Goal: Task Accomplishment & Management: Manage account settings

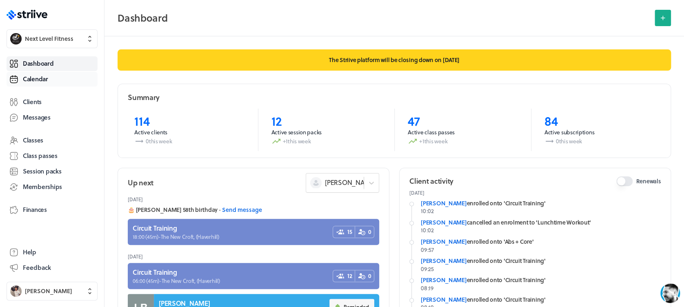
click at [47, 72] on link "Calendar" at bounding box center [52, 79] width 91 height 15
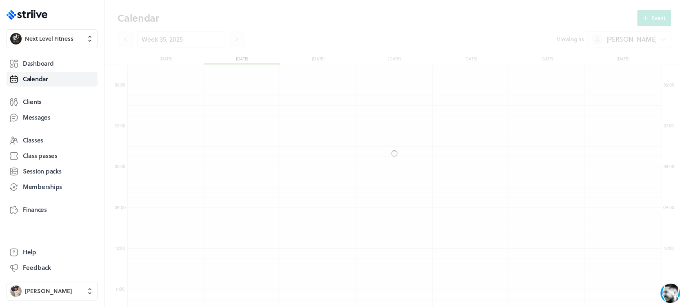
scroll to position [979, 533]
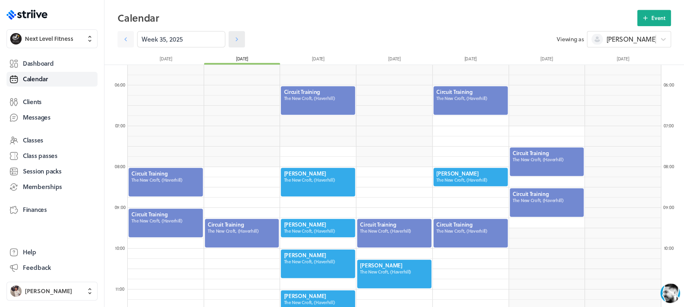
click at [233, 39] on icon at bounding box center [237, 39] width 8 height 8
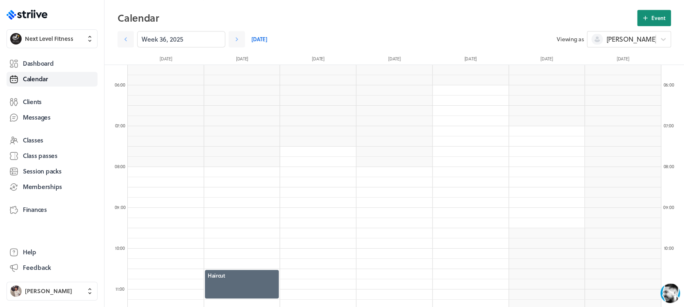
click at [655, 16] on span "Event" at bounding box center [658, 17] width 14 height 7
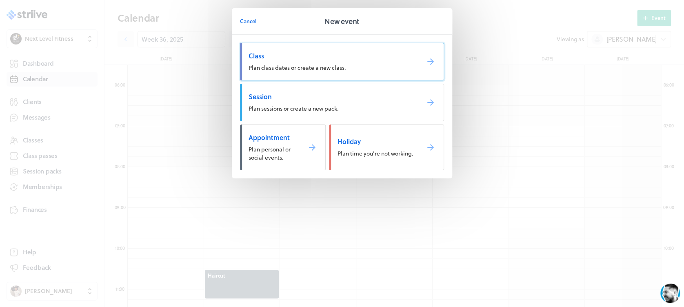
click at [308, 68] on span "Plan class dates or create a new class." at bounding box center [296, 67] width 97 height 9
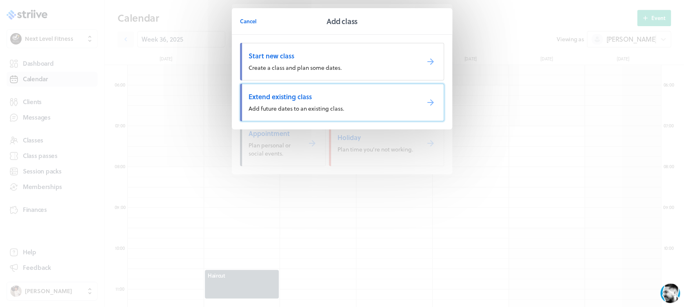
click at [316, 92] on span "Extend existing class" at bounding box center [330, 96] width 164 height 9
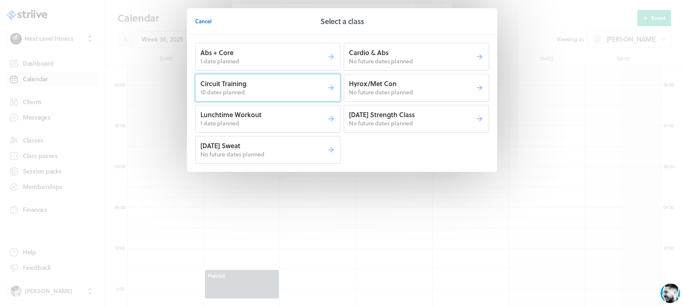
click at [313, 90] on p "10 dates planned" at bounding box center [263, 92] width 126 height 8
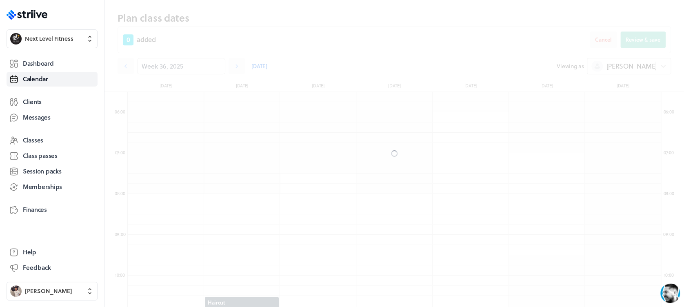
scroll to position [251, 0]
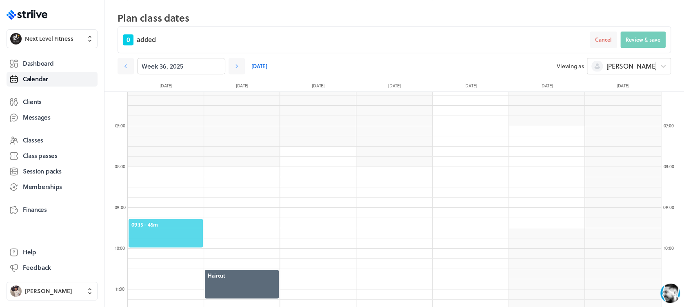
click at [172, 223] on span "09:15 - 45m" at bounding box center [165, 224] width 69 height 7
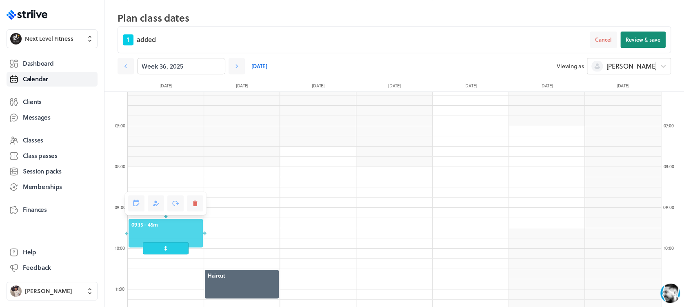
click at [633, 38] on span "Review & save" at bounding box center [642, 39] width 35 height 7
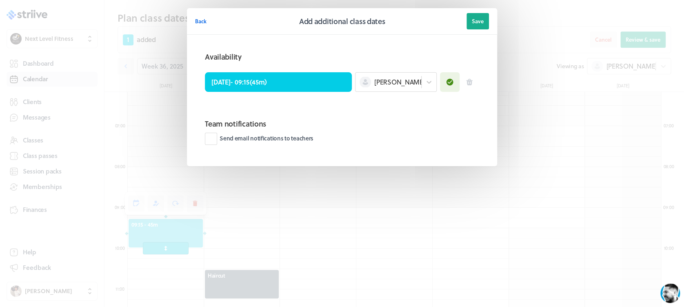
click at [479, 18] on span "Save" at bounding box center [478, 21] width 12 height 7
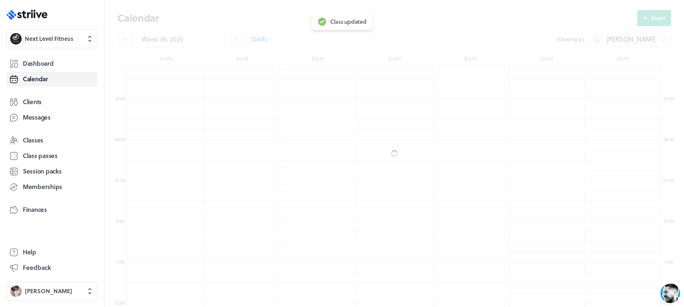
scroll to position [224, 0]
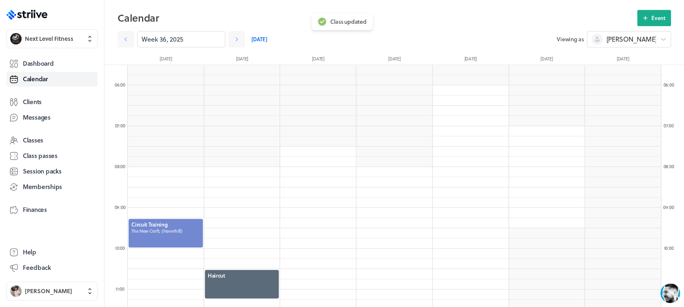
click at [180, 225] on div at bounding box center [166, 233] width 76 height 30
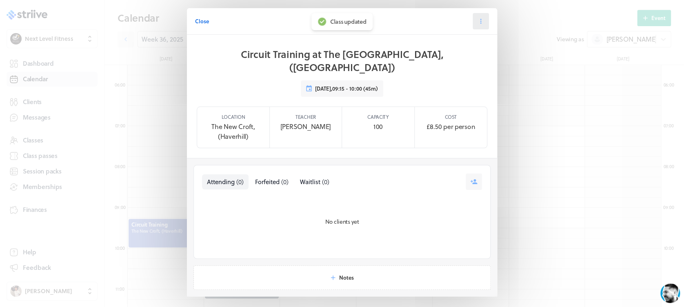
click at [477, 18] on icon at bounding box center [480, 21] width 7 height 7
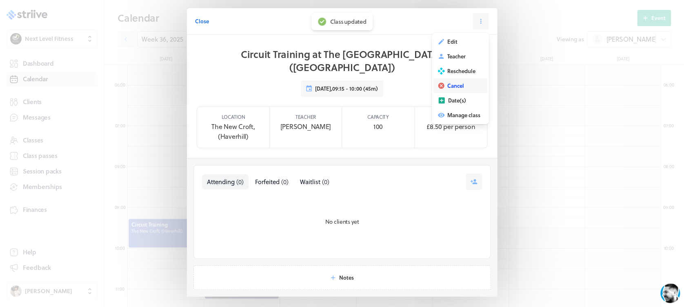
click at [463, 87] on button "Cancel" at bounding box center [460, 85] width 54 height 15
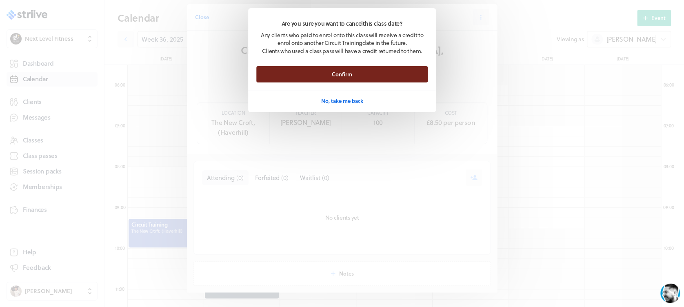
click at [388, 74] on button "Confirm" at bounding box center [341, 74] width 171 height 16
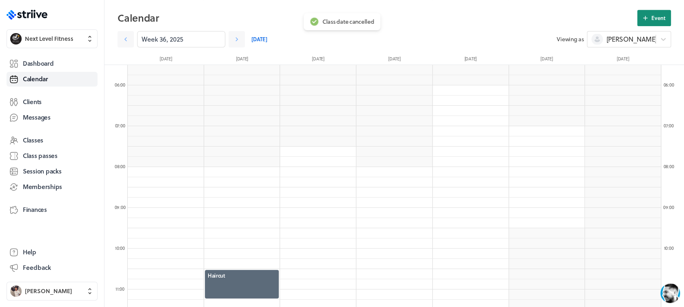
click at [643, 16] on icon at bounding box center [644, 17] width 7 height 7
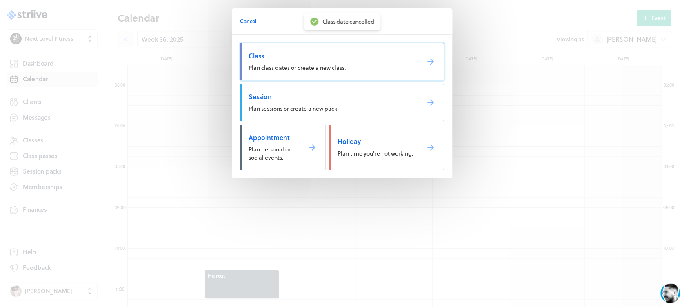
click at [374, 58] on span "Class" at bounding box center [330, 55] width 164 height 9
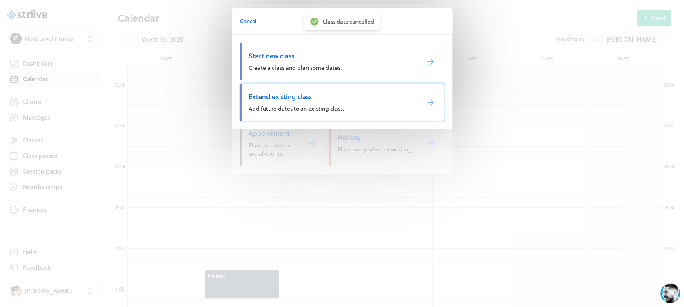
click at [309, 91] on link "Extend existing class Add future dates to an existing class." at bounding box center [342, 103] width 204 height 38
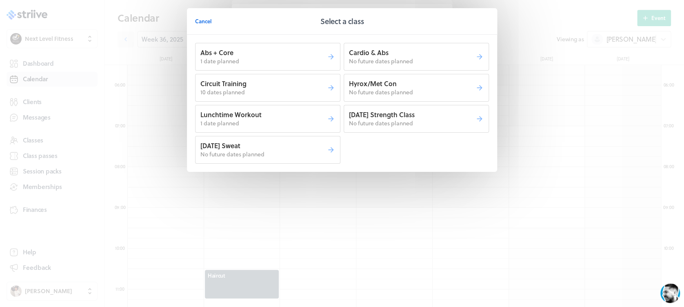
click at [297, 85] on p "Circuit Training" at bounding box center [263, 83] width 126 height 9
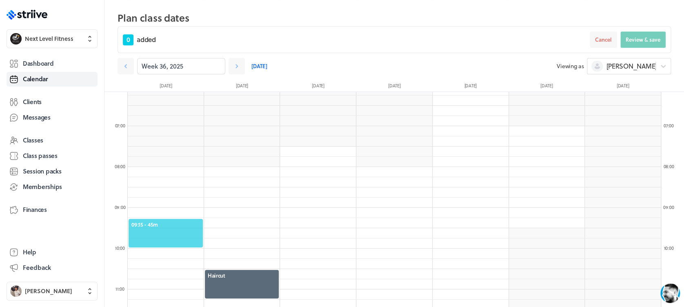
click at [164, 222] on span "09:15 - 45m" at bounding box center [165, 224] width 69 height 7
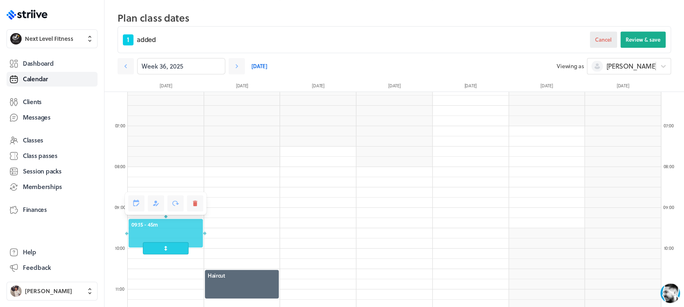
click at [611, 35] on button "Cancel" at bounding box center [603, 39] width 27 height 16
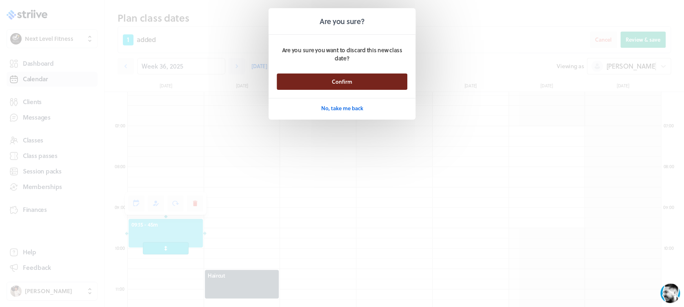
click at [382, 75] on button "Confirm" at bounding box center [342, 81] width 131 height 16
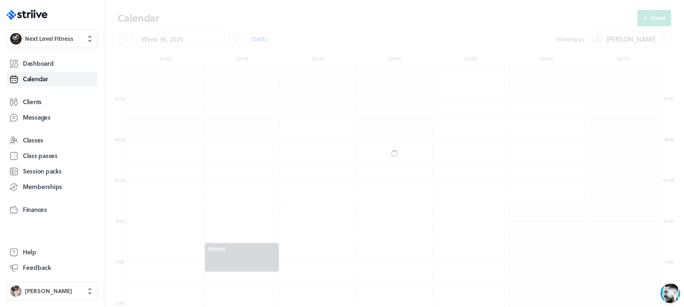
scroll to position [224, 0]
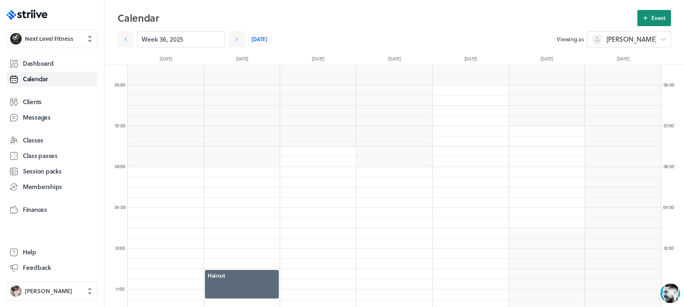
click at [663, 22] on button "Event" at bounding box center [654, 18] width 34 height 16
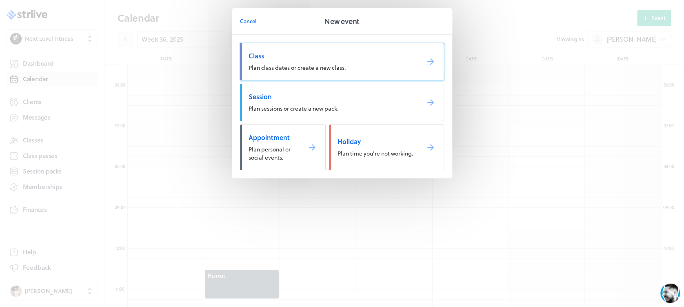
click at [367, 53] on span "Class" at bounding box center [330, 55] width 164 height 9
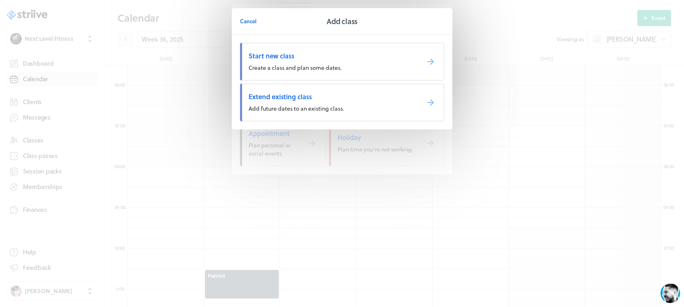
click at [351, 104] on link "Extend existing class Add future dates to an existing class." at bounding box center [342, 103] width 204 height 38
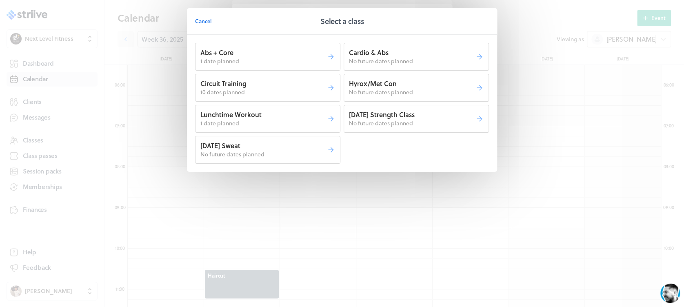
click at [382, 52] on p "Cardio & Abs" at bounding box center [412, 52] width 126 height 9
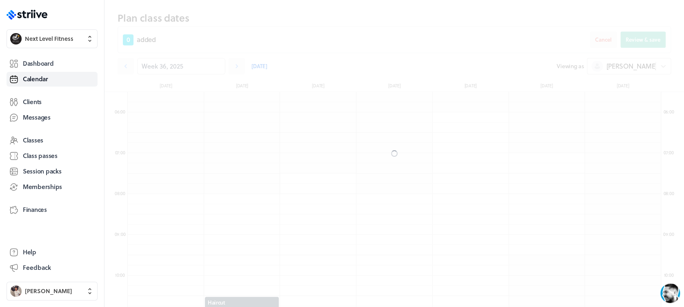
scroll to position [251, 0]
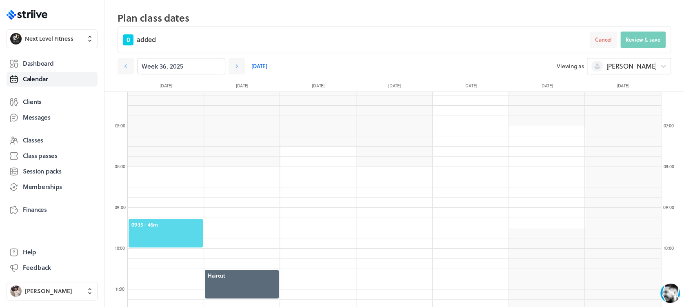
click at [151, 219] on div "09:15 - 45m" at bounding box center [166, 233] width 76 height 30
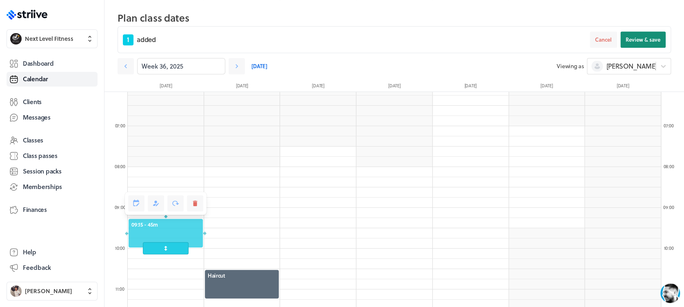
click at [650, 39] on span "Review & save" at bounding box center [642, 39] width 35 height 7
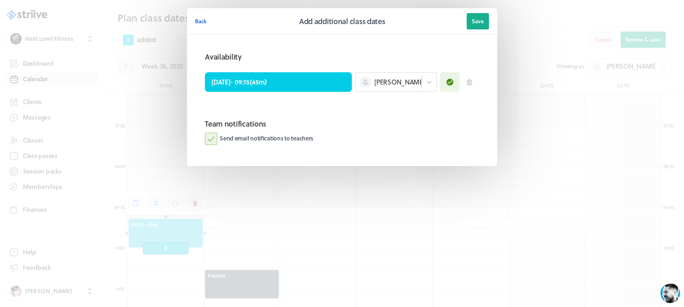
click at [213, 138] on label "Send email notifications to teachers" at bounding box center [259, 139] width 109 height 12
click at [0, 0] on input "Send email notifications to teachers" at bounding box center [0, 0] width 0 height 0
drag, startPoint x: 478, startPoint y: 20, endPoint x: 479, endPoint y: 15, distance: 4.5
click at [479, 15] on button "Save" at bounding box center [477, 21] width 22 height 16
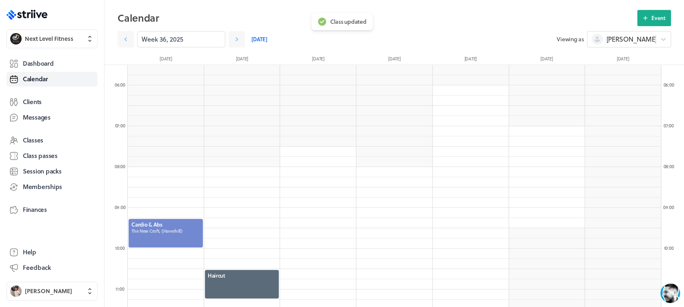
click at [153, 228] on div at bounding box center [166, 233] width 76 height 30
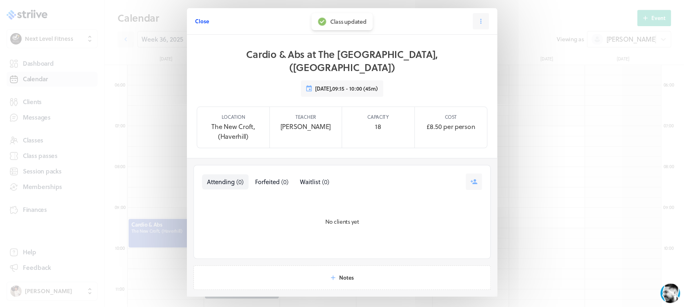
click at [195, 18] on span "Close" at bounding box center [202, 21] width 14 height 7
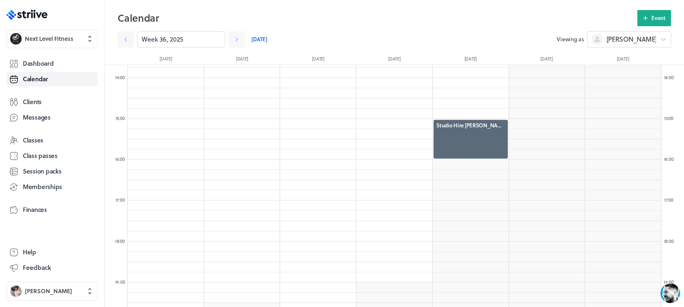
scroll to position [561, 0]
click at [648, 13] on button "Event" at bounding box center [654, 18] width 34 height 16
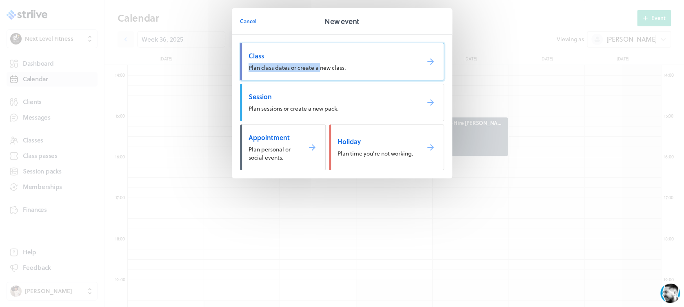
click at [321, 61] on link "Class Plan class dates or create a new class." at bounding box center [342, 62] width 204 height 38
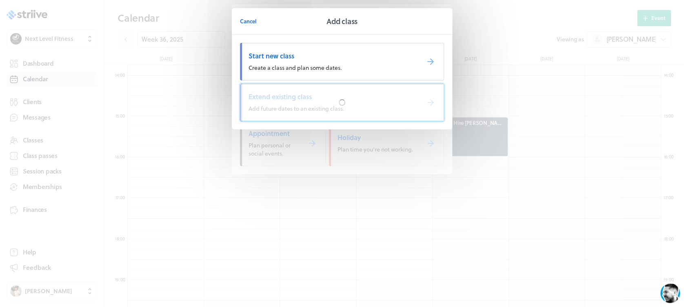
click at [328, 102] on div at bounding box center [341, 102] width 203 height 37
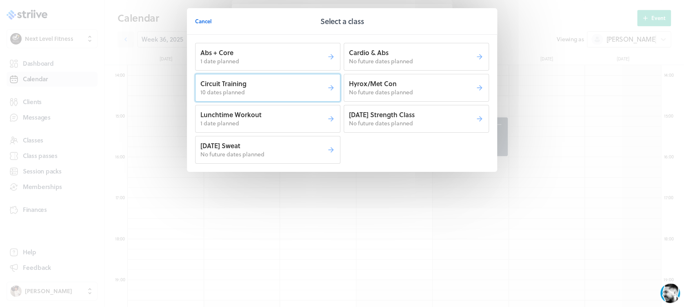
click at [284, 91] on p "10 dates planned" at bounding box center [263, 92] width 126 height 8
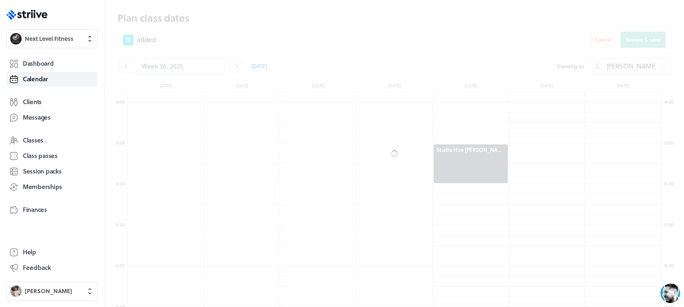
scroll to position [588, 0]
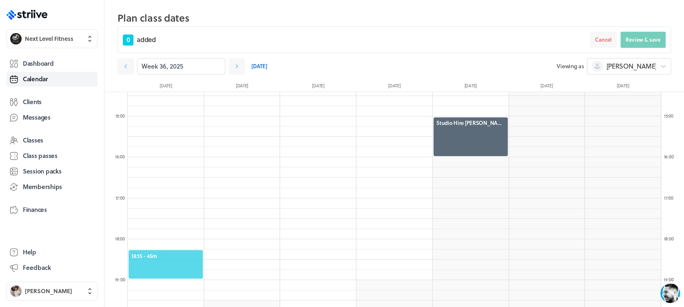
click at [160, 256] on span "18:15 - 45m" at bounding box center [165, 255] width 69 height 7
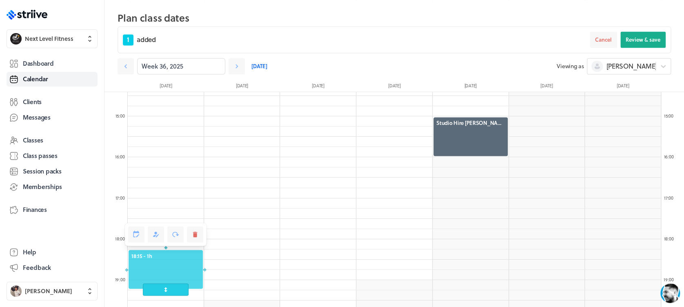
click at [162, 284] on span at bounding box center [165, 289] width 45 height 12
click at [630, 42] on span "Review & save" at bounding box center [642, 39] width 35 height 7
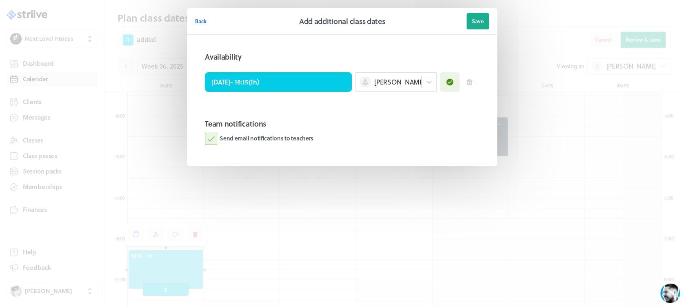
click at [215, 134] on label "Send email notifications to teachers" at bounding box center [259, 139] width 109 height 12
click at [0, 0] on input "Send email notifications to teachers" at bounding box center [0, 0] width 0 height 0
click at [480, 11] on header "Back Add additional class dates Save" at bounding box center [342, 21] width 310 height 27
click at [480, 18] on span "Save" at bounding box center [478, 21] width 12 height 7
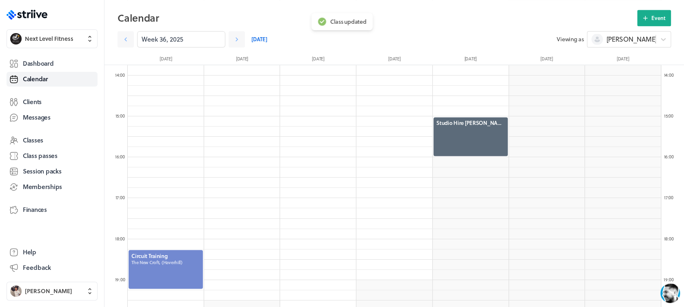
click at [178, 256] on div at bounding box center [166, 269] width 76 height 40
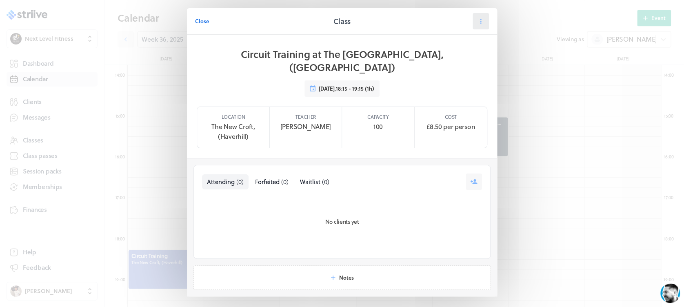
click at [478, 20] on icon at bounding box center [480, 21] width 7 height 7
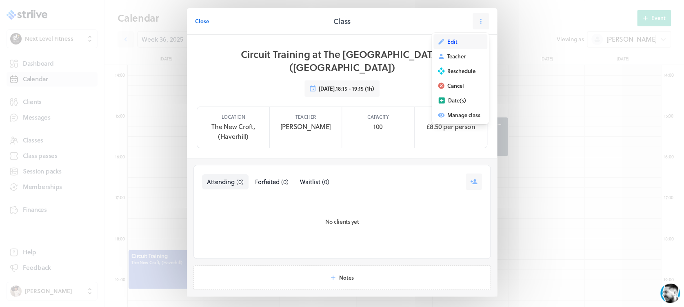
click at [450, 38] on span "Edit" at bounding box center [452, 41] width 10 height 7
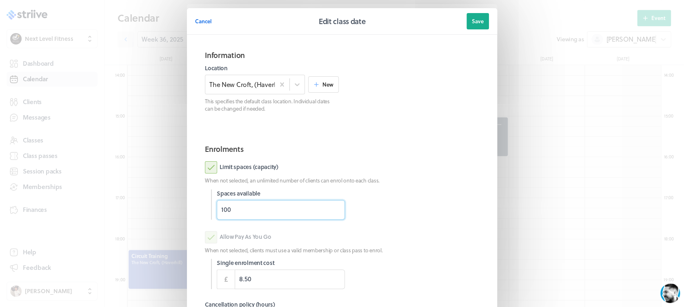
drag, startPoint x: 243, startPoint y: 211, endPoint x: 173, endPoint y: 209, distance: 69.4
click at [173, 209] on div "Cancel Edit class date Save Information Location The [GEOGRAPHIC_DATA], (Haverh…" at bounding box center [342, 211] width 684 height 422
type input "1"
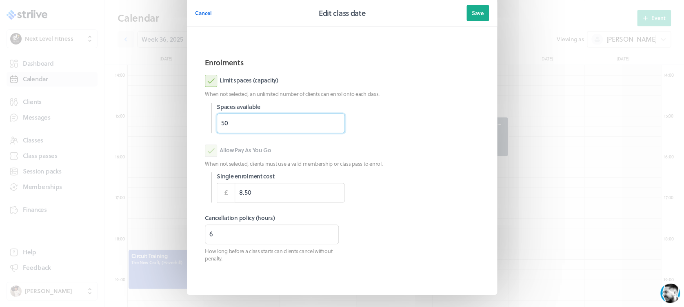
scroll to position [83, 0]
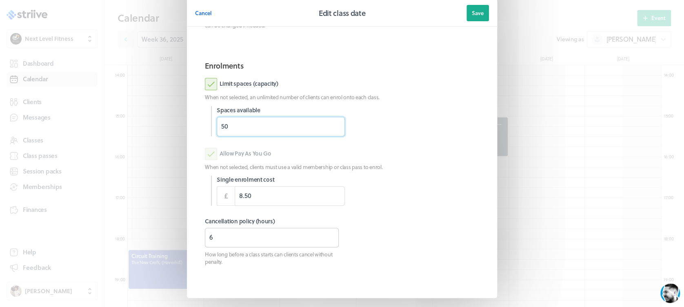
type input "50"
drag, startPoint x: 262, startPoint y: 238, endPoint x: 173, endPoint y: 253, distance: 90.1
click at [173, 253] on div "Cancel Edit class date Save Information Location The [GEOGRAPHIC_DATA], (Haverh…" at bounding box center [342, 128] width 684 height 422
type input "0"
click at [481, 9] on button "Save" at bounding box center [477, 13] width 22 height 16
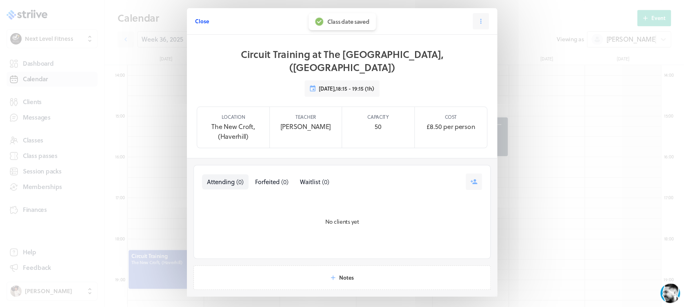
click at [195, 20] on span "Close" at bounding box center [202, 21] width 14 height 7
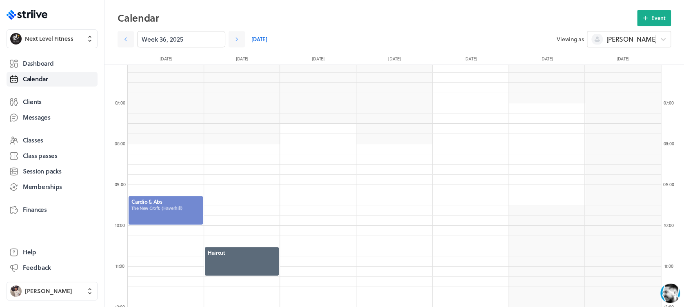
scroll to position [230, 0]
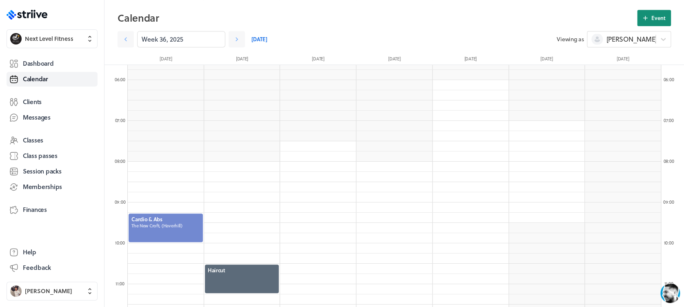
click at [651, 12] on button "Event" at bounding box center [654, 18] width 34 height 16
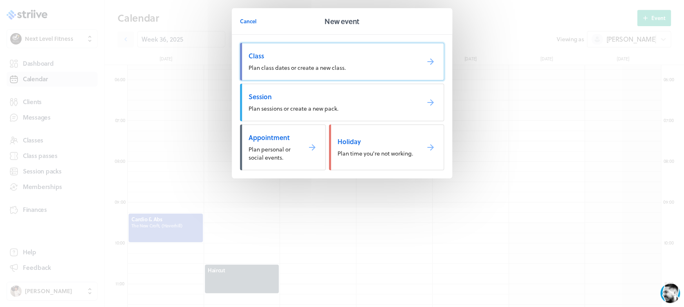
click at [296, 67] on span "Plan class dates or create a new class." at bounding box center [296, 67] width 97 height 9
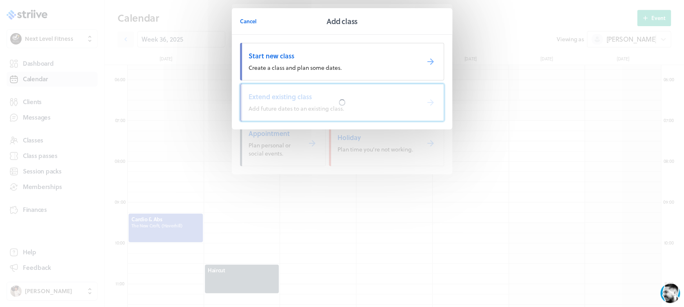
click at [301, 103] on div at bounding box center [341, 102] width 203 height 37
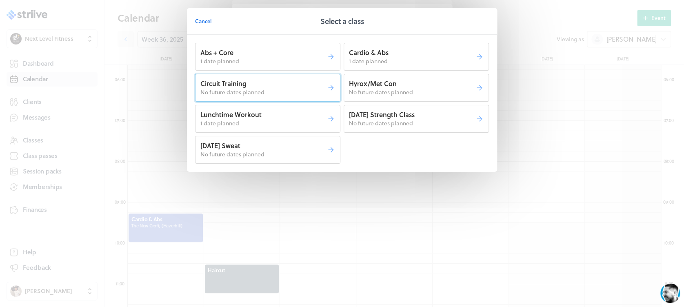
click at [277, 91] on p "No future dates planned" at bounding box center [263, 92] width 126 height 8
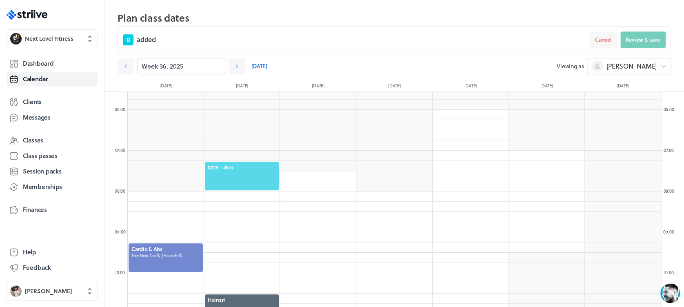
scroll to position [213, 0]
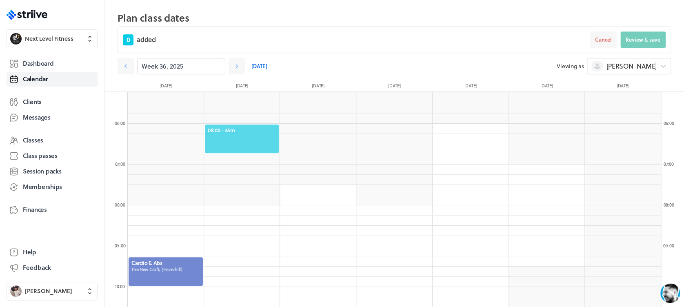
click at [262, 130] on span "06:00 - 45m" at bounding box center [242, 129] width 69 height 7
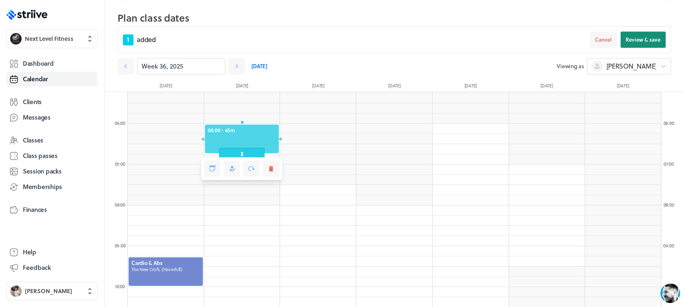
click at [633, 40] on span "Review & save" at bounding box center [642, 39] width 35 height 7
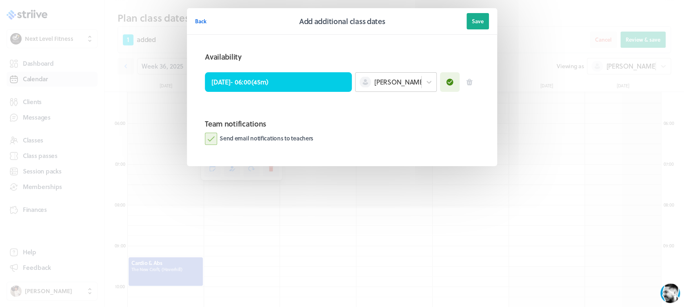
click at [404, 78] on div "[PERSON_NAME]" at bounding box center [388, 82] width 66 height 11
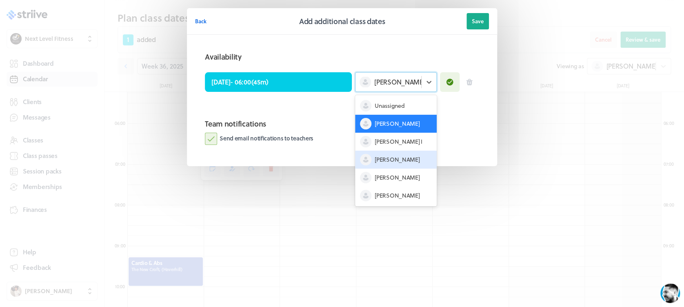
click at [405, 161] on div "[PERSON_NAME]" at bounding box center [396, 160] width 82 height 18
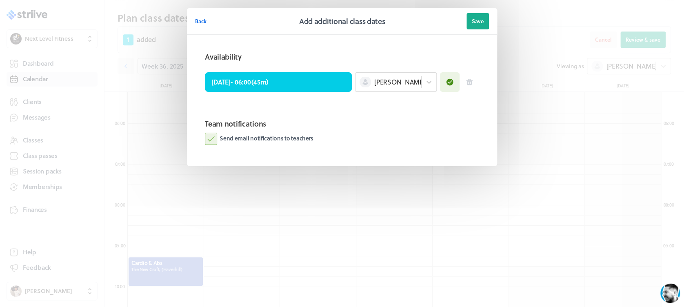
click at [210, 138] on label "Send email notifications to teachers" at bounding box center [259, 139] width 109 height 12
click at [0, 0] on input "Send email notifications to teachers" at bounding box center [0, 0] width 0 height 0
click at [474, 14] on button "Save" at bounding box center [477, 21] width 22 height 16
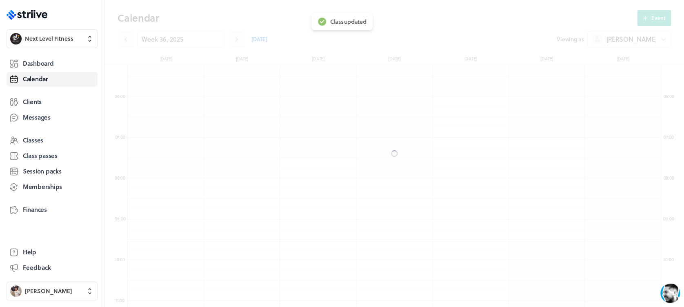
scroll to position [186, 0]
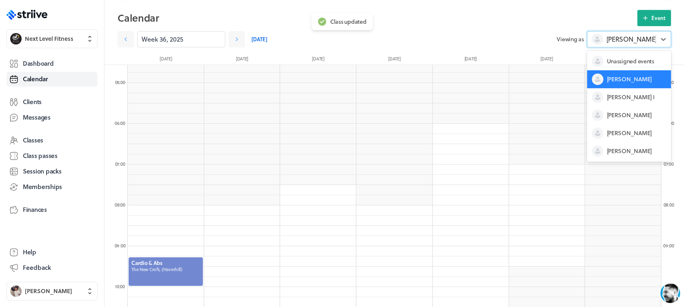
click at [619, 42] on span "[PERSON_NAME]" at bounding box center [631, 39] width 51 height 9
click at [623, 111] on span "[PERSON_NAME]" at bounding box center [628, 115] width 45 height 8
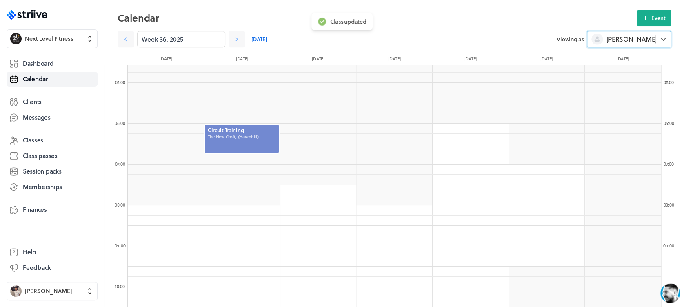
click at [234, 138] on div at bounding box center [242, 139] width 76 height 30
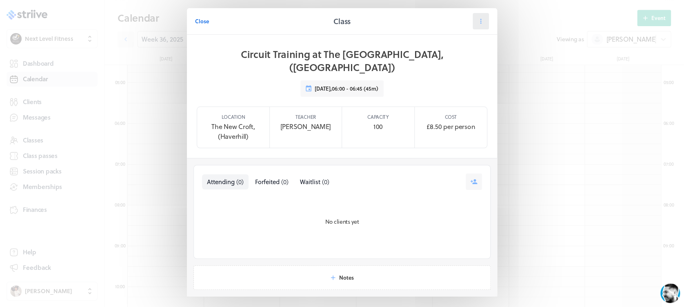
click at [477, 23] on icon at bounding box center [480, 21] width 7 height 7
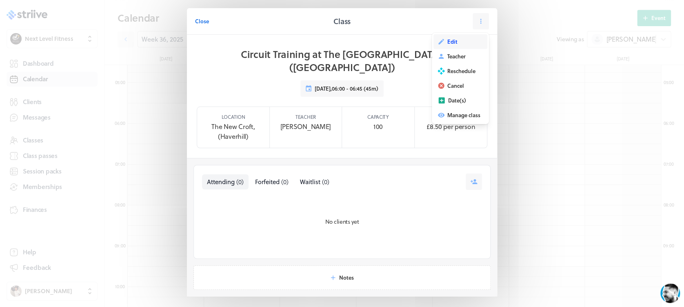
click at [464, 42] on button "Edit" at bounding box center [460, 41] width 54 height 15
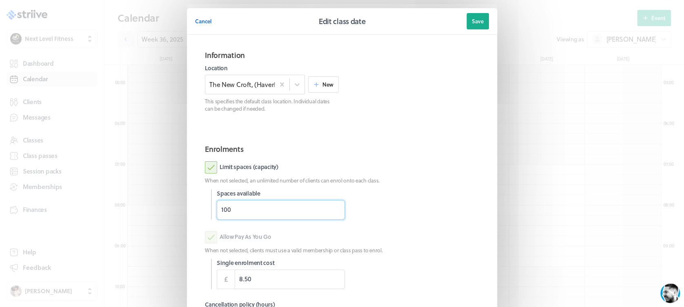
drag, startPoint x: 235, startPoint y: 213, endPoint x: 178, endPoint y: 215, distance: 56.8
click at [179, 215] on section "Cancel Edit class date Save Information Location The [GEOGRAPHIC_DATA], (Haverh…" at bounding box center [342, 211] width 326 height 422
type input "18"
click at [437, 156] on section "Enrolments Limit spaces (capacity) When not selected, an unlimited number of cl…" at bounding box center [342, 255] width 294 height 236
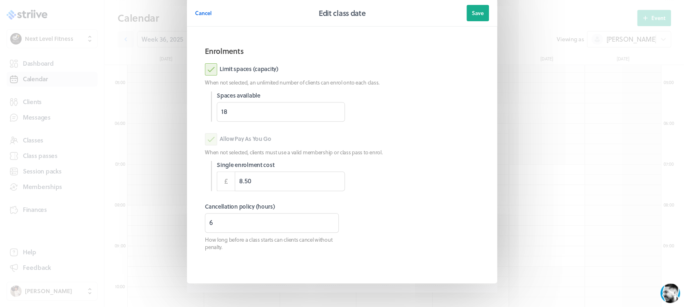
scroll to position [108, 0]
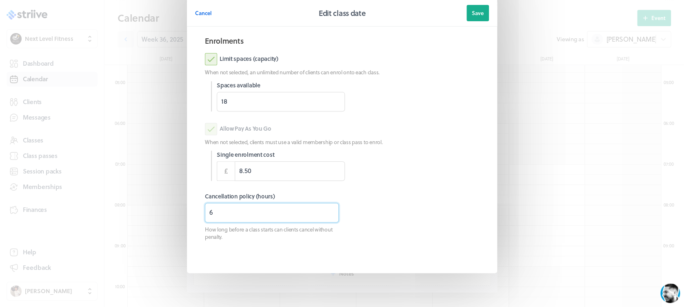
drag, startPoint x: 243, startPoint y: 211, endPoint x: 193, endPoint y: 212, distance: 50.2
click at [195, 212] on section "Enrolments Limit spaces (capacity) When not selected, an unlimited number of cl…" at bounding box center [342, 147] width 294 height 236
type input "8"
click at [469, 18] on button "Save" at bounding box center [477, 13] width 22 height 16
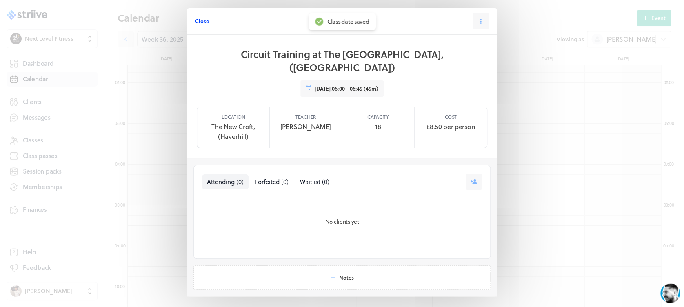
click at [196, 23] on span "Close" at bounding box center [202, 21] width 14 height 7
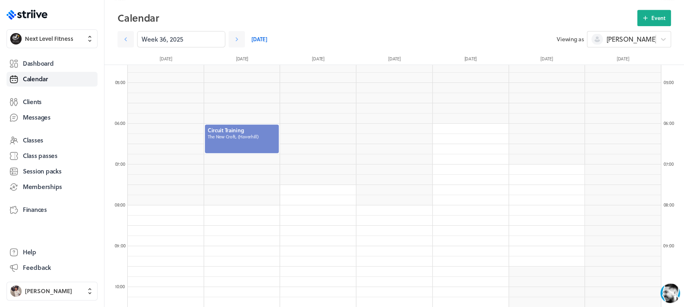
click at [241, 126] on div at bounding box center [242, 139] width 76 height 30
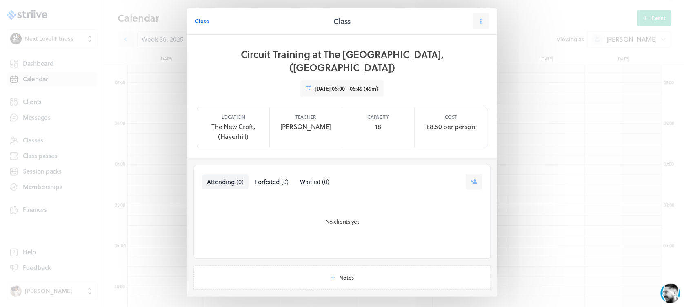
click at [197, 20] on span "Close" at bounding box center [202, 21] width 14 height 7
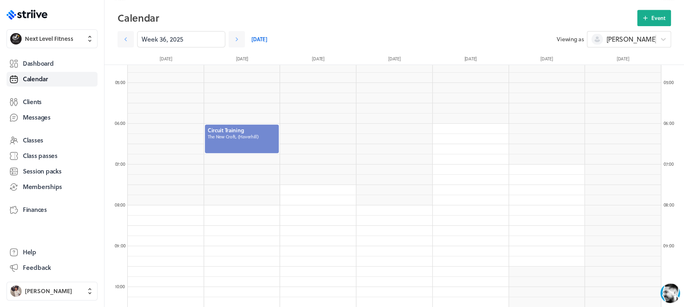
click at [260, 137] on div at bounding box center [242, 139] width 76 height 30
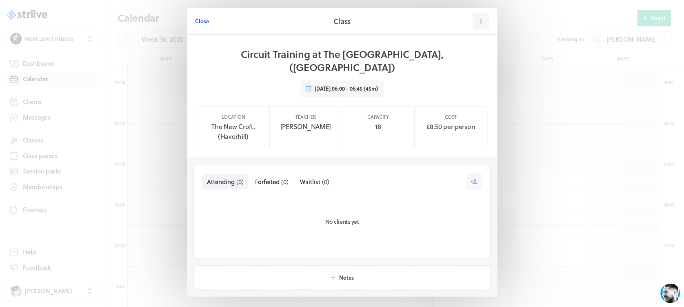
click at [199, 25] on button "Close" at bounding box center [202, 21] width 14 height 16
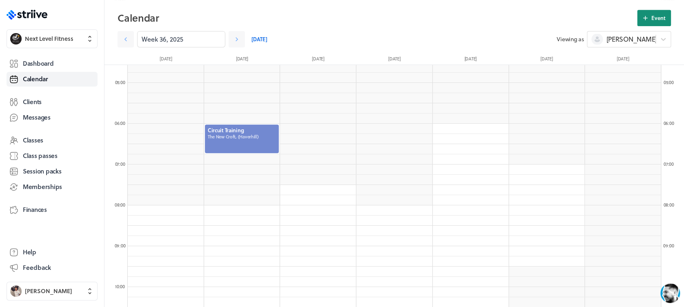
click at [645, 10] on button "Event" at bounding box center [654, 18] width 34 height 16
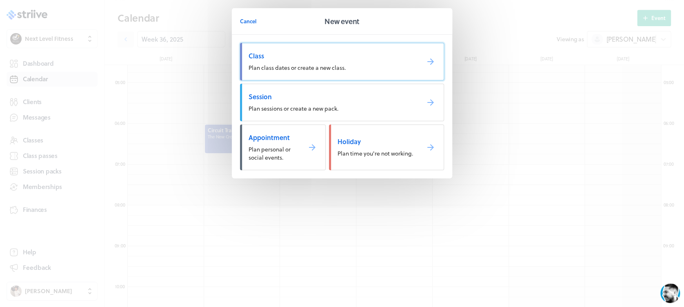
click at [379, 48] on link "Class Plan class dates or create a new class." at bounding box center [342, 62] width 204 height 38
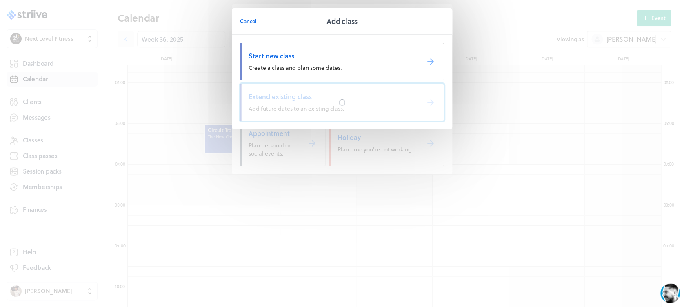
click at [375, 104] on div at bounding box center [341, 102] width 203 height 37
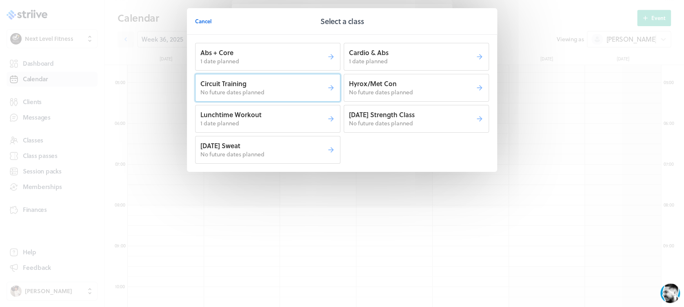
click at [300, 97] on button "Circuit Training No future dates planned" at bounding box center [267, 88] width 145 height 28
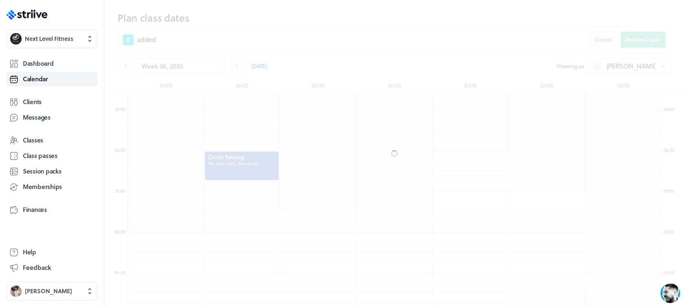
scroll to position [213, 0]
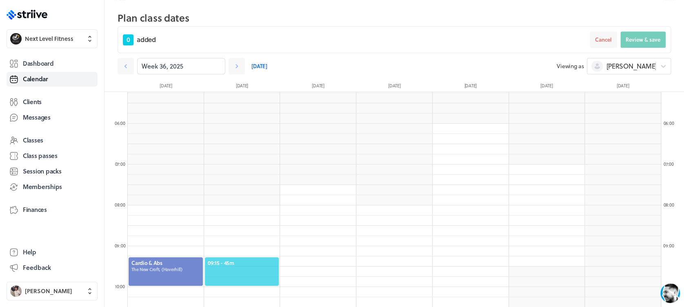
click at [246, 257] on div "09:15 - 45m" at bounding box center [242, 271] width 76 height 30
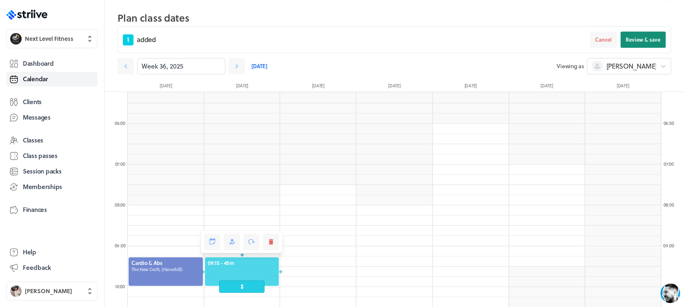
click at [627, 32] on button "Review & save" at bounding box center [642, 39] width 45 height 16
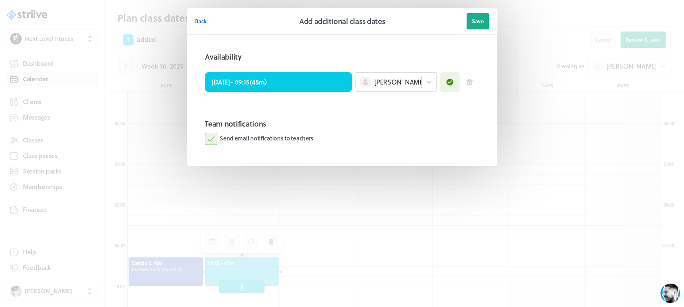
click at [211, 141] on label "Send email notifications to teachers" at bounding box center [259, 139] width 109 height 12
click at [0, 0] on input "Send email notifications to teachers" at bounding box center [0, 0] width 0 height 0
click at [473, 22] on span "Save" at bounding box center [478, 21] width 12 height 7
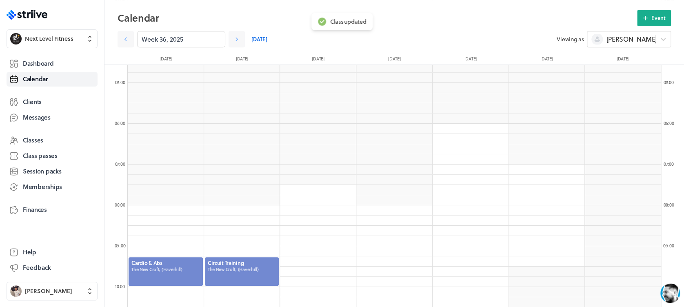
click at [240, 268] on div at bounding box center [242, 271] width 76 height 30
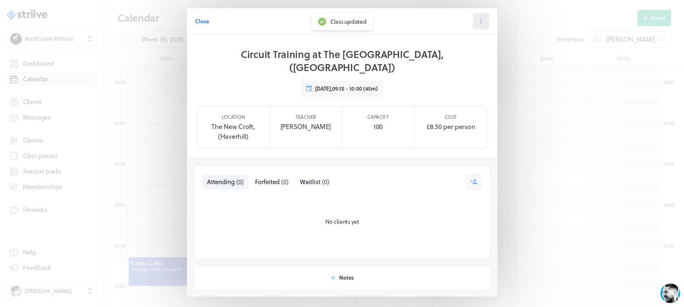
click at [480, 20] on button at bounding box center [480, 21] width 16 height 16
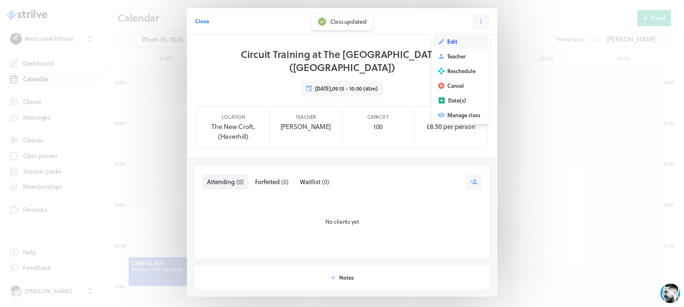
click at [456, 41] on button "Edit" at bounding box center [460, 41] width 54 height 15
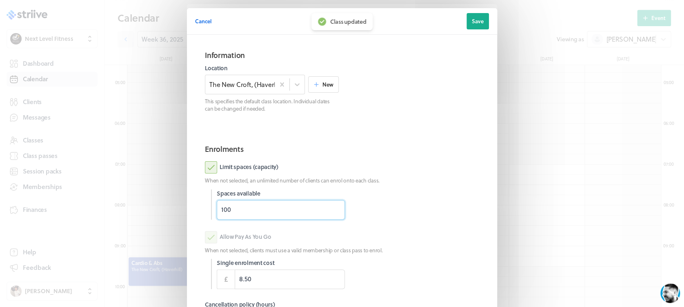
drag, startPoint x: 283, startPoint y: 210, endPoint x: 180, endPoint y: 219, distance: 103.6
click at [180, 219] on section "Cancel Edit class date Save Information Location The [GEOGRAPHIC_DATA], (Haverh…" at bounding box center [342, 211] width 326 height 422
type input "18"
click at [404, 183] on div "Limit spaces (capacity) When not selected, an unlimited number of clients can e…" at bounding box center [342, 190] width 274 height 58
click at [430, 154] on h2 "Enrolments" at bounding box center [342, 148] width 274 height 11
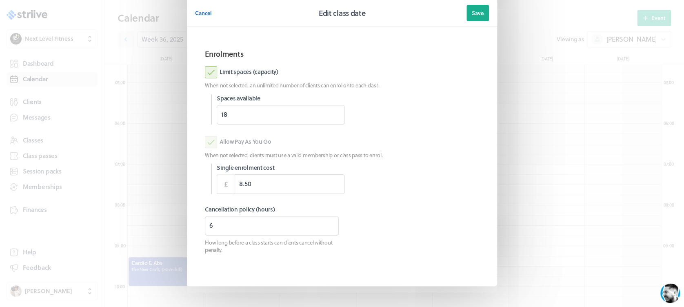
scroll to position [98, 0]
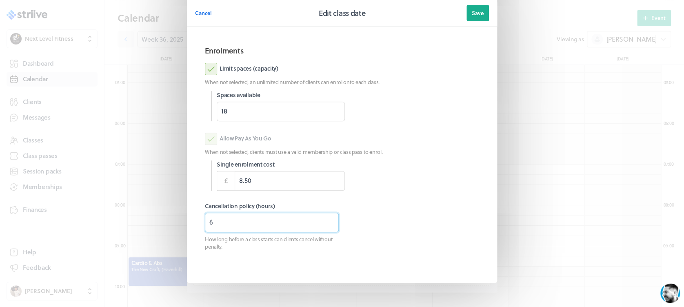
drag, startPoint x: 253, startPoint y: 218, endPoint x: 189, endPoint y: 236, distance: 66.1
click at [189, 236] on section "Information Location The [GEOGRAPHIC_DATA], ([GEOGRAPHIC_DATA]) New This specif…" at bounding box center [342, 109] width 310 height 346
type input "3"
click at [474, 16] on span "Save" at bounding box center [478, 12] width 12 height 7
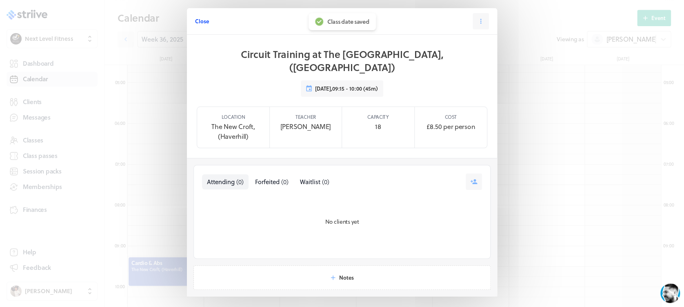
click at [198, 23] on span "Close" at bounding box center [202, 21] width 14 height 7
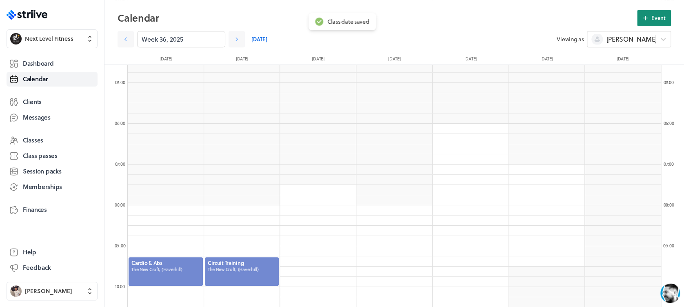
click at [661, 20] on span "Event" at bounding box center [658, 17] width 14 height 7
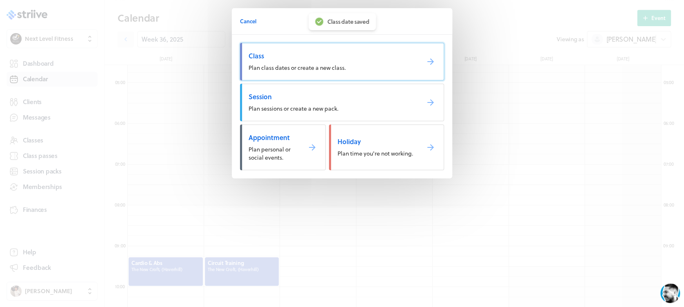
click at [392, 69] on link "Class Plan class dates or create a new class." at bounding box center [342, 62] width 204 height 38
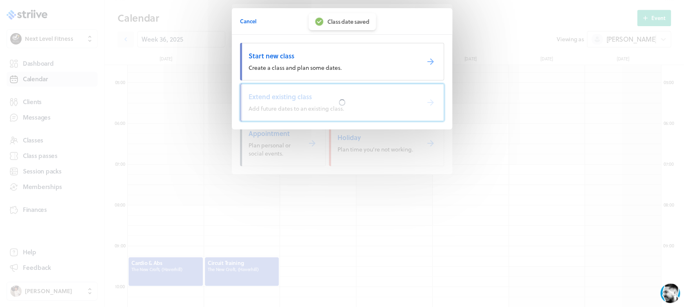
click at [322, 105] on div at bounding box center [341, 102] width 203 height 37
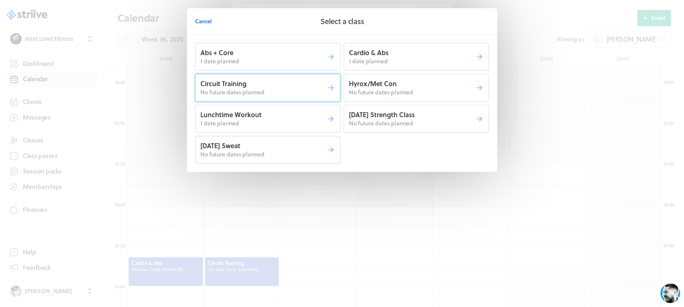
click at [271, 85] on p "Circuit Training" at bounding box center [263, 83] width 126 height 9
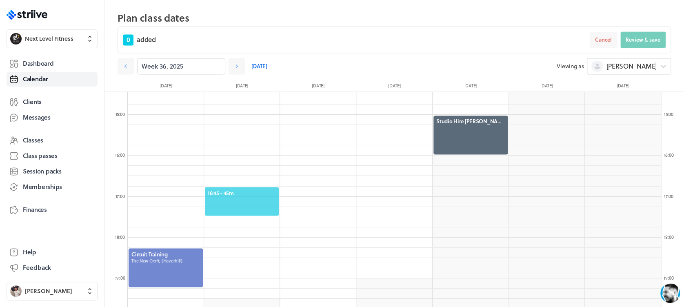
scroll to position [605, 0]
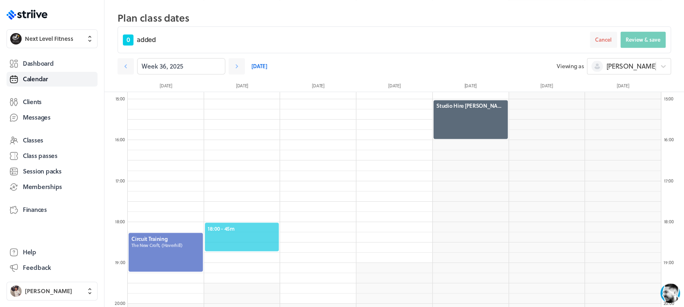
click at [255, 227] on span "18:00 - 45m" at bounding box center [242, 227] width 69 height 7
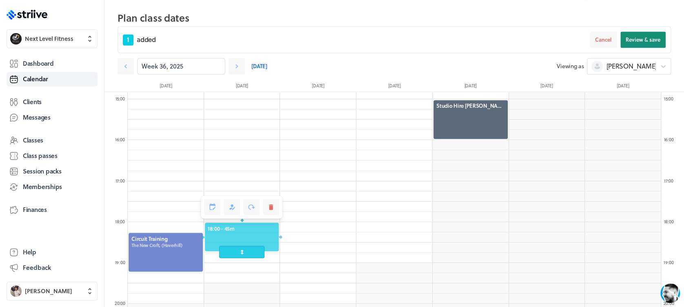
click at [634, 35] on button "Review & save" at bounding box center [642, 39] width 45 height 16
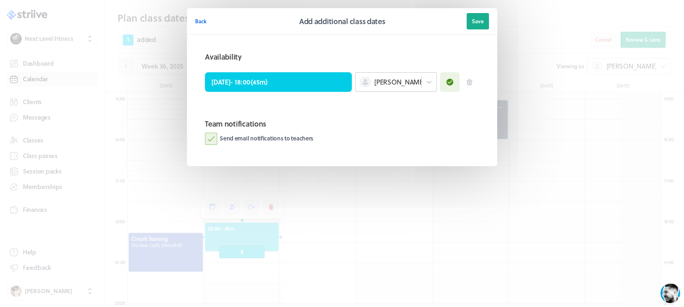
click at [401, 80] on div "[PERSON_NAME]" at bounding box center [388, 82] width 66 height 11
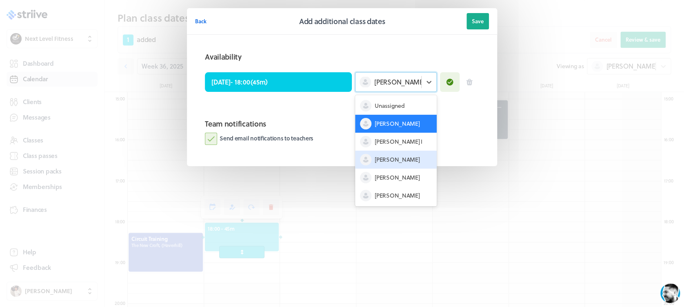
click at [399, 155] on div "[PERSON_NAME]" at bounding box center [396, 160] width 82 height 18
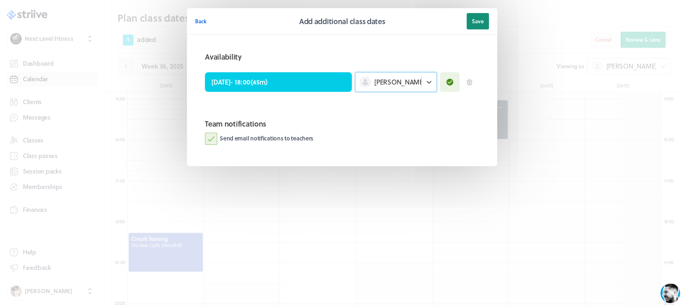
click at [489, 16] on header "Back Add additional class dates Save" at bounding box center [342, 21] width 310 height 27
click at [483, 19] on button "Save" at bounding box center [477, 21] width 22 height 16
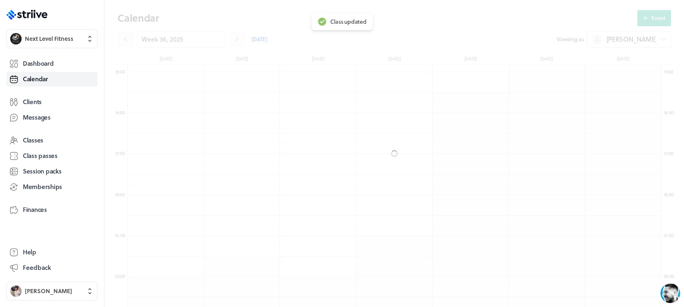
scroll to position [578, 0]
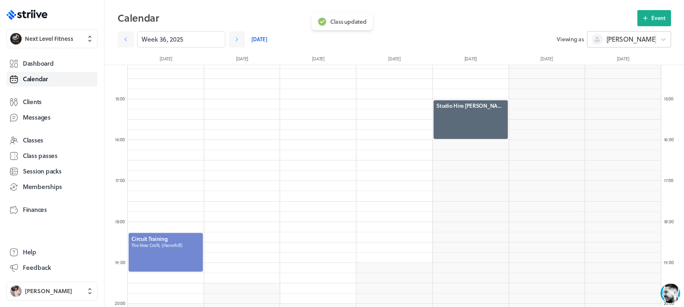
click at [638, 34] on div "[PERSON_NAME]" at bounding box center [621, 39] width 68 height 11
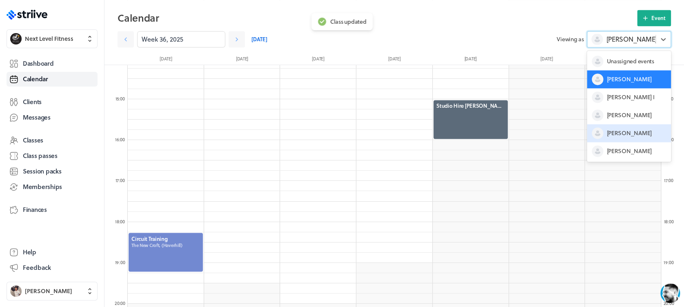
click at [622, 124] on div "[PERSON_NAME]" at bounding box center [629, 133] width 84 height 18
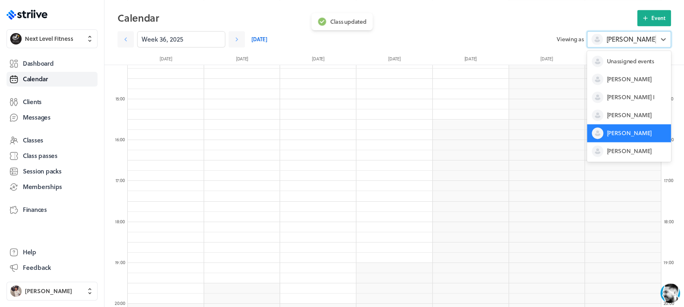
click at [615, 40] on span "[PERSON_NAME]" at bounding box center [631, 39] width 51 height 9
click at [623, 110] on div "[PERSON_NAME]" at bounding box center [629, 115] width 84 height 18
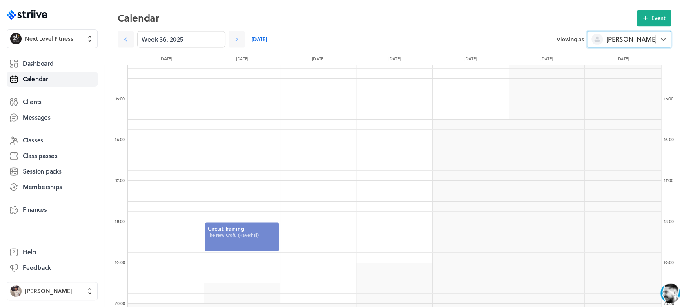
click at [231, 247] on div at bounding box center [242, 237] width 76 height 30
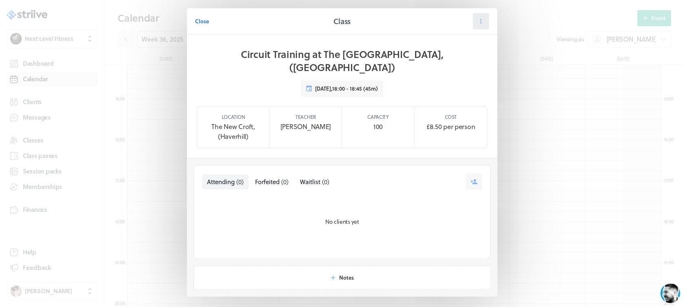
click at [477, 24] on icon at bounding box center [480, 21] width 7 height 7
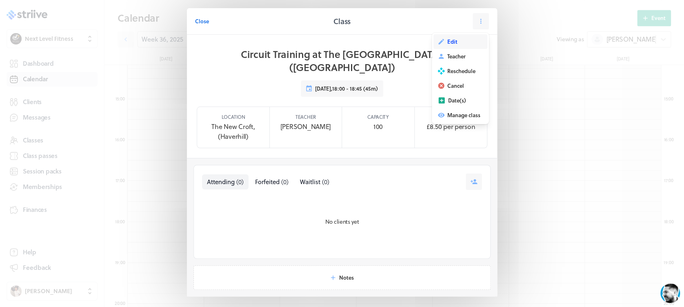
click at [442, 42] on button "Edit" at bounding box center [460, 41] width 54 height 15
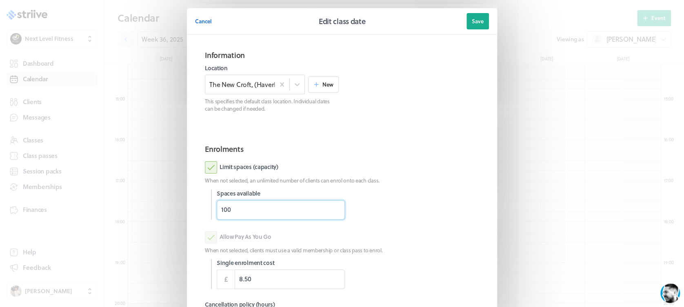
drag, startPoint x: 253, startPoint y: 205, endPoint x: 176, endPoint y: 214, distance: 77.6
click at [179, 214] on section "Cancel Edit class date Save Information Location The [GEOGRAPHIC_DATA], (Haverh…" at bounding box center [342, 211] width 326 height 422
type input "18"
click at [422, 161] on div "Limit spaces (capacity)" at bounding box center [342, 167] width 274 height 12
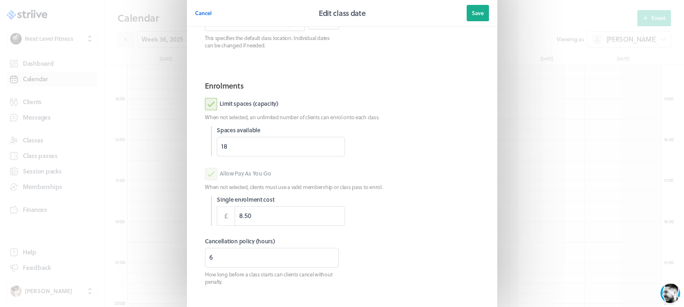
scroll to position [112, 0]
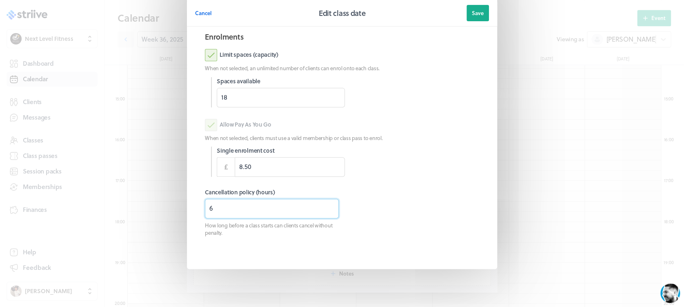
drag, startPoint x: 220, startPoint y: 216, endPoint x: 176, endPoint y: 215, distance: 43.7
click at [179, 215] on section "Cancel Edit class date Save Information Location The [GEOGRAPHIC_DATA], (Haverh…" at bounding box center [342, 99] width 326 height 422
type input "3"
click at [473, 11] on span "Save" at bounding box center [478, 12] width 12 height 7
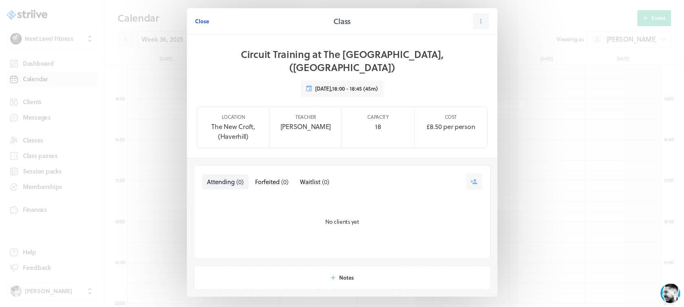
click at [195, 19] on span "Close" at bounding box center [202, 21] width 14 height 7
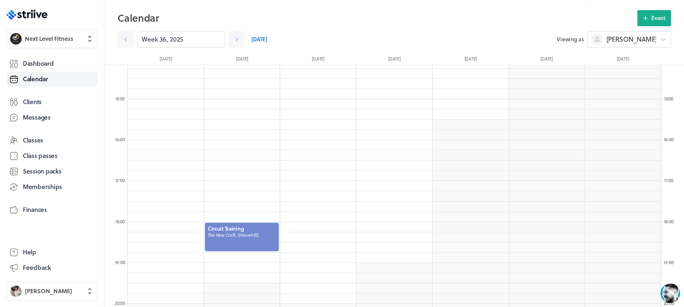
click at [260, 237] on div at bounding box center [242, 237] width 76 height 30
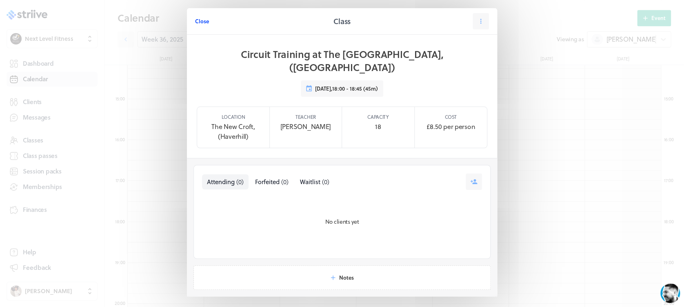
click at [199, 22] on span "Close" at bounding box center [202, 21] width 14 height 7
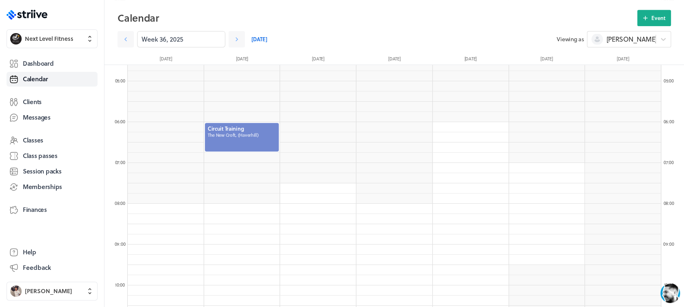
scroll to position [191, 0]
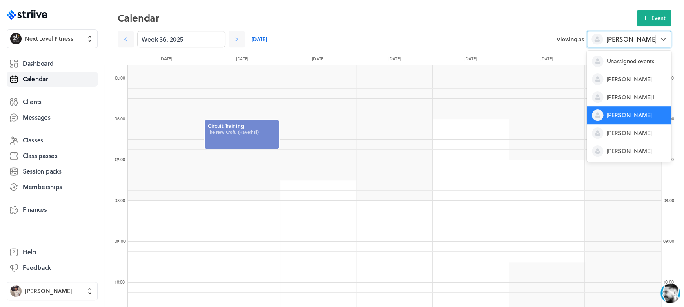
click at [625, 38] on span "[PERSON_NAME]" at bounding box center [631, 39] width 51 height 9
click at [631, 86] on div "[PERSON_NAME]" at bounding box center [629, 79] width 84 height 18
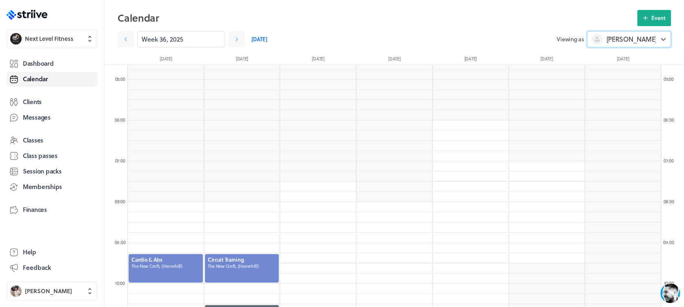
scroll to position [181, 0]
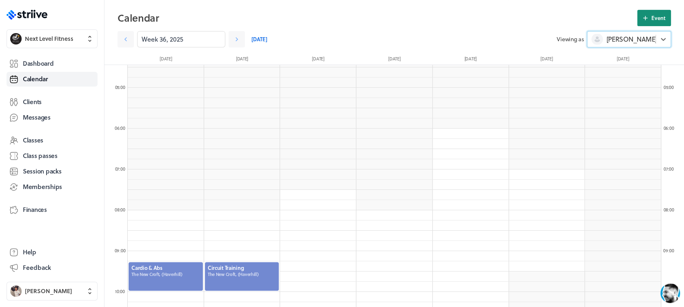
click at [649, 21] on icon at bounding box center [644, 17] width 7 height 7
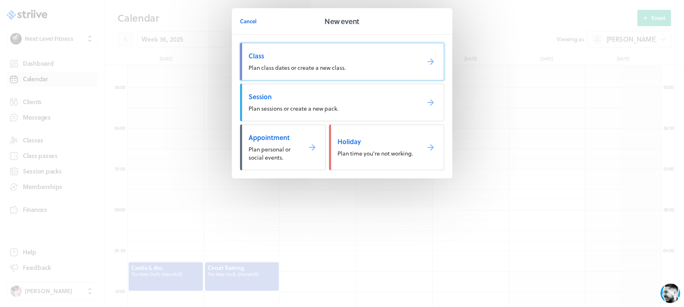
click at [378, 56] on span "Class" at bounding box center [330, 55] width 164 height 9
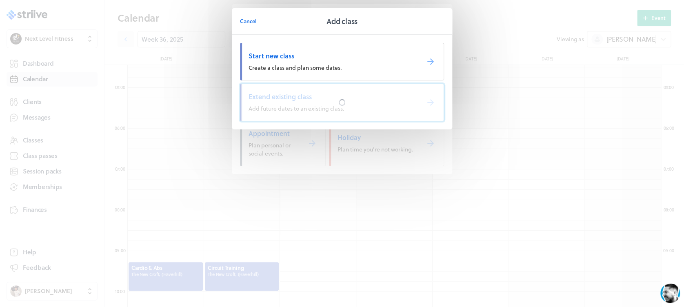
click at [369, 103] on div at bounding box center [341, 102] width 203 height 37
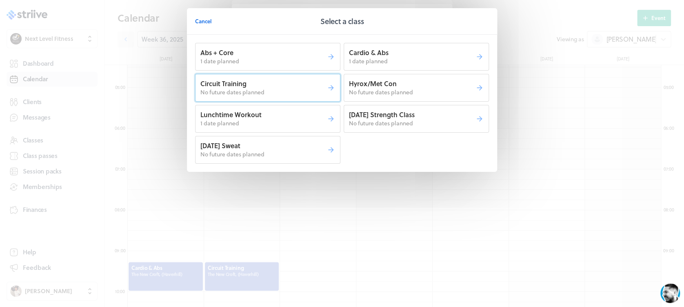
click at [285, 83] on p "Circuit Training" at bounding box center [263, 83] width 126 height 9
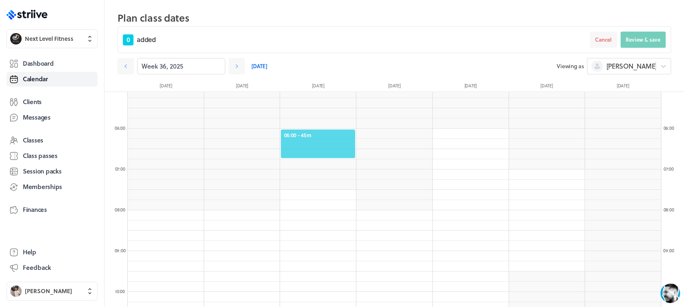
click at [330, 135] on span "06:00 - 45m" at bounding box center [318, 134] width 69 height 7
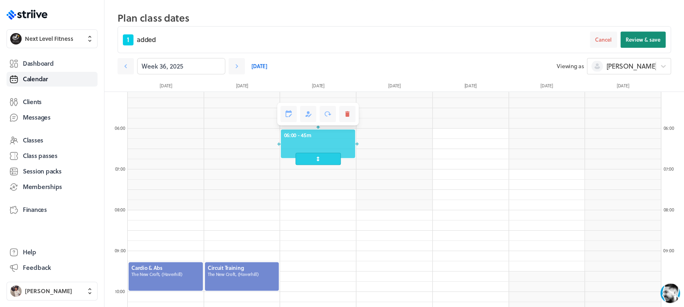
click at [638, 39] on span "Review & save" at bounding box center [642, 39] width 35 height 7
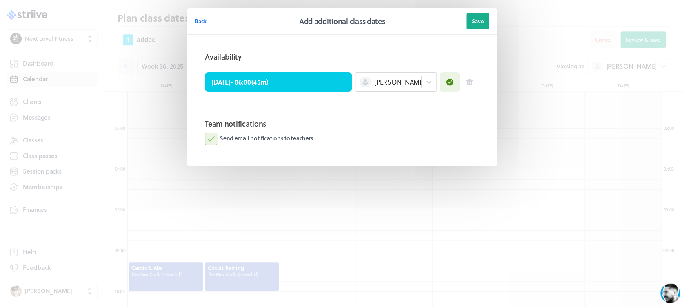
click at [213, 137] on label "Send email notifications to teachers" at bounding box center [259, 139] width 109 height 12
click at [0, 0] on input "Send email notifications to teachers" at bounding box center [0, 0] width 0 height 0
click at [476, 27] on button "Save" at bounding box center [477, 21] width 22 height 16
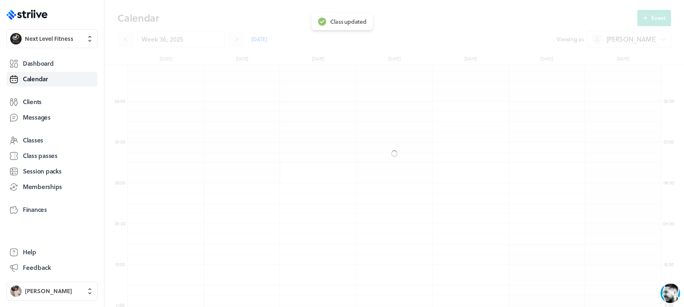
scroll to position [181, 0]
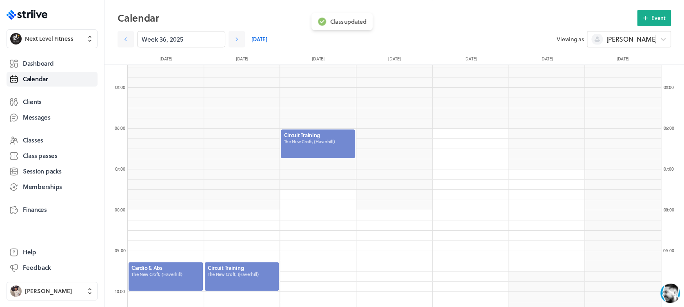
click at [310, 138] on div at bounding box center [318, 144] width 76 height 30
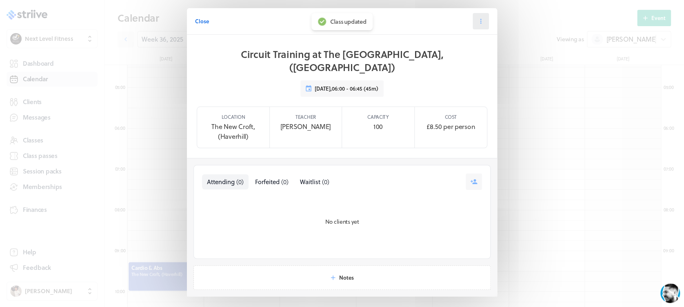
click at [480, 20] on button at bounding box center [480, 21] width 16 height 16
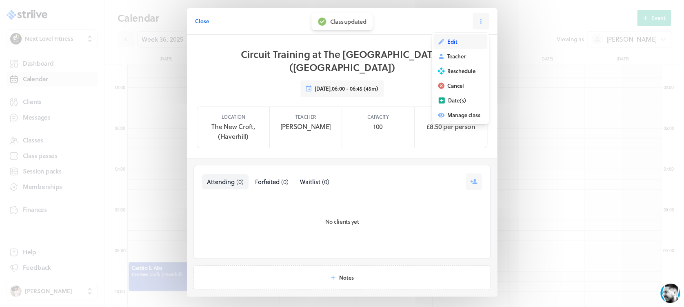
click at [468, 42] on button "Edit" at bounding box center [460, 41] width 54 height 15
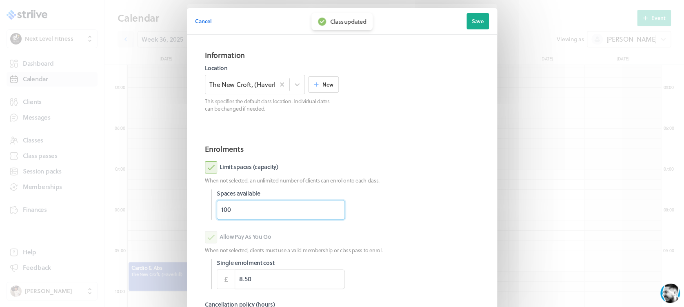
drag, startPoint x: 253, startPoint y: 204, endPoint x: 178, endPoint y: 216, distance: 75.3
click at [179, 216] on section "Cancel Edit class date Save Information Location The [GEOGRAPHIC_DATA], (Haverh…" at bounding box center [342, 211] width 326 height 422
type input "18"
click at [459, 155] on section "Enrolments Limit spaces (capacity) When not selected, an unlimited number of cl…" at bounding box center [342, 255] width 294 height 236
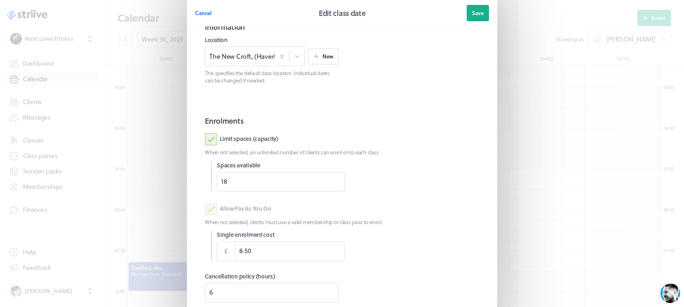
scroll to position [115, 0]
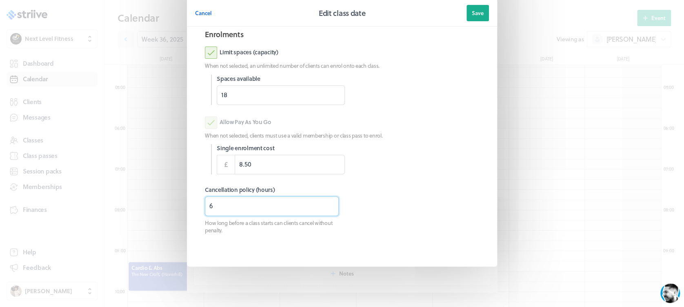
click at [163, 209] on div "Cancel Edit class date Save Information Location The [GEOGRAPHIC_DATA], (Haverh…" at bounding box center [342, 96] width 684 height 422
type input "8"
click at [460, 16] on header "Cancel Edit class date Save" at bounding box center [342, 13] width 310 height 27
drag, startPoint x: 474, startPoint y: 16, endPoint x: 469, endPoint y: 18, distance: 4.7
click at [474, 17] on button "Save" at bounding box center [477, 13] width 22 height 16
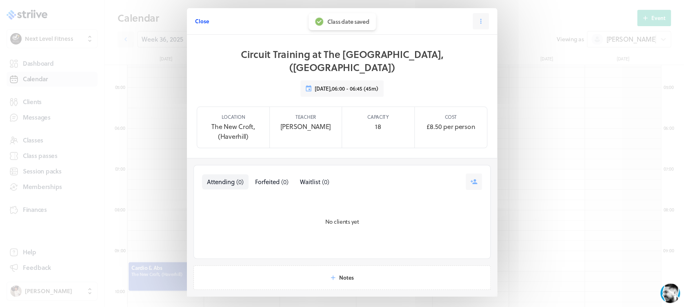
click at [198, 24] on span "Close" at bounding box center [202, 21] width 14 height 7
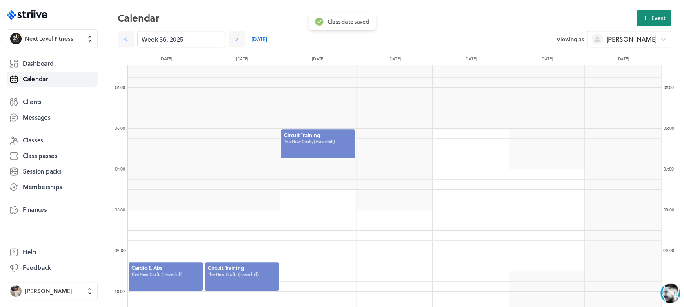
click at [653, 16] on span "Event" at bounding box center [658, 17] width 14 height 7
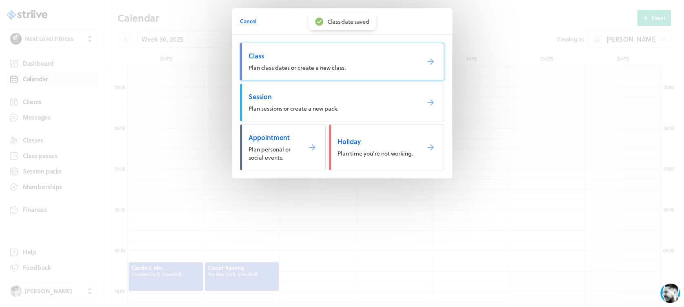
click at [346, 62] on link "Class Plan class dates or create a new class." at bounding box center [342, 62] width 204 height 38
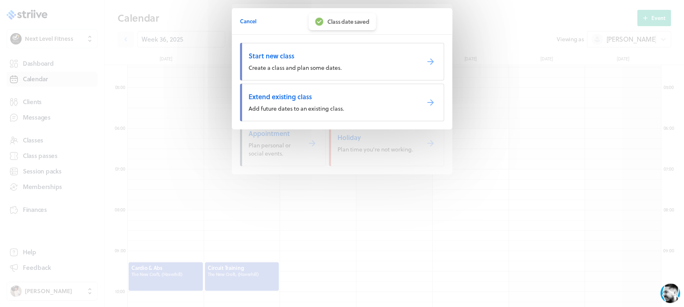
click at [351, 101] on link "Extend existing class Add future dates to an existing class." at bounding box center [342, 103] width 204 height 38
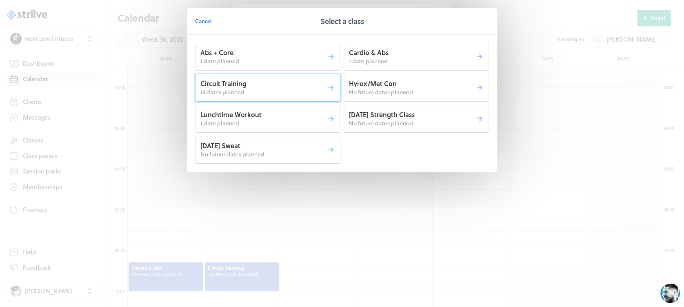
click at [300, 92] on p "15 dates planned" at bounding box center [263, 92] width 126 height 8
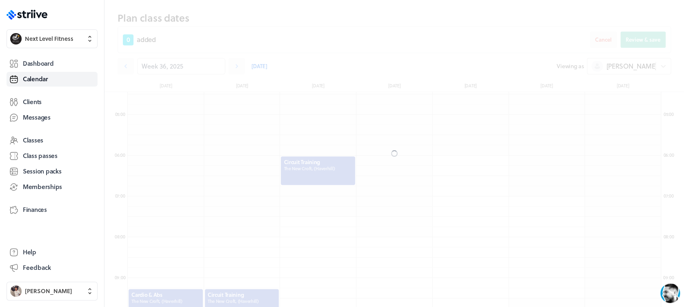
scroll to position [208, 0]
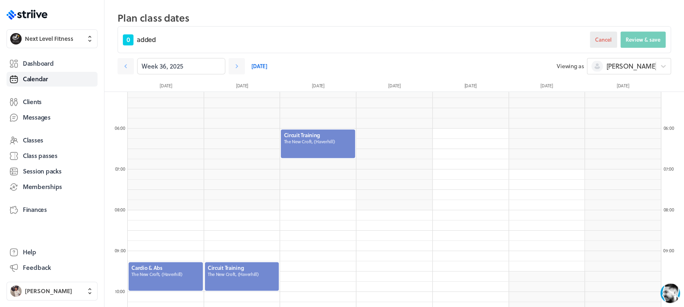
click at [600, 36] on span "Cancel" at bounding box center [603, 39] width 17 height 7
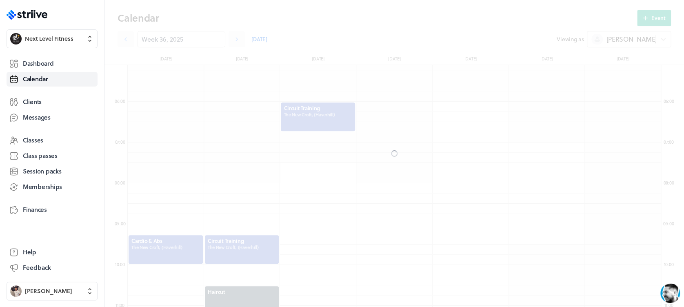
scroll to position [181, 0]
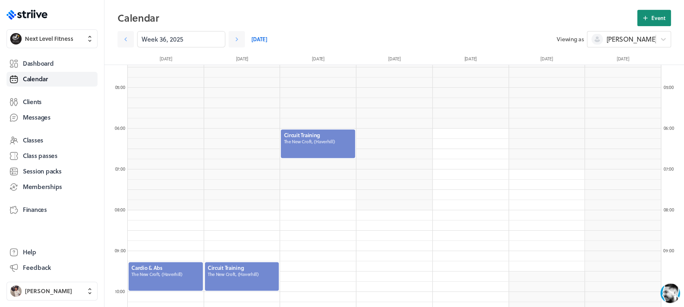
click at [652, 22] on button "Event" at bounding box center [654, 18] width 34 height 16
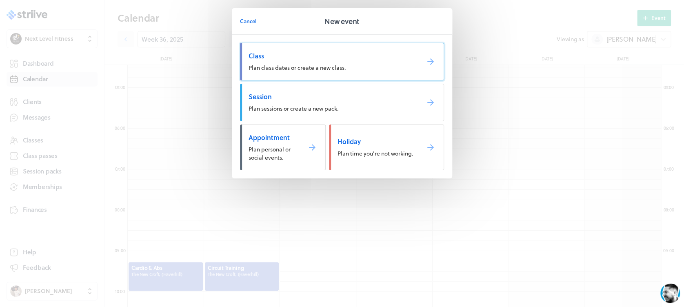
click at [368, 53] on span "Class" at bounding box center [330, 55] width 164 height 9
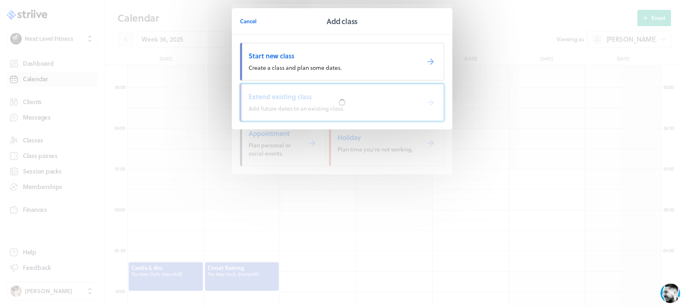
click at [359, 95] on div at bounding box center [341, 102] width 203 height 37
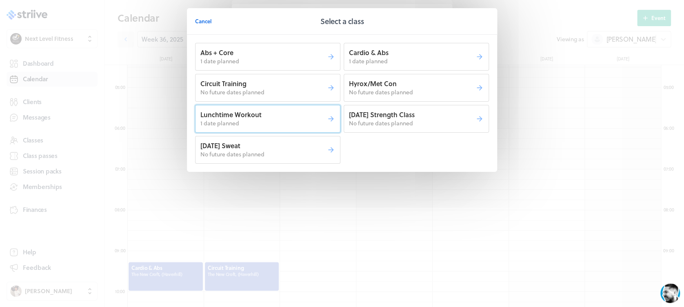
click at [290, 126] on p "1 date planned" at bounding box center [263, 123] width 126 height 8
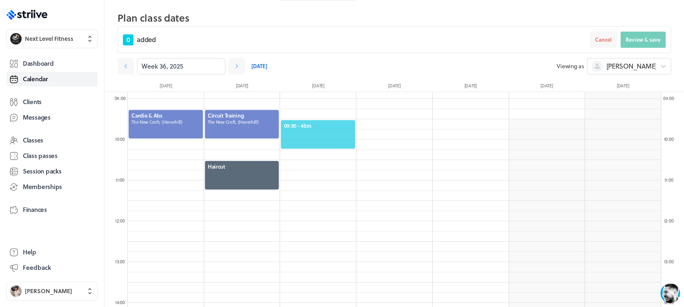
scroll to position [382, 0]
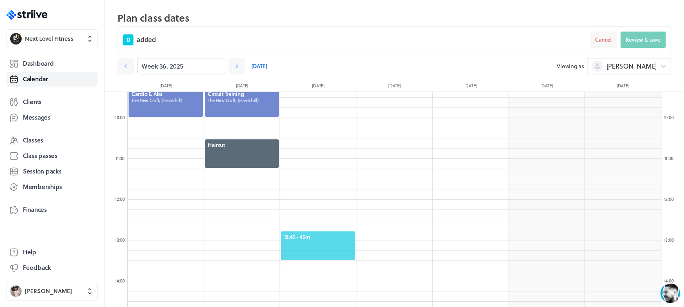
click at [321, 233] on span "12:45 - 45m" at bounding box center [318, 236] width 69 height 7
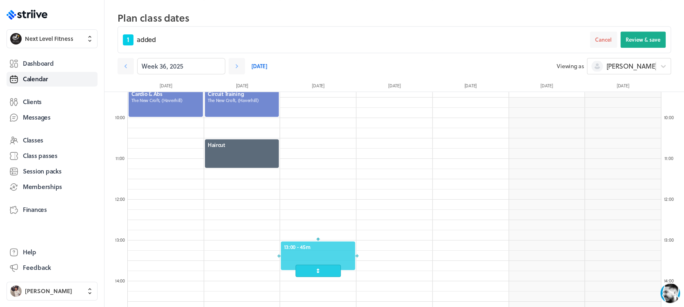
drag, startPoint x: 321, startPoint y: 245, endPoint x: 323, endPoint y: 257, distance: 11.9
click at [323, 257] on div at bounding box center [318, 255] width 76 height 30
click at [637, 41] on span "Review & save" at bounding box center [642, 39] width 35 height 7
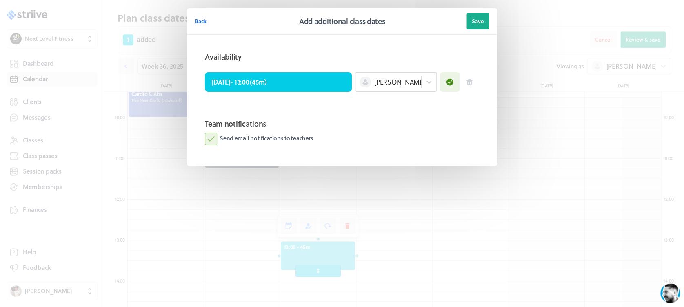
click at [210, 139] on label "Send email notifications to teachers" at bounding box center [259, 139] width 109 height 12
click at [0, 0] on input "Send email notifications to teachers" at bounding box center [0, 0] width 0 height 0
click at [475, 22] on span "Save" at bounding box center [478, 21] width 12 height 7
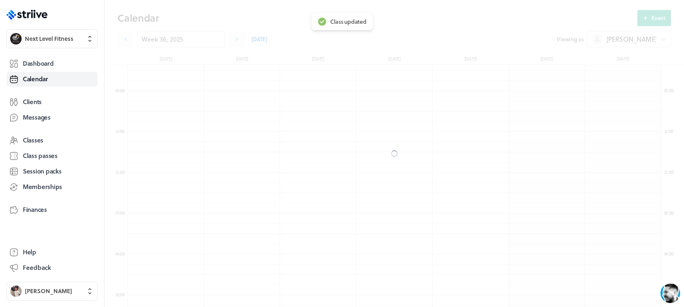
scroll to position [355, 0]
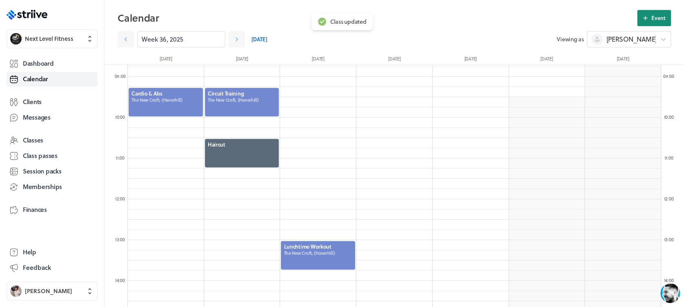
click at [662, 15] on span "Event" at bounding box center [658, 17] width 14 height 7
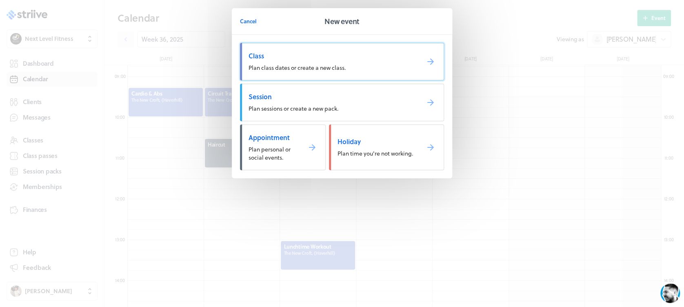
click at [327, 51] on span "Class" at bounding box center [330, 55] width 164 height 9
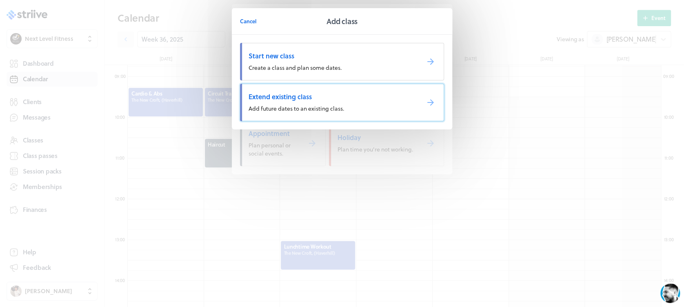
click at [279, 90] on link "Extend existing class Add future dates to an existing class." at bounding box center [342, 103] width 204 height 38
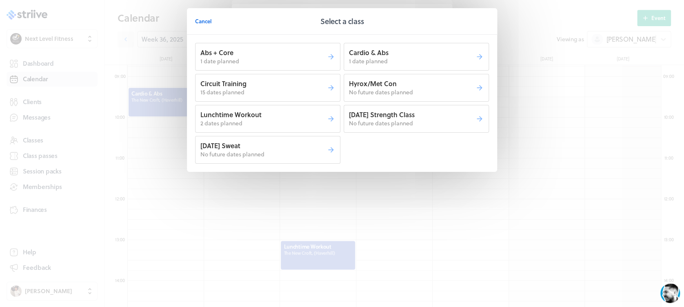
click at [279, 91] on p "15 dates planned" at bounding box center [263, 92] width 126 height 8
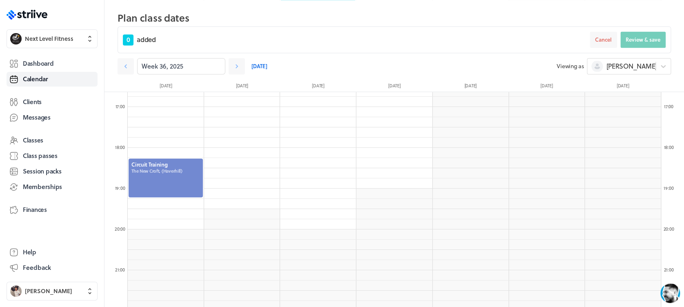
scroll to position [665, 0]
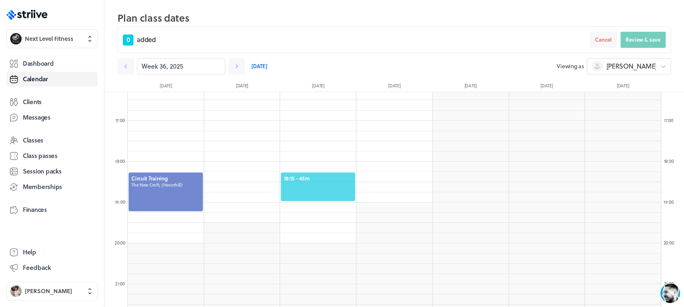
click at [327, 180] on span "18:15 - 45m" at bounding box center [318, 177] width 69 height 7
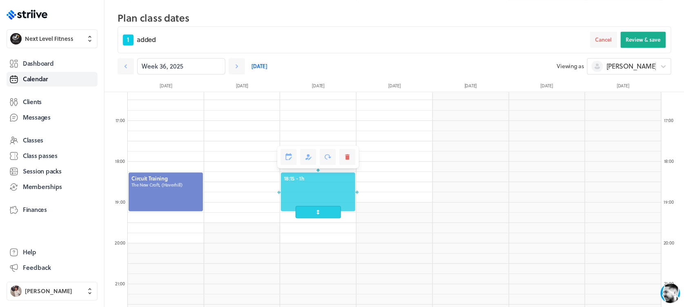
drag, startPoint x: 325, startPoint y: 200, endPoint x: 325, endPoint y: 212, distance: 11.4
click at [325, 212] on span at bounding box center [317, 212] width 45 height 12
click at [640, 41] on span "Review & save" at bounding box center [642, 39] width 35 height 7
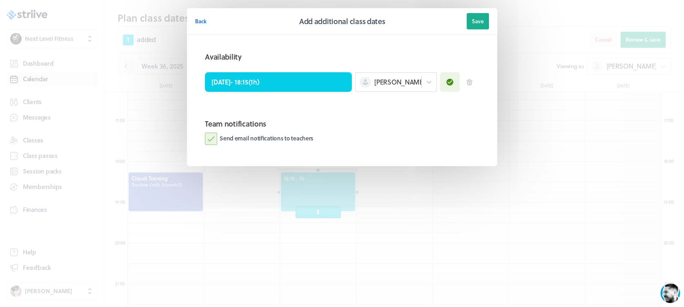
click at [213, 139] on label "Send email notifications to teachers" at bounding box center [259, 139] width 109 height 12
click at [0, 0] on input "Send email notifications to teachers" at bounding box center [0, 0] width 0 height 0
click at [479, 15] on button "Save" at bounding box center [477, 21] width 22 height 16
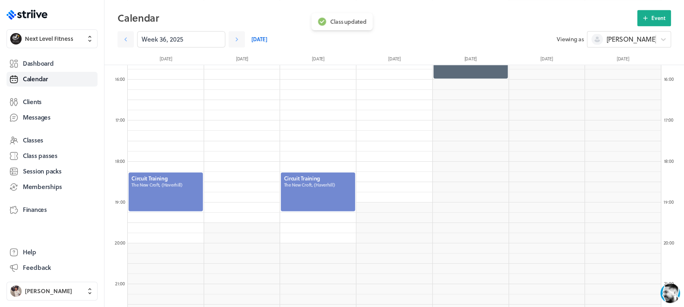
click at [328, 184] on div at bounding box center [318, 191] width 76 height 40
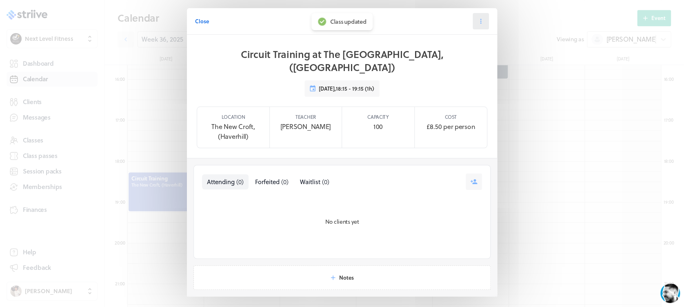
click at [477, 22] on icon at bounding box center [480, 21] width 7 height 7
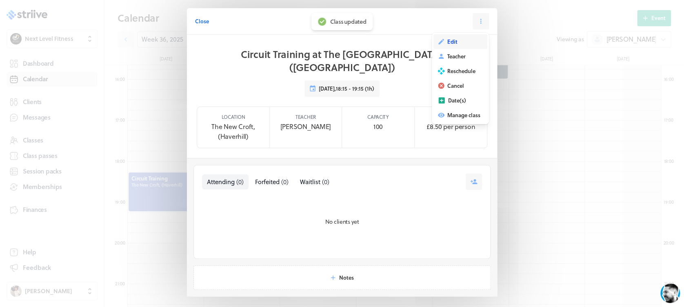
click at [458, 44] on button "Edit" at bounding box center [460, 41] width 54 height 15
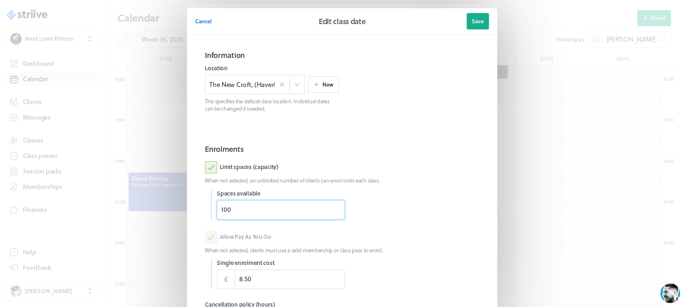
drag, startPoint x: 237, startPoint y: 208, endPoint x: 178, endPoint y: 213, distance: 59.0
click at [179, 213] on section "Cancel Edit class date Save Information Location The [GEOGRAPHIC_DATA], (Haverh…" at bounding box center [342, 211] width 326 height 422
drag, startPoint x: 250, startPoint y: 205, endPoint x: 186, endPoint y: 207, distance: 63.3
click at [187, 207] on section "Information Location The [GEOGRAPHIC_DATA], ([GEOGRAPHIC_DATA]) New This specif…" at bounding box center [342, 208] width 310 height 346
type input "50"
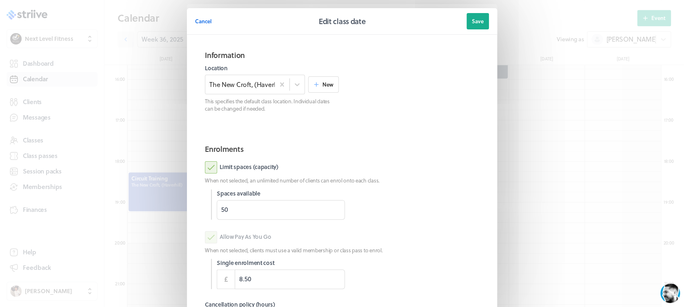
click at [427, 185] on div "Limit spaces (capacity) When not selected, an unlimited number of clients can e…" at bounding box center [342, 190] width 274 height 58
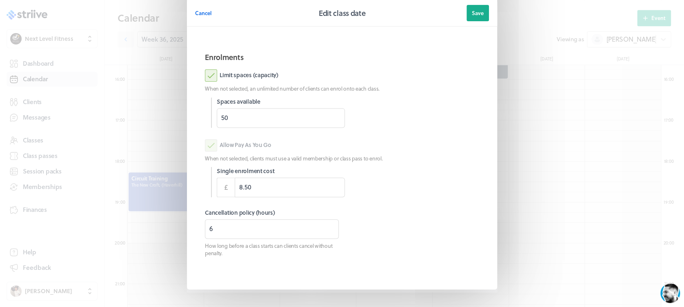
scroll to position [86, 0]
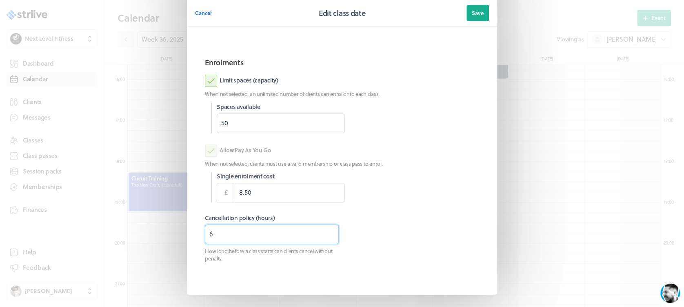
drag, startPoint x: 212, startPoint y: 242, endPoint x: 199, endPoint y: 239, distance: 13.2
click at [197, 240] on section "Enrolments Limit spaces (capacity) When not selected, an unlimited number of cl…" at bounding box center [342, 168] width 294 height 236
type input "0"
click at [473, 16] on span "Save" at bounding box center [478, 12] width 12 height 7
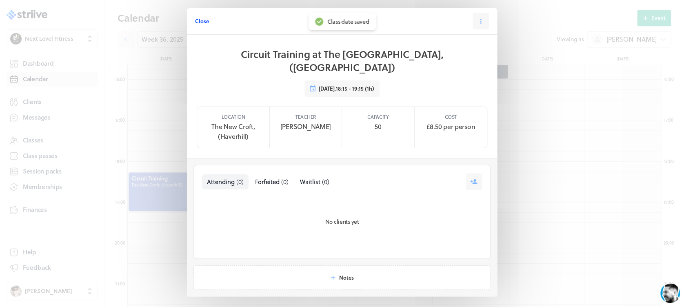
click at [196, 23] on span "Close" at bounding box center [202, 21] width 14 height 7
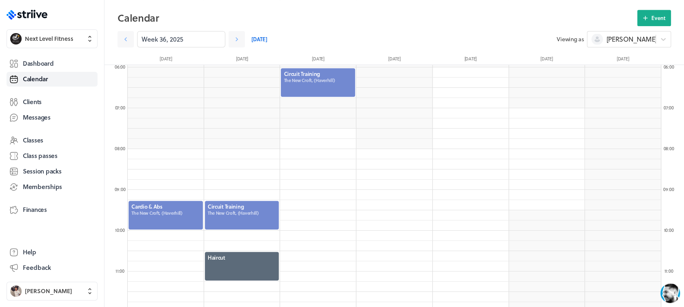
scroll to position [233, 0]
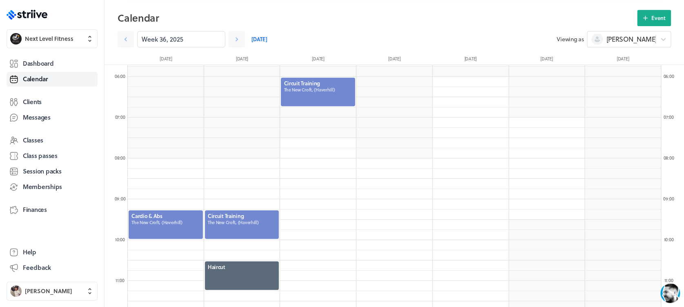
click at [288, 95] on div at bounding box center [318, 92] width 76 height 30
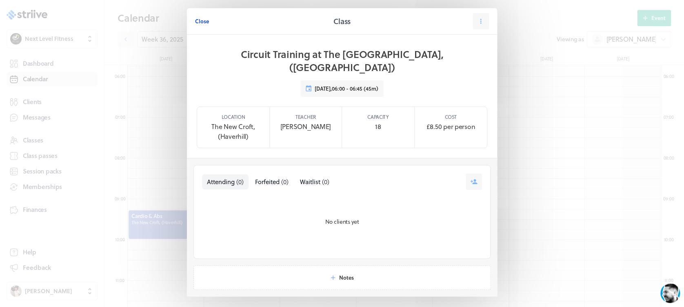
click at [199, 23] on span "Close" at bounding box center [202, 21] width 14 height 7
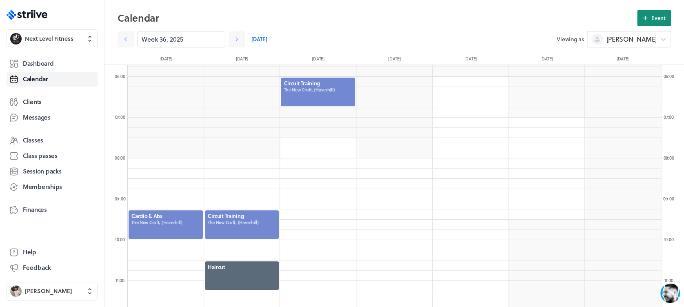
click at [655, 14] on span "Event" at bounding box center [658, 17] width 14 height 7
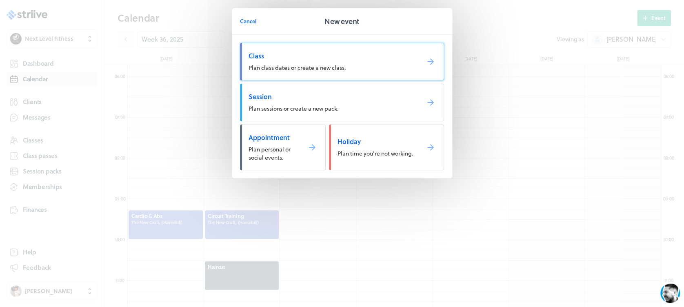
click at [344, 58] on span "Class" at bounding box center [330, 55] width 164 height 9
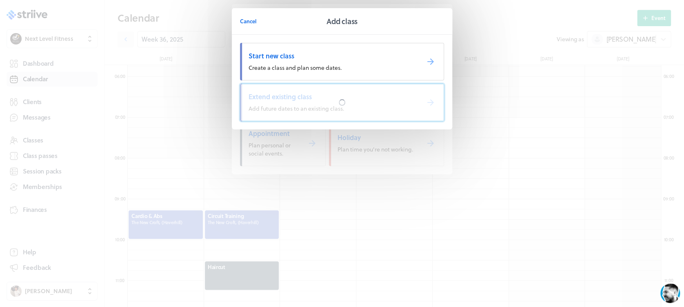
click at [352, 100] on div at bounding box center [341, 102] width 203 height 37
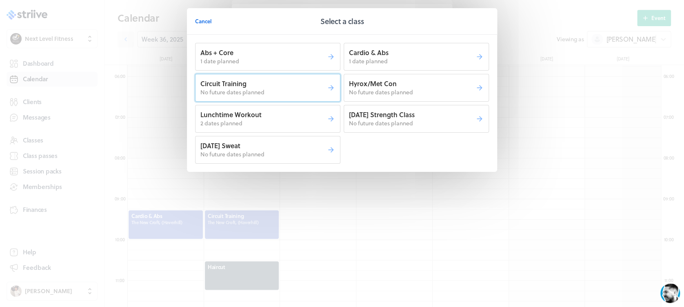
click at [282, 90] on p "No future dates planned" at bounding box center [263, 92] width 126 height 8
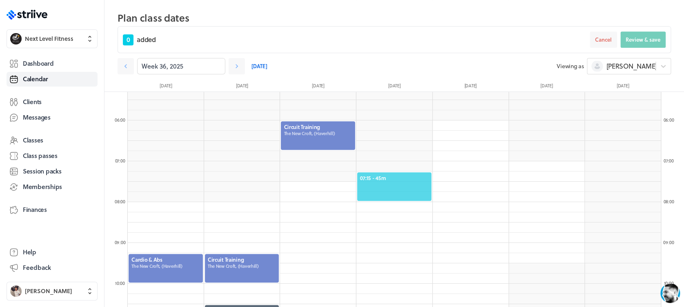
scroll to position [195, 0]
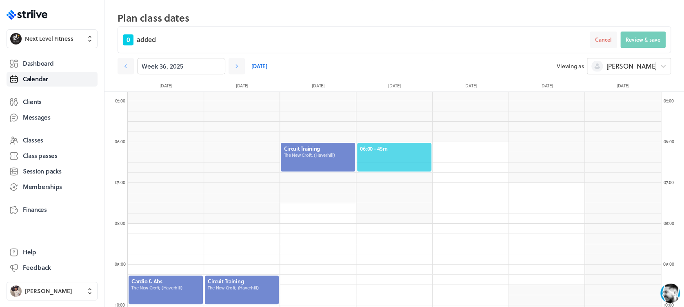
click at [402, 146] on span "06:00 - 45m" at bounding box center [394, 148] width 69 height 7
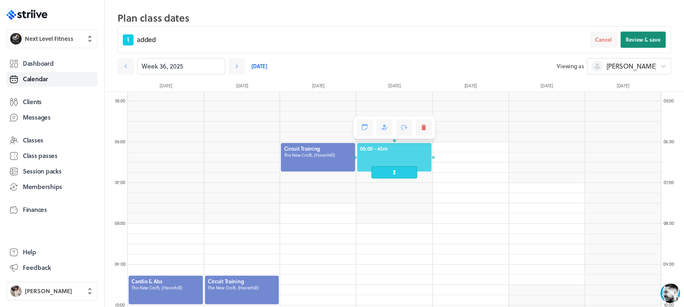
click at [643, 39] on span "Review & save" at bounding box center [642, 39] width 35 height 7
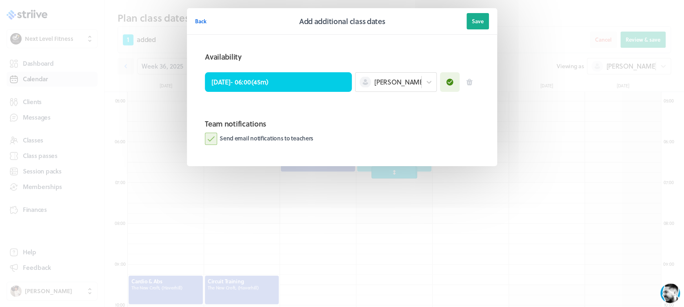
click at [208, 137] on label "Send email notifications to teachers" at bounding box center [259, 139] width 109 height 12
click at [0, 0] on input "Send email notifications to teachers" at bounding box center [0, 0] width 0 height 0
click at [473, 24] on span "Save" at bounding box center [478, 21] width 12 height 7
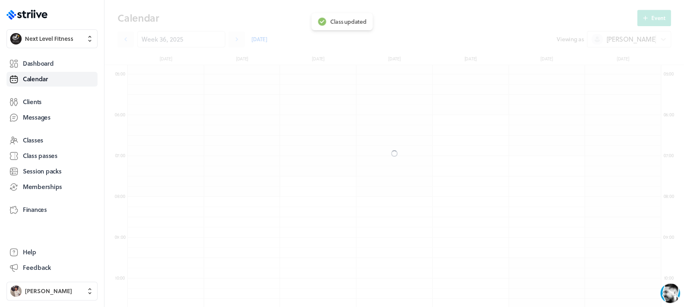
scroll to position [168, 0]
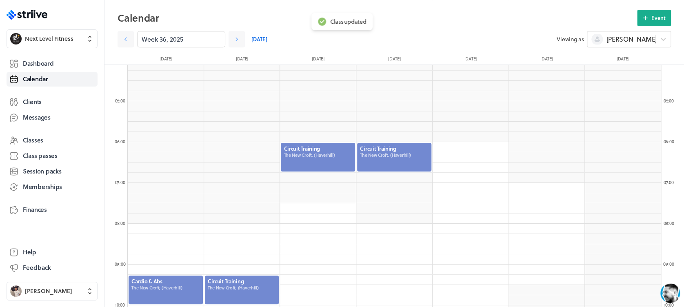
click at [393, 161] on div at bounding box center [394, 157] width 76 height 30
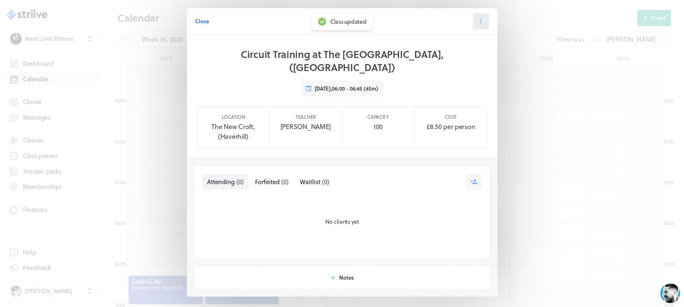
click at [480, 20] on icon at bounding box center [480, 21] width 1 height 5
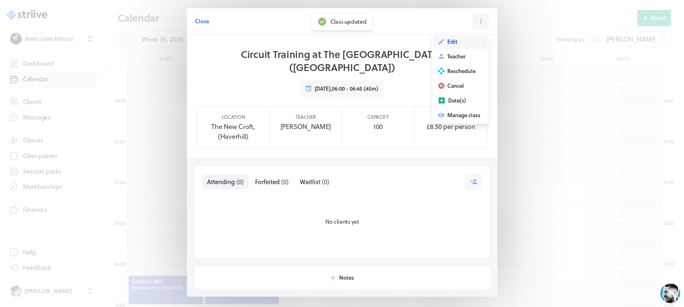
click at [456, 42] on button "Edit" at bounding box center [460, 41] width 54 height 15
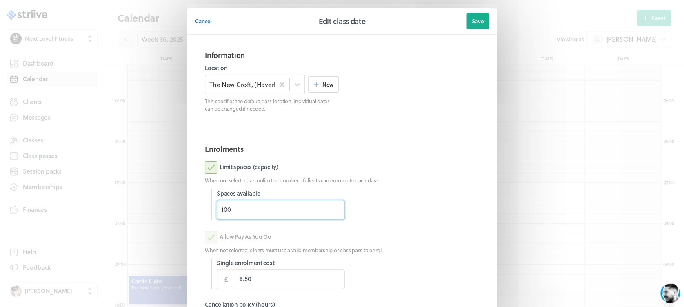
drag, startPoint x: 261, startPoint y: 209, endPoint x: 124, endPoint y: 193, distance: 138.5
click at [124, 193] on div "Cancel Edit class date Save Information Location The [GEOGRAPHIC_DATA], (Haverh…" at bounding box center [342, 211] width 684 height 422
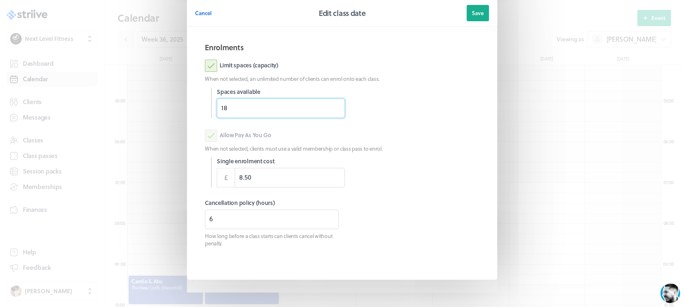
scroll to position [103, 0]
type input "18"
drag, startPoint x: 200, startPoint y: 222, endPoint x: 179, endPoint y: 223, distance: 20.8
click at [179, 223] on section "Cancel Edit class date Save Information Location The [GEOGRAPHIC_DATA], (Haverh…" at bounding box center [342, 108] width 326 height 422
type input "3"
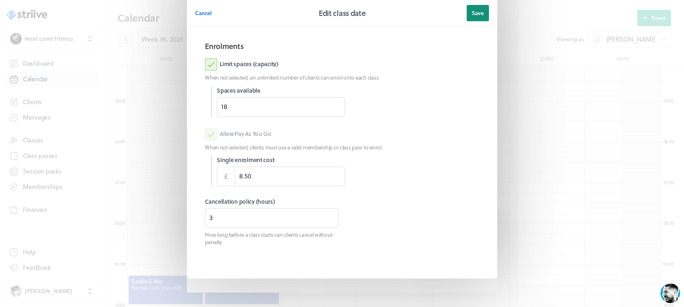
click at [477, 14] on span "Save" at bounding box center [478, 12] width 12 height 7
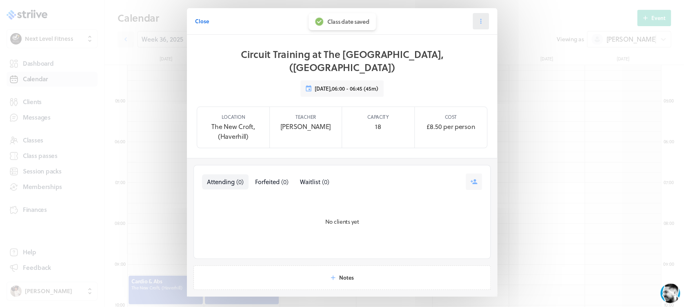
click at [481, 28] on button at bounding box center [480, 21] width 16 height 16
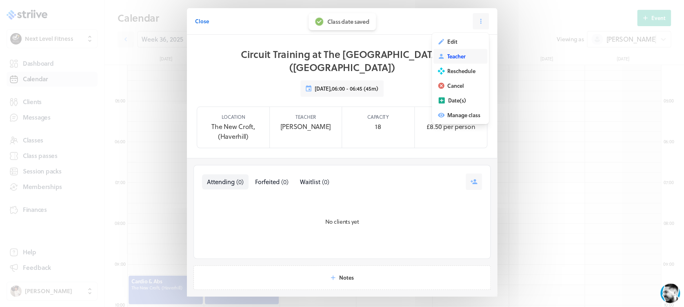
click at [457, 52] on button "Teacher" at bounding box center [460, 56] width 54 height 15
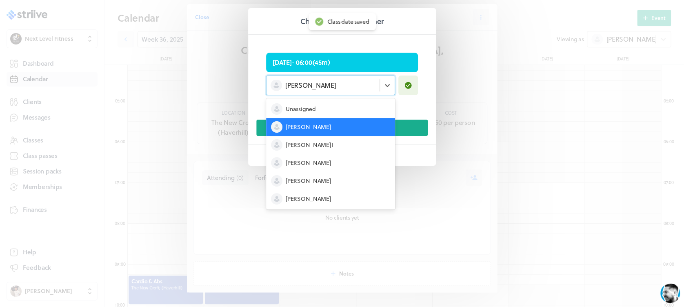
click at [318, 85] on div "[PERSON_NAME]" at bounding box center [322, 85] width 113 height 11
click at [326, 195] on div "[PERSON_NAME]" at bounding box center [330, 199] width 129 height 18
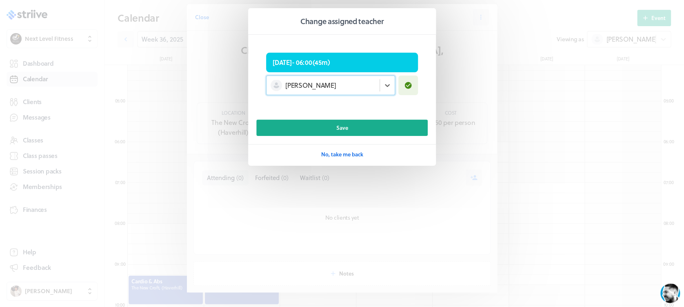
click at [348, 131] on button "Save" at bounding box center [341, 128] width 171 height 16
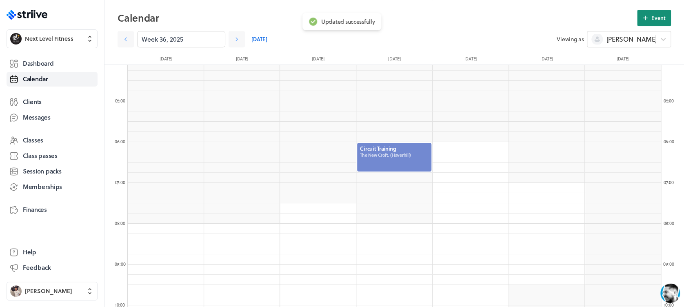
click at [668, 14] on button "Event" at bounding box center [654, 18] width 34 height 16
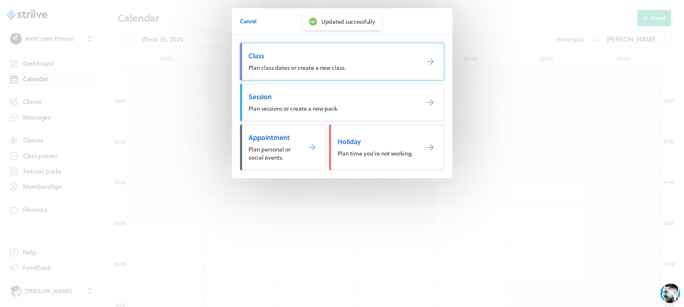
click at [313, 65] on span "Plan class dates or create a new class." at bounding box center [296, 67] width 97 height 9
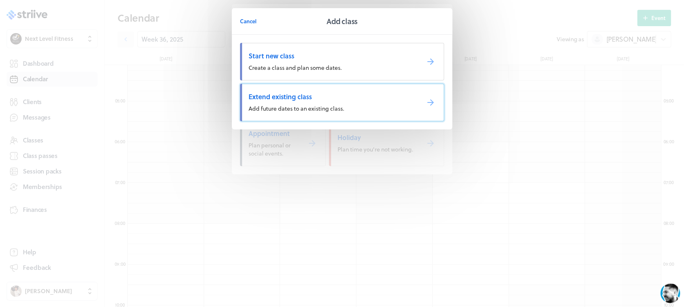
click at [308, 98] on span "Extend existing class" at bounding box center [330, 96] width 164 height 9
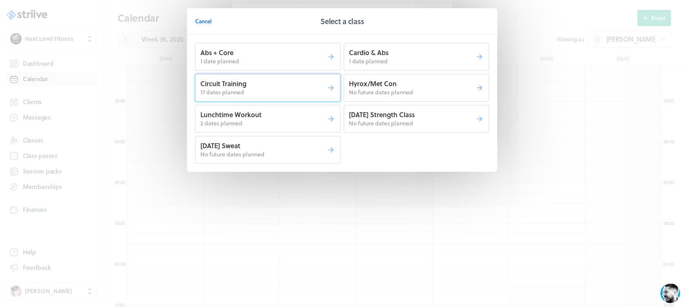
click at [293, 91] on p "17 dates planned" at bounding box center [263, 92] width 126 height 8
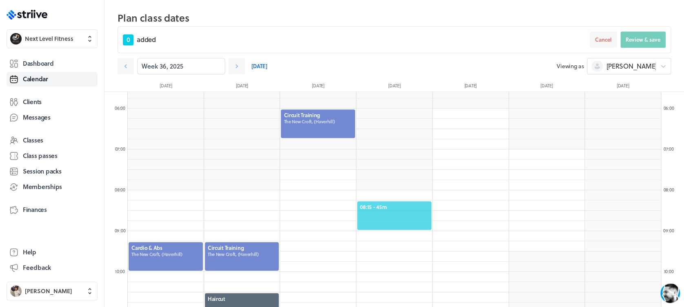
scroll to position [260, 0]
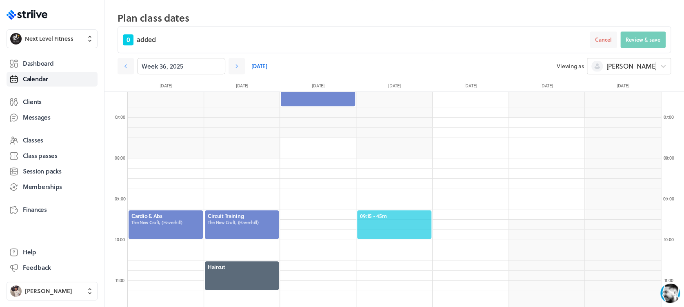
click at [390, 211] on div "09:15 - 45m" at bounding box center [394, 224] width 76 height 30
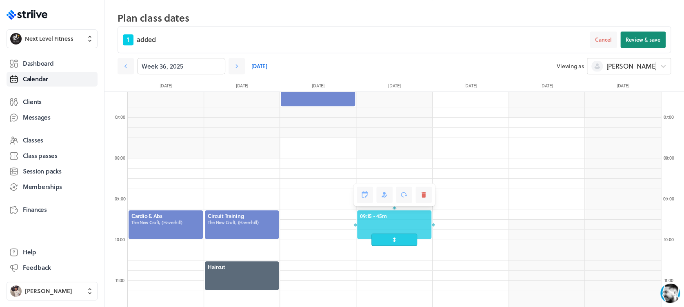
click at [644, 37] on span "Review & save" at bounding box center [642, 39] width 35 height 7
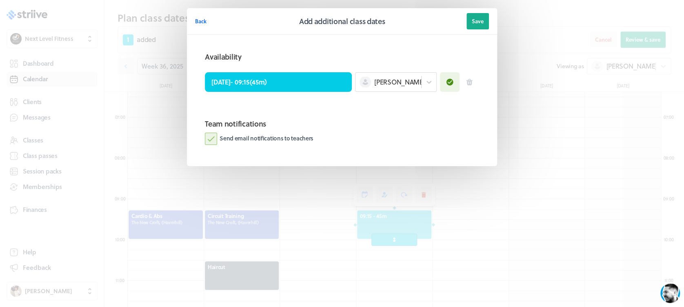
click at [210, 137] on label "Send email notifications to teachers" at bounding box center [259, 139] width 109 height 12
click at [0, 0] on input "Send email notifications to teachers" at bounding box center [0, 0] width 0 height 0
click at [473, 20] on span "Save" at bounding box center [478, 21] width 12 height 7
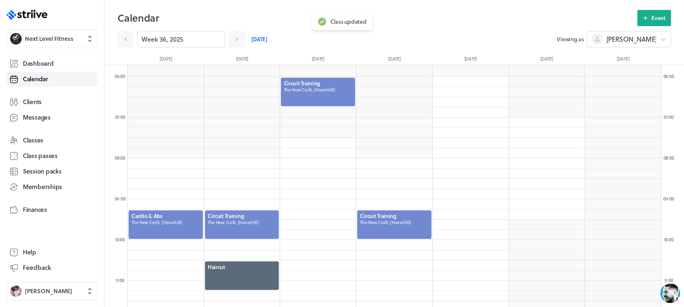
click at [385, 222] on div at bounding box center [394, 224] width 76 height 30
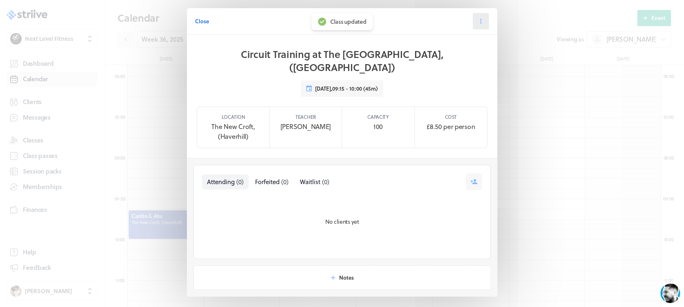
click at [478, 25] on button at bounding box center [480, 21] width 16 height 16
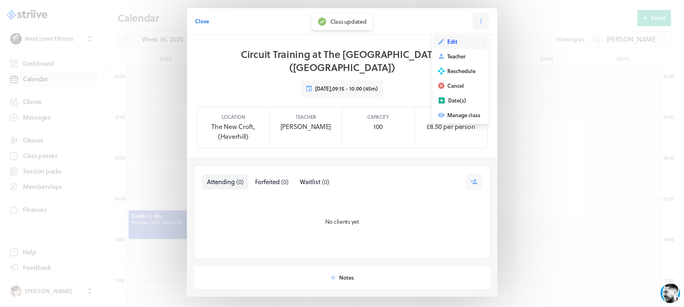
click at [463, 42] on button "Edit" at bounding box center [460, 41] width 54 height 15
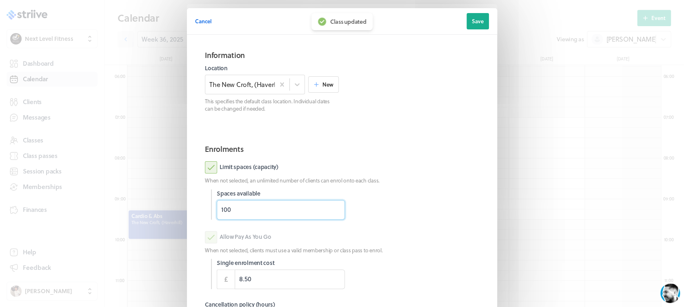
drag, startPoint x: 251, startPoint y: 215, endPoint x: 171, endPoint y: 220, distance: 79.7
click at [171, 220] on div "Cancel Edit class date Save Information Location The [GEOGRAPHIC_DATA], (Haverh…" at bounding box center [342, 211] width 684 height 422
type input "18"
click at [412, 160] on section "Enrolments Limit spaces (capacity) When not selected, an unlimited number of cl…" at bounding box center [342, 255] width 294 height 236
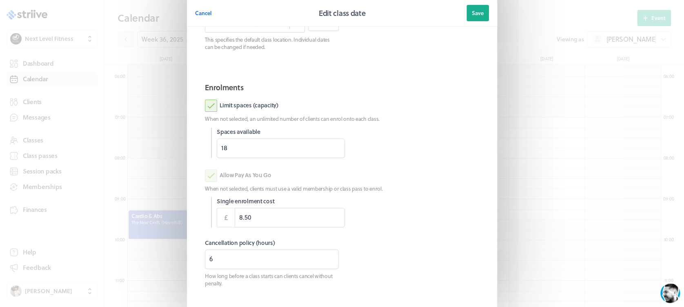
scroll to position [88, 0]
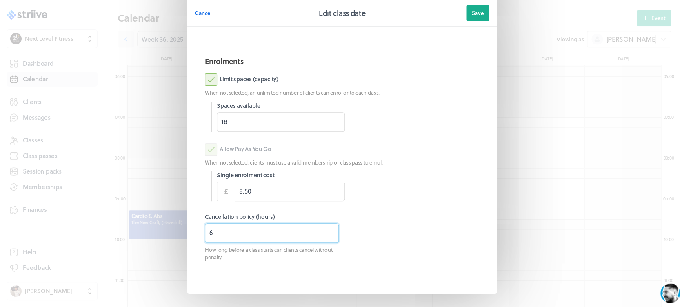
drag, startPoint x: 200, startPoint y: 233, endPoint x: 162, endPoint y: 235, distance: 38.0
click at [162, 235] on div "Cancel Edit class date Save Information Location The [GEOGRAPHIC_DATA], (Haverh…" at bounding box center [342, 123] width 684 height 422
type input "3"
click at [402, 216] on div at bounding box center [412, 237] width 134 height 48
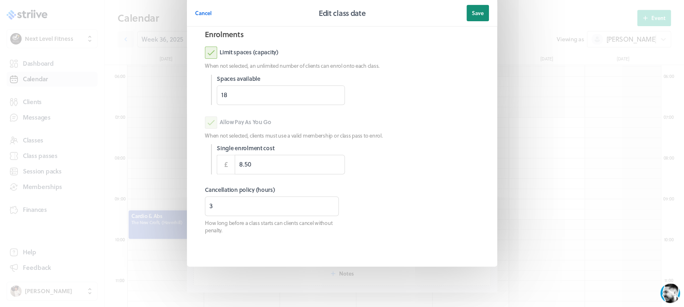
click at [472, 13] on span "Save" at bounding box center [478, 12] width 12 height 7
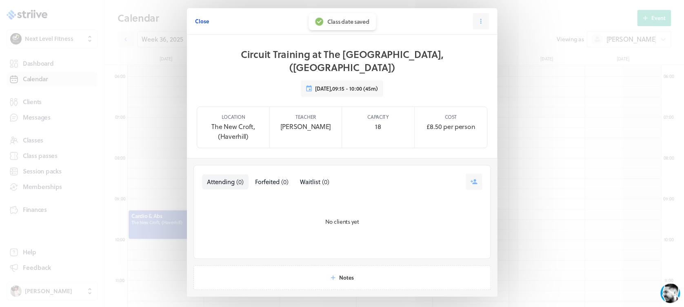
click at [201, 23] on span "Close" at bounding box center [202, 21] width 14 height 7
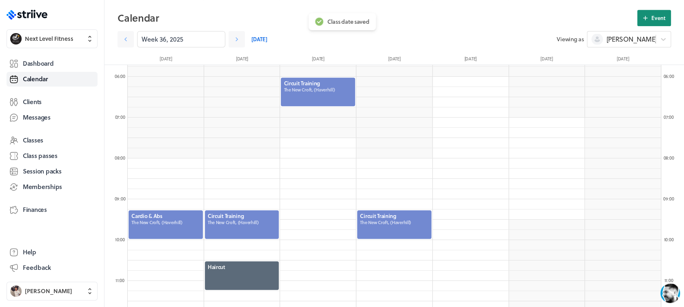
click at [648, 18] on icon at bounding box center [644, 17] width 7 height 7
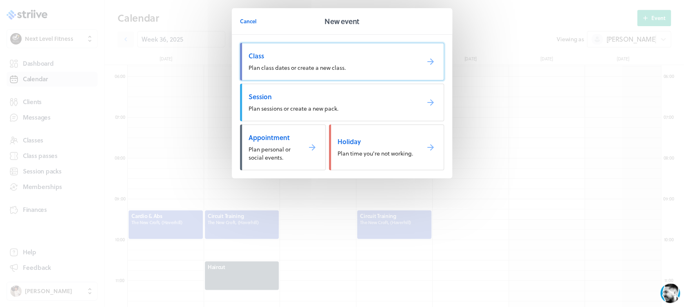
click at [353, 48] on link "Class Plan class dates or create a new class." at bounding box center [342, 62] width 204 height 38
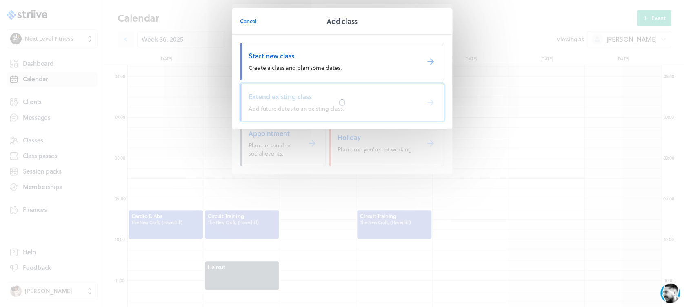
click at [369, 98] on div at bounding box center [341, 102] width 203 height 37
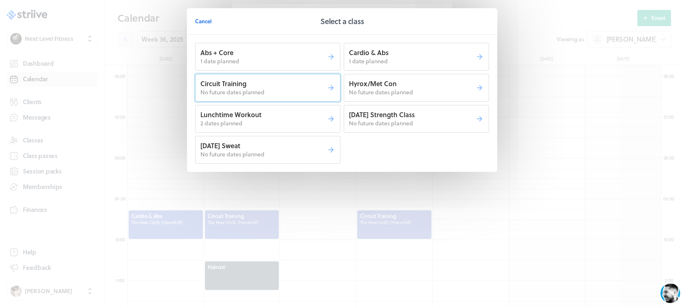
click at [310, 93] on p "No future dates planned" at bounding box center [263, 92] width 126 height 8
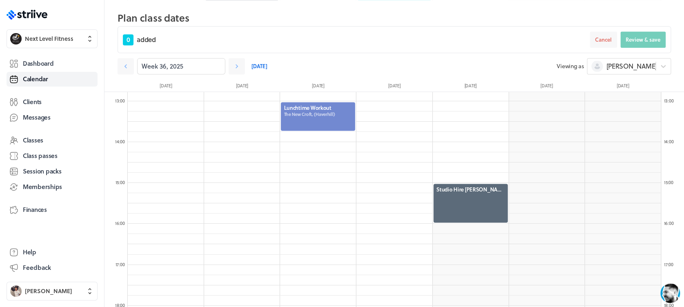
scroll to position [543, 0]
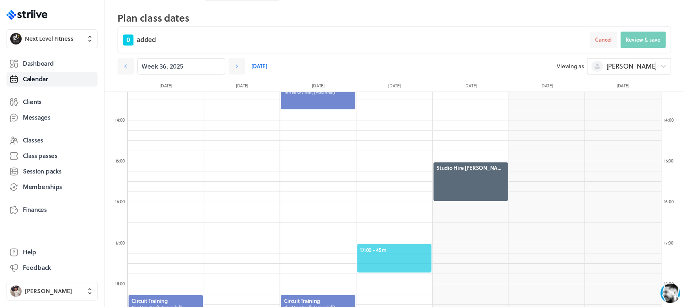
click at [399, 250] on span "17:00 - 45m" at bounding box center [394, 249] width 69 height 7
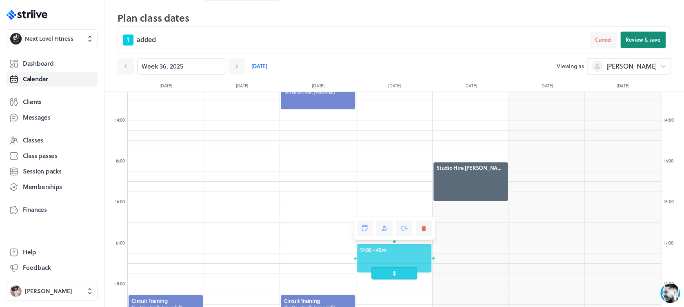
click at [637, 34] on button "Review & save" at bounding box center [642, 39] width 45 height 16
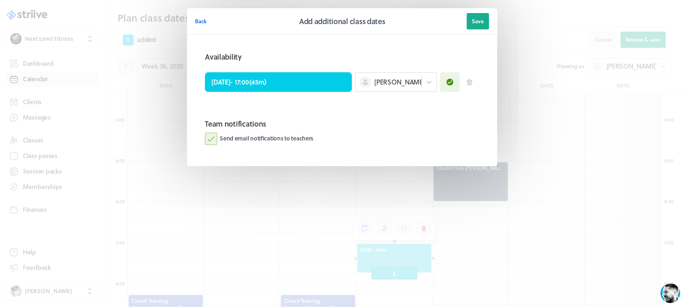
click at [211, 142] on label "Send email notifications to teachers" at bounding box center [259, 139] width 109 height 12
click at [0, 0] on input "Send email notifications to teachers" at bounding box center [0, 0] width 0 height 0
click at [479, 17] on button "Save" at bounding box center [477, 21] width 22 height 16
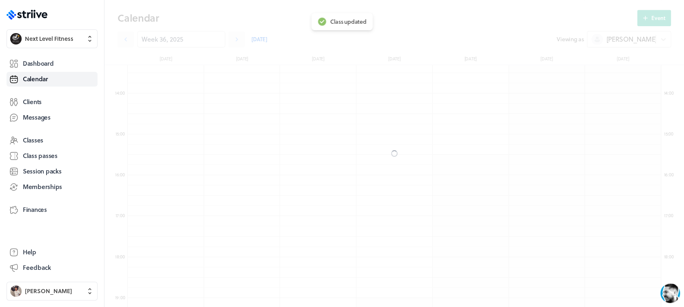
scroll to position [516, 0]
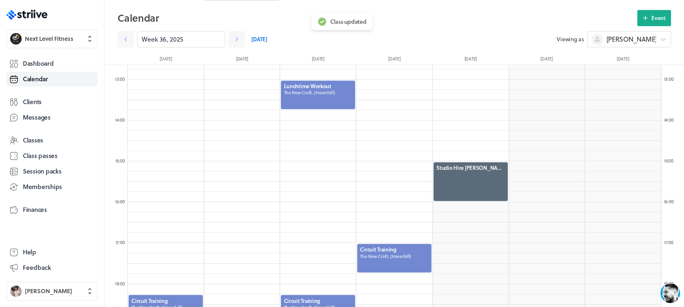
click at [400, 250] on div at bounding box center [394, 258] width 76 height 30
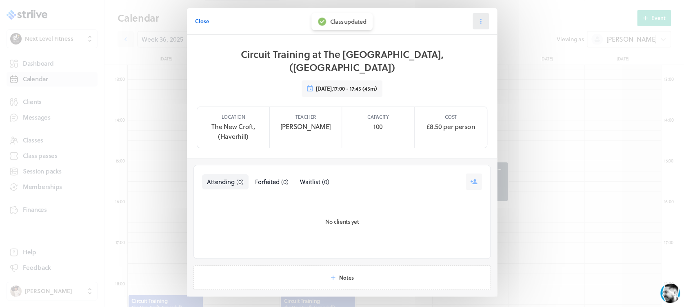
click at [481, 19] on button at bounding box center [480, 21] width 16 height 16
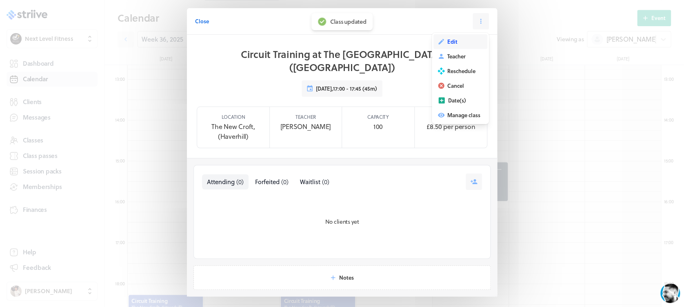
click at [455, 42] on button "Edit" at bounding box center [460, 41] width 54 height 15
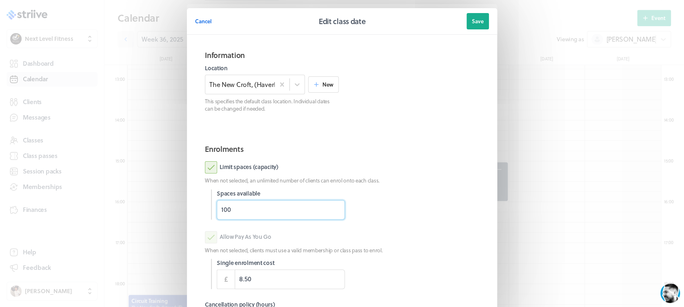
drag, startPoint x: 175, startPoint y: 215, endPoint x: 154, endPoint y: 221, distance: 21.5
click at [154, 221] on div "Cancel Edit class date Save Information Location The [GEOGRAPHIC_DATA], (Haverh…" at bounding box center [342, 211] width 684 height 422
type input "18"
click at [437, 183] on p "When not selected, an unlimited number of clients can enrol onto each class." at bounding box center [342, 180] width 274 height 7
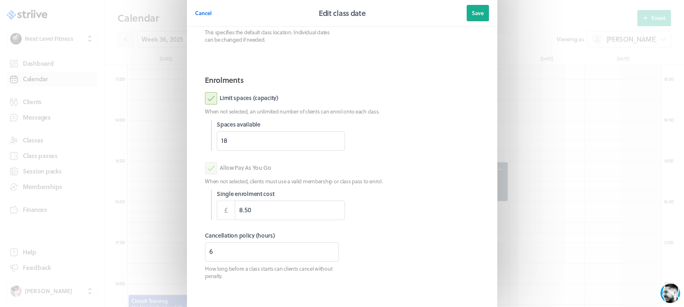
scroll to position [80, 0]
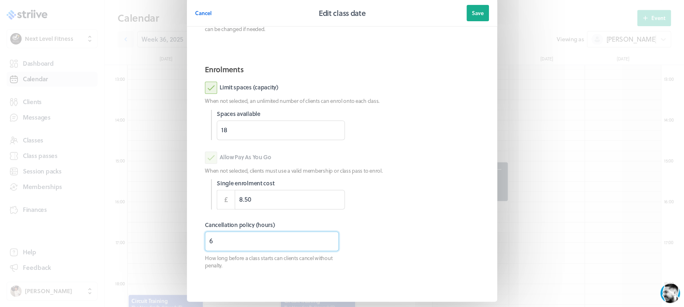
drag, startPoint x: 215, startPoint y: 241, endPoint x: 191, endPoint y: 242, distance: 24.1
click at [195, 242] on section "Enrolments Limit spaces (capacity) When not selected, an unlimited number of cl…" at bounding box center [342, 175] width 294 height 236
type input "3"
click at [466, 13] on button "Save" at bounding box center [477, 13] width 22 height 16
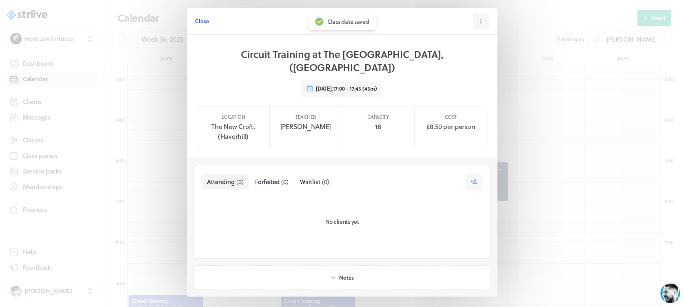
click at [199, 22] on span "Close" at bounding box center [202, 21] width 14 height 7
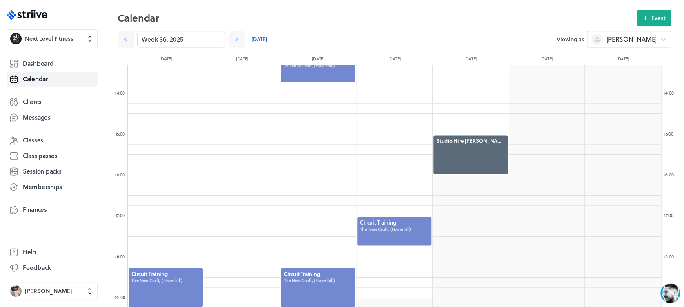
scroll to position [627, 0]
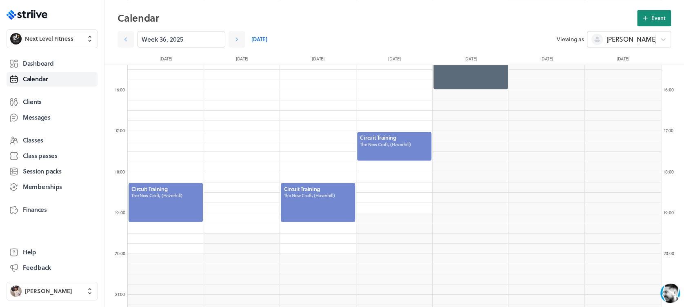
click at [647, 15] on icon at bounding box center [644, 17] width 7 height 7
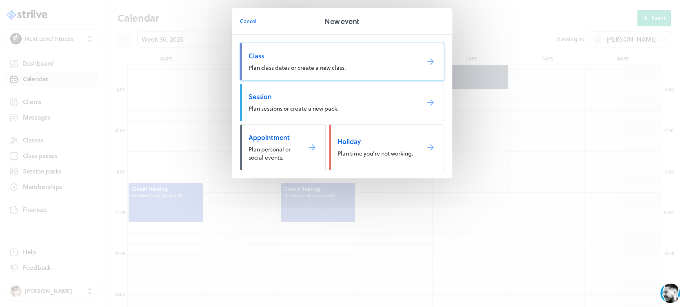
click at [365, 67] on link "Class Plan class dates or create a new class." at bounding box center [342, 62] width 204 height 38
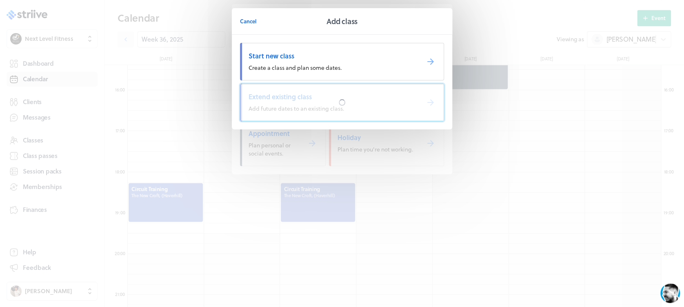
click at [371, 99] on span "Extend existing class" at bounding box center [330, 96] width 164 height 9
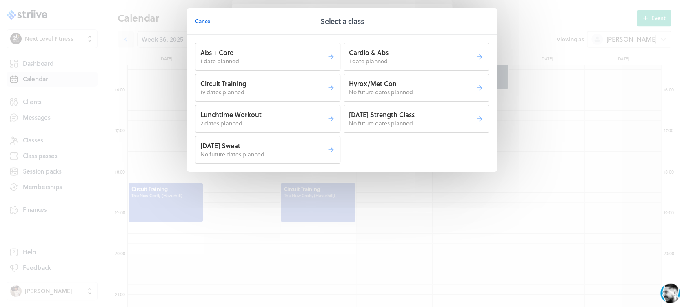
click at [277, 93] on p "19 dates planned" at bounding box center [263, 92] width 126 height 8
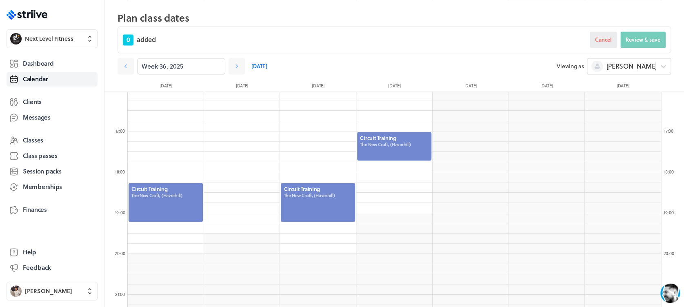
click at [596, 40] on span "Cancel" at bounding box center [603, 39] width 17 height 7
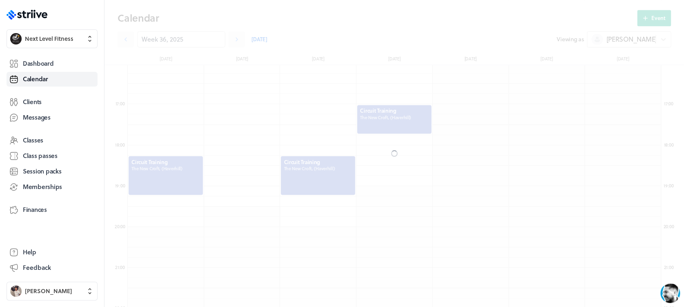
scroll to position [627, 0]
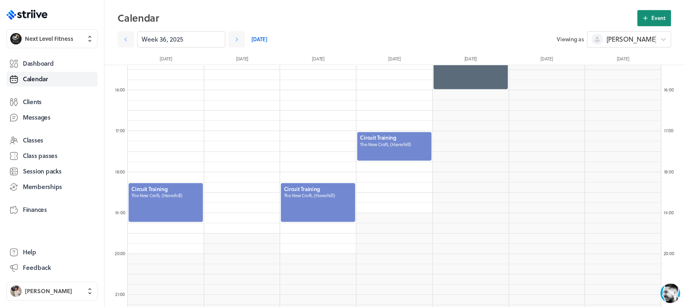
click at [656, 14] on span "Event" at bounding box center [658, 17] width 14 height 7
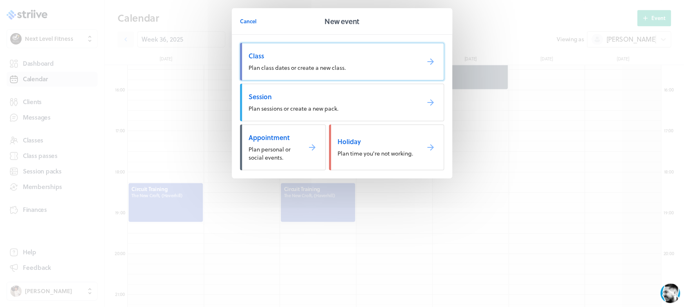
click at [358, 63] on link "Class Plan class dates or create a new class." at bounding box center [342, 62] width 204 height 38
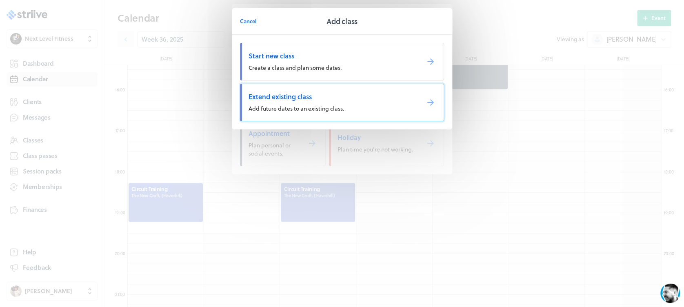
click at [323, 91] on link "Extend existing class Add future dates to an existing class." at bounding box center [342, 103] width 204 height 38
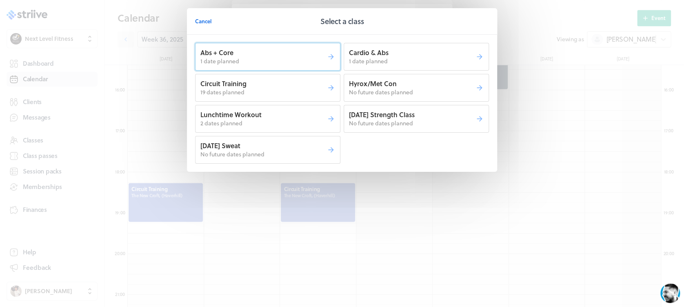
click at [296, 55] on p "Abs + Core" at bounding box center [263, 52] width 126 height 9
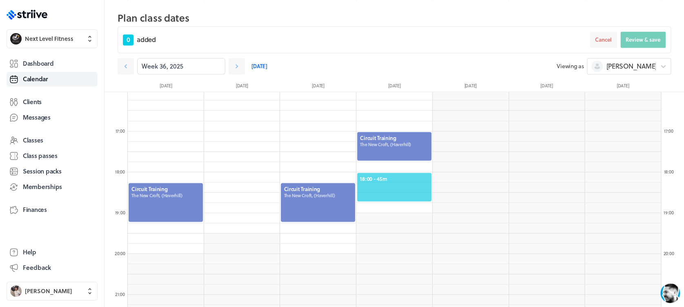
click at [398, 176] on span "18:00 - 45m" at bounding box center [394, 178] width 69 height 7
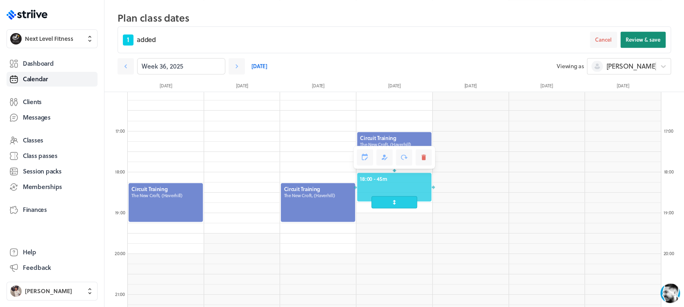
click at [647, 39] on span "Review & save" at bounding box center [642, 39] width 35 height 7
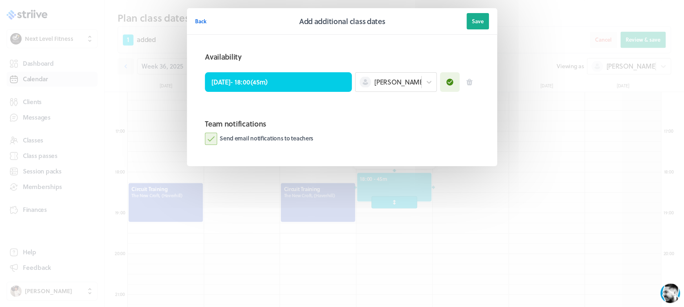
click at [206, 141] on label "Send email notifications to teachers" at bounding box center [259, 139] width 109 height 12
click at [0, 0] on input "Send email notifications to teachers" at bounding box center [0, 0] width 0 height 0
click at [472, 23] on span "Save" at bounding box center [478, 21] width 12 height 7
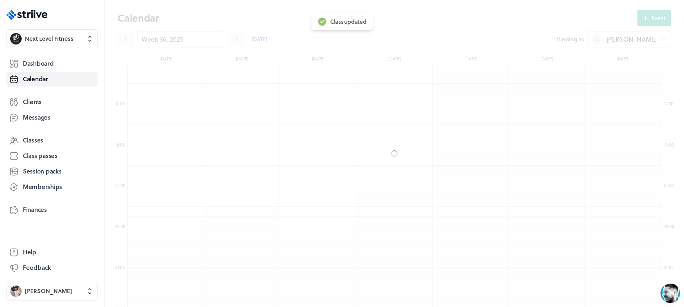
scroll to position [627, 0]
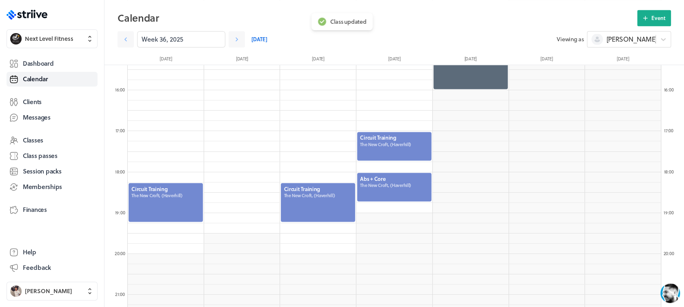
click at [409, 188] on div at bounding box center [394, 187] width 76 height 30
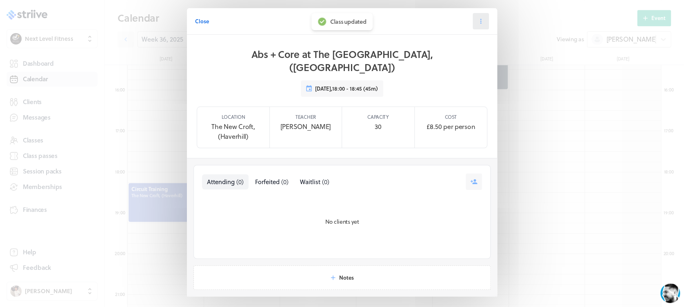
click at [479, 24] on icon at bounding box center [480, 21] width 7 height 7
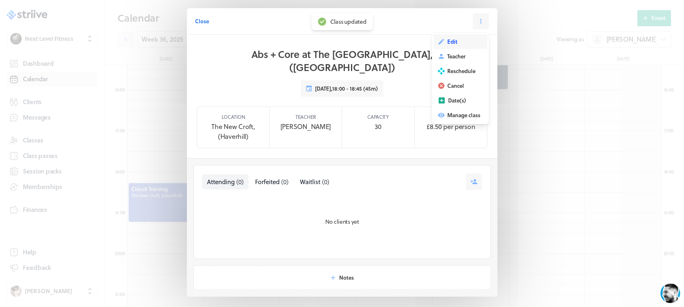
click at [455, 42] on button "Edit" at bounding box center [460, 41] width 54 height 15
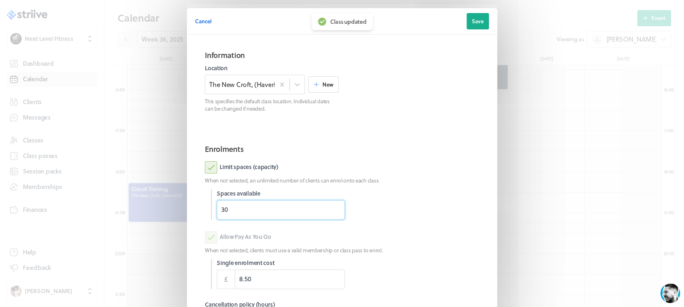
drag, startPoint x: 270, startPoint y: 210, endPoint x: 178, endPoint y: 202, distance: 92.2
click at [179, 202] on section "Cancel Edit class date Save Information Location The [GEOGRAPHIC_DATA], (Haverh…" at bounding box center [342, 211] width 326 height 422
click at [426, 173] on div "Limit spaces (capacity)" at bounding box center [342, 167] width 274 height 12
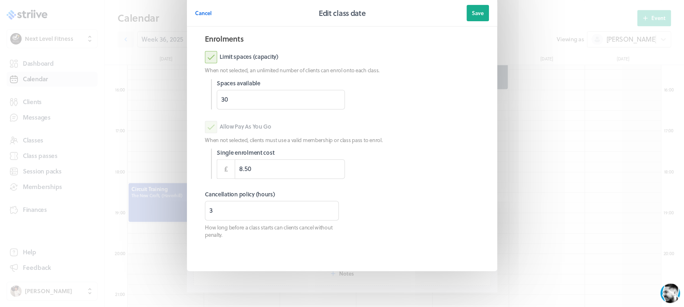
scroll to position [111, 0]
click at [474, 7] on button "Save" at bounding box center [477, 13] width 22 height 16
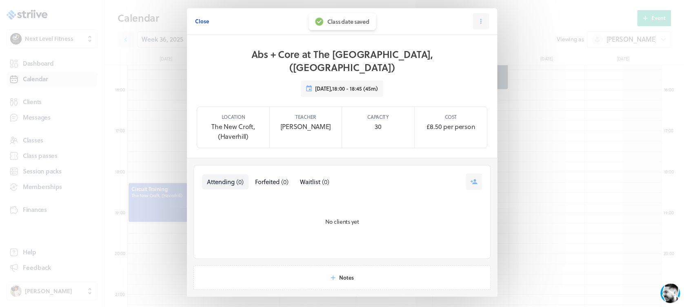
click at [195, 26] on button "Close" at bounding box center [202, 21] width 14 height 16
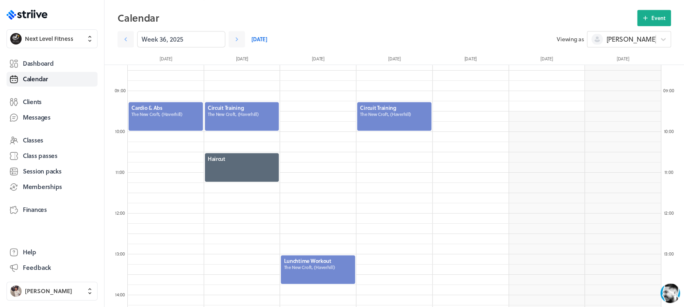
scroll to position [321, 0]
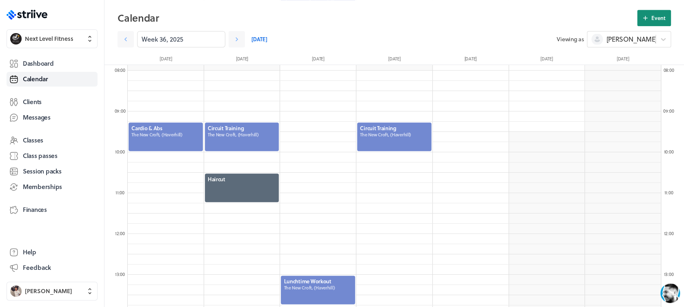
click at [645, 19] on icon at bounding box center [644, 17] width 7 height 7
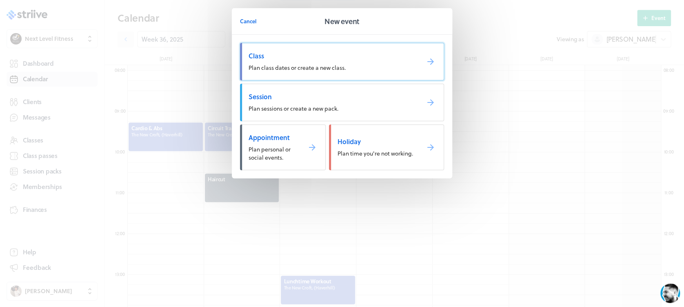
click at [362, 51] on span "Class" at bounding box center [330, 55] width 164 height 9
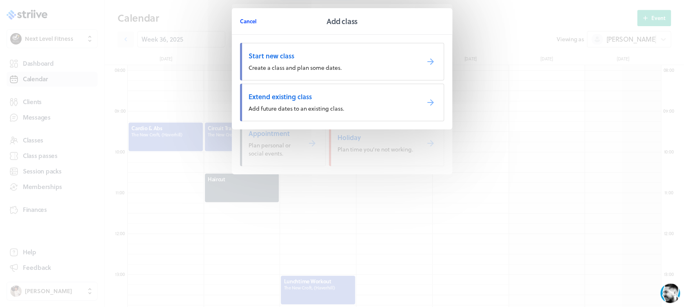
click at [251, 23] on span "Cancel" at bounding box center [248, 21] width 17 height 7
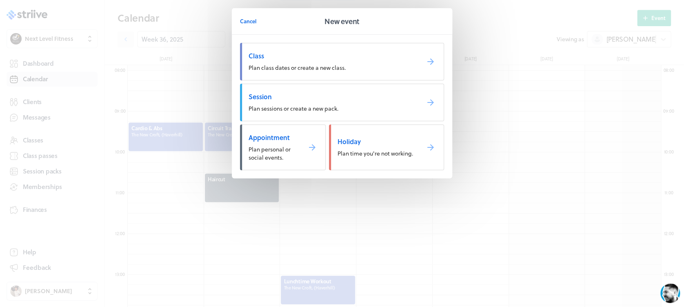
click at [245, 24] on button "Cancel" at bounding box center [248, 21] width 17 height 16
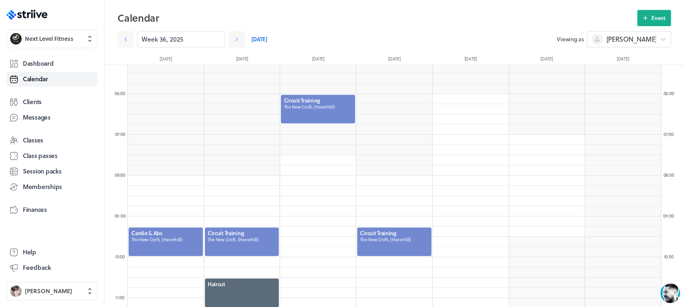
scroll to position [206, 0]
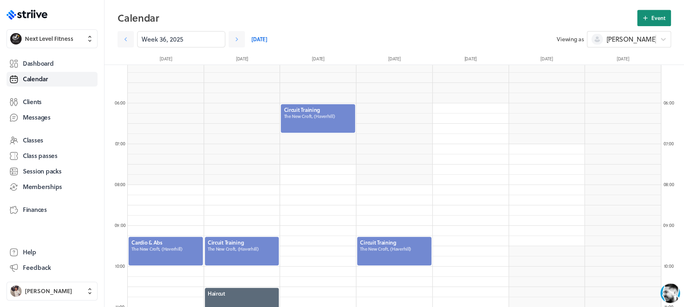
click at [643, 14] on icon at bounding box center [644, 17] width 7 height 7
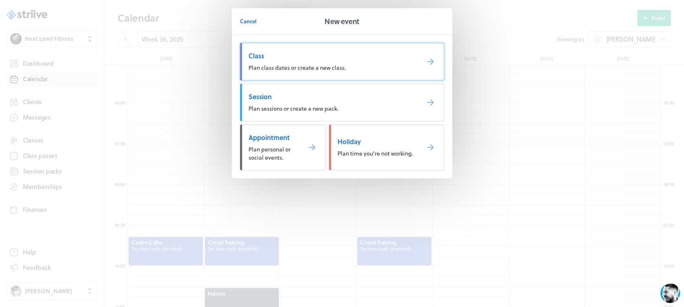
click at [356, 76] on link "Class Plan class dates or create a new class." at bounding box center [342, 62] width 204 height 38
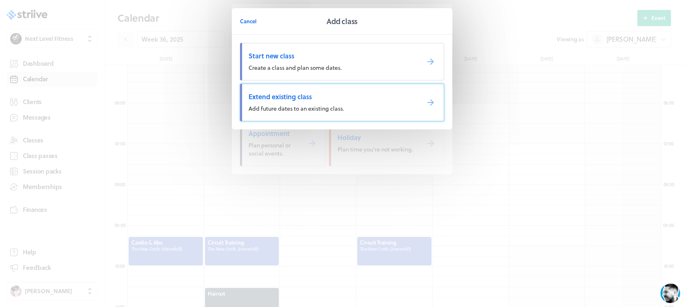
click at [339, 94] on span "Extend existing class" at bounding box center [330, 96] width 164 height 9
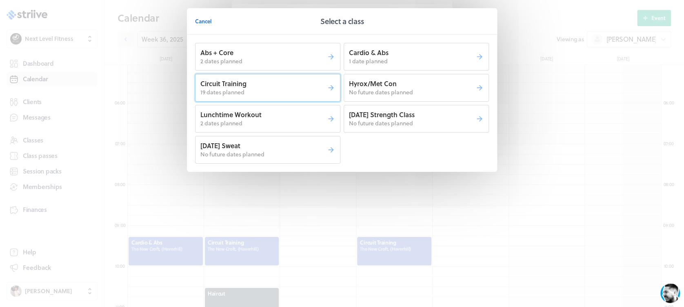
click at [287, 88] on p "19 dates planned" at bounding box center [263, 92] width 126 height 8
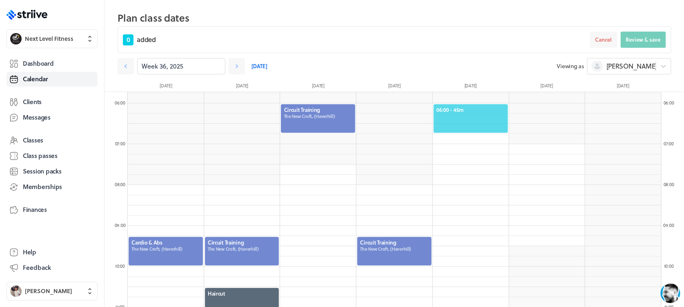
click at [464, 110] on span "06:00 - 45m" at bounding box center [470, 109] width 69 height 7
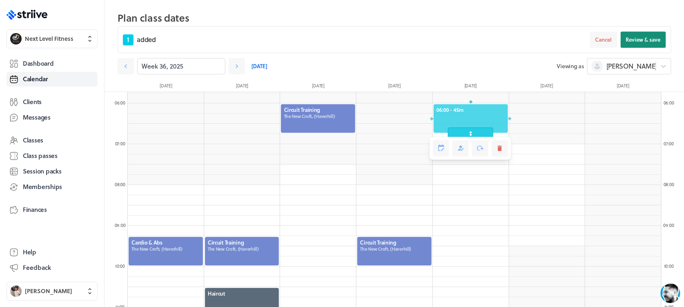
click at [638, 40] on span "Review & save" at bounding box center [642, 39] width 35 height 7
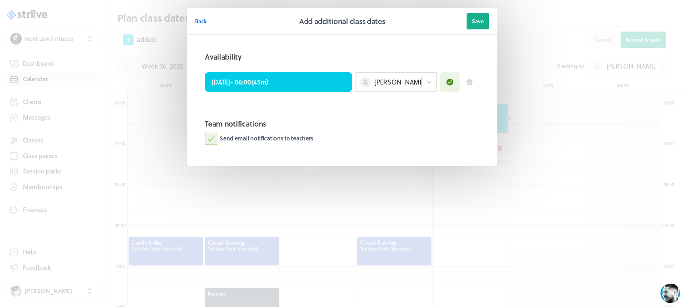
click at [215, 140] on label "Send email notifications to teachers" at bounding box center [259, 139] width 109 height 12
click at [0, 0] on input "Send email notifications to teachers" at bounding box center [0, 0] width 0 height 0
click at [475, 24] on span "Save" at bounding box center [478, 21] width 12 height 7
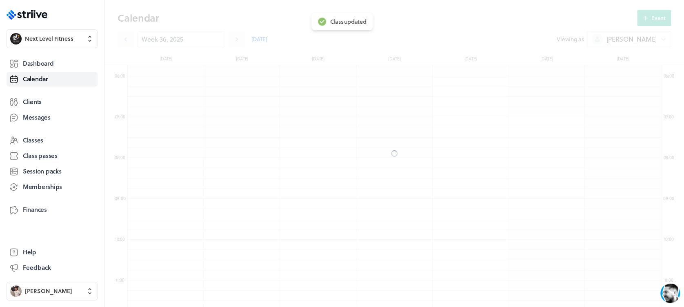
scroll to position [206, 0]
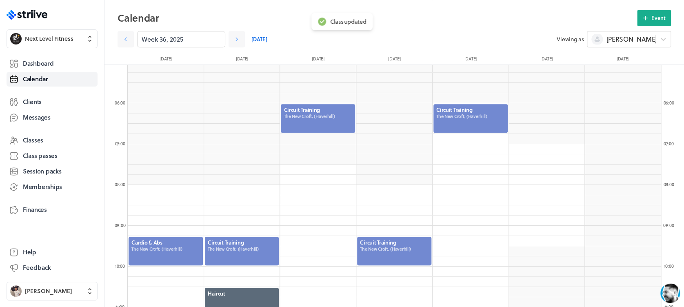
click at [454, 118] on div at bounding box center [470, 118] width 76 height 30
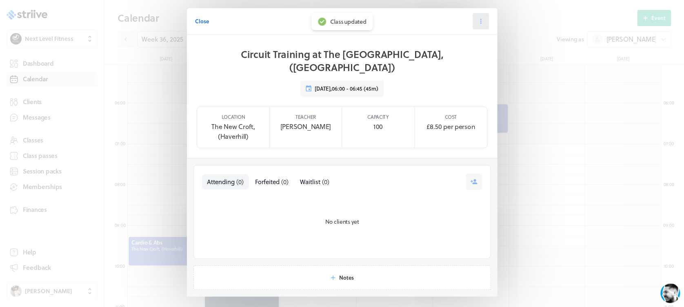
click at [475, 26] on button at bounding box center [480, 21] width 16 height 16
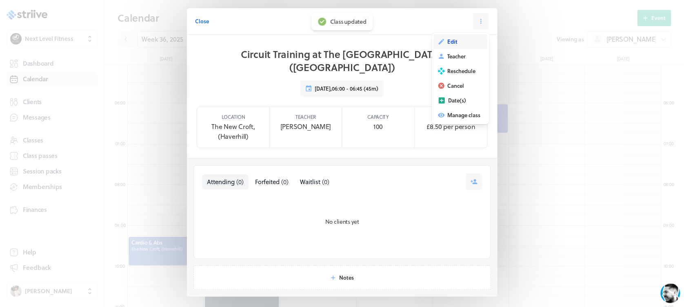
click at [450, 47] on button "Edit" at bounding box center [460, 41] width 54 height 15
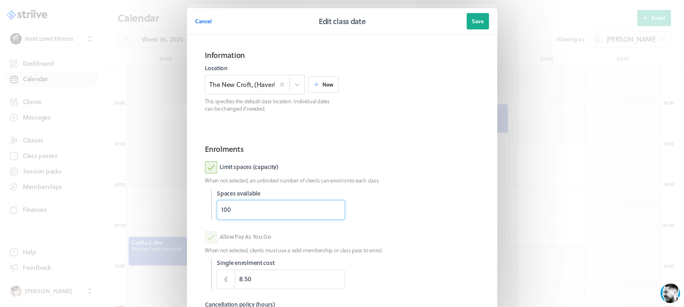
drag, startPoint x: 224, startPoint y: 210, endPoint x: 174, endPoint y: 217, distance: 50.7
click at [179, 217] on section "Cancel Edit class date Save Information Location The [GEOGRAPHIC_DATA], (Haverh…" at bounding box center [342, 211] width 326 height 422
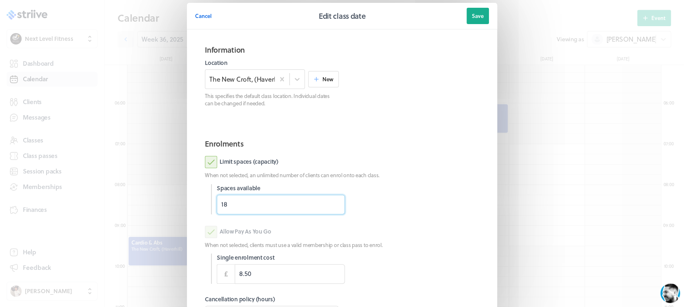
scroll to position [107, 0]
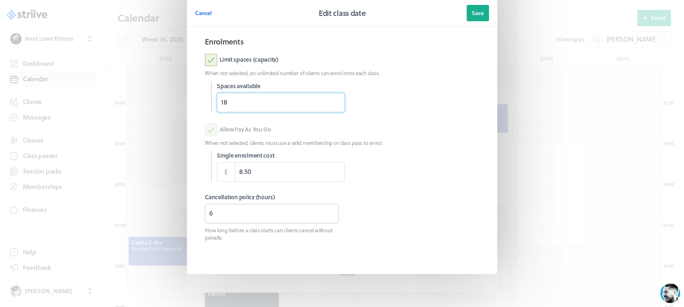
type input "18"
drag, startPoint x: 226, startPoint y: 215, endPoint x: 173, endPoint y: 222, distance: 54.2
click at [173, 222] on div "Cancel Edit class date Save Information Location The [GEOGRAPHIC_DATA], (Haverh…" at bounding box center [342, 104] width 684 height 422
type input "3"
type input "8"
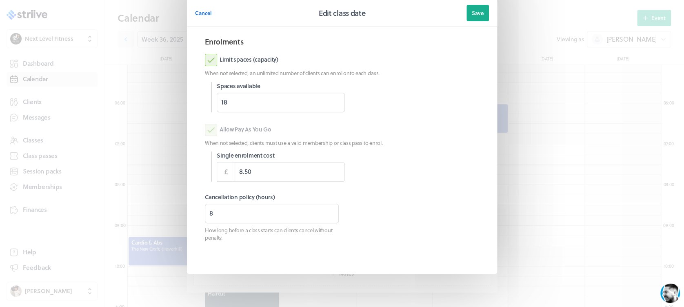
click at [473, 6] on button "Save" at bounding box center [477, 13] width 22 height 16
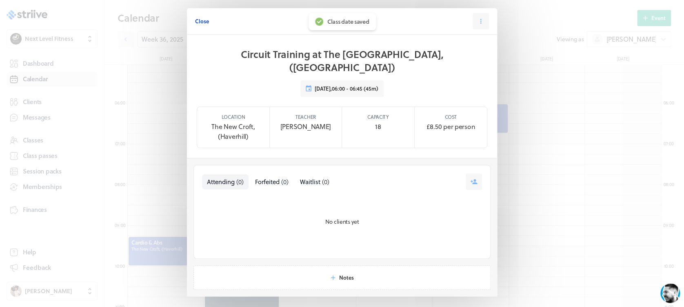
click at [198, 23] on span "Close" at bounding box center [202, 21] width 14 height 7
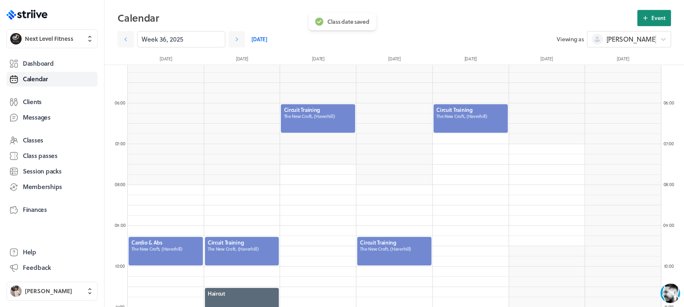
click at [650, 15] on button "Event" at bounding box center [654, 18] width 34 height 16
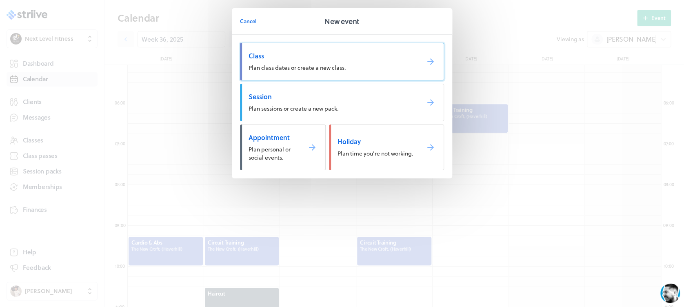
click at [370, 53] on span "Class" at bounding box center [330, 55] width 164 height 9
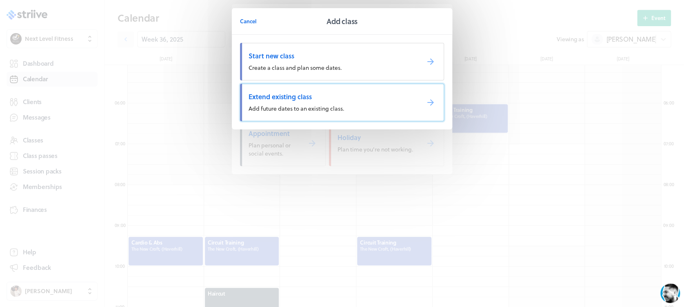
click at [310, 95] on span "Extend existing class" at bounding box center [330, 96] width 164 height 9
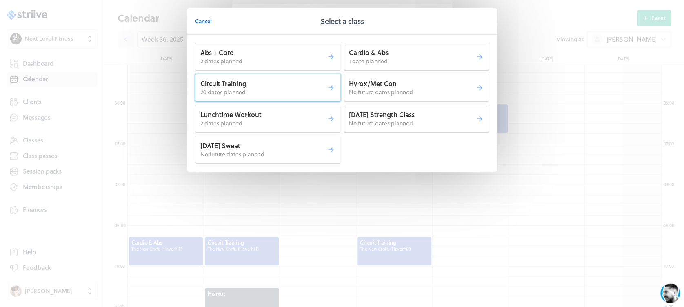
click at [293, 90] on p "20 dates planned" at bounding box center [263, 92] width 126 height 8
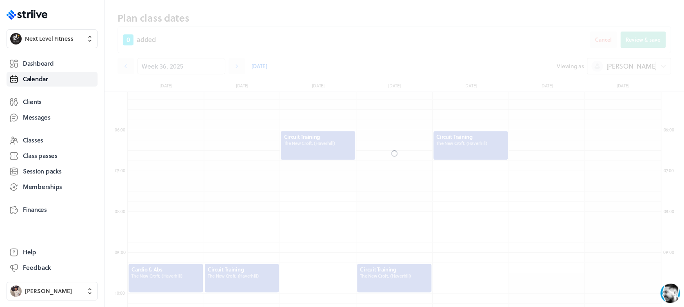
scroll to position [233, 0]
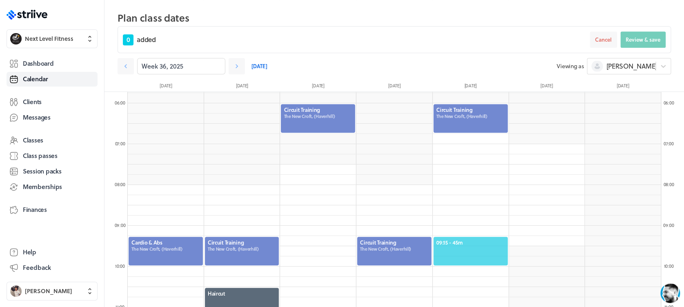
click at [463, 244] on span "09:15 - 45m" at bounding box center [470, 242] width 69 height 7
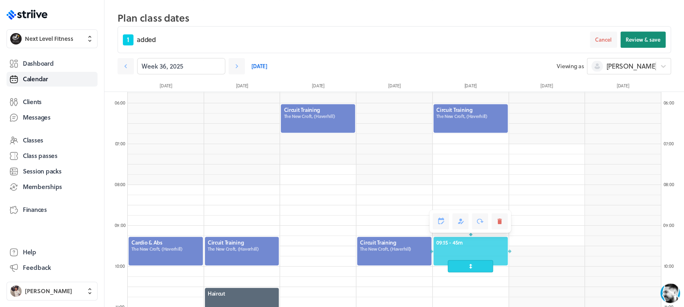
click at [627, 40] on span "Review & save" at bounding box center [642, 39] width 35 height 7
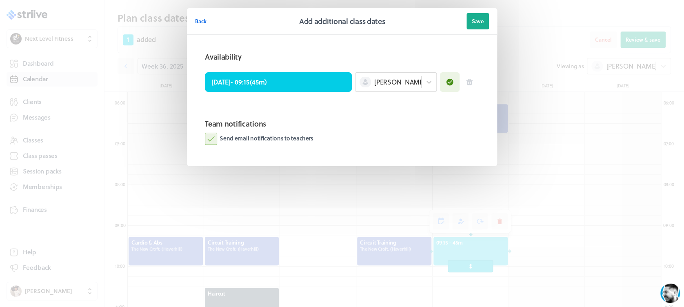
drag, startPoint x: 212, startPoint y: 138, endPoint x: 338, endPoint y: 98, distance: 132.4
click at [218, 138] on label "Send email notifications to teachers" at bounding box center [259, 139] width 109 height 12
click at [0, 0] on input "Send email notifications to teachers" at bounding box center [0, 0] width 0 height 0
click at [469, 25] on button "Save" at bounding box center [477, 21] width 22 height 16
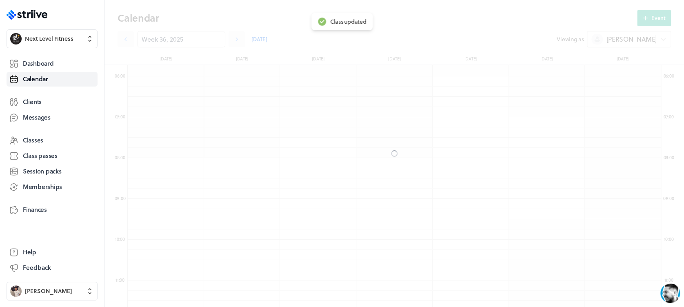
scroll to position [206, 0]
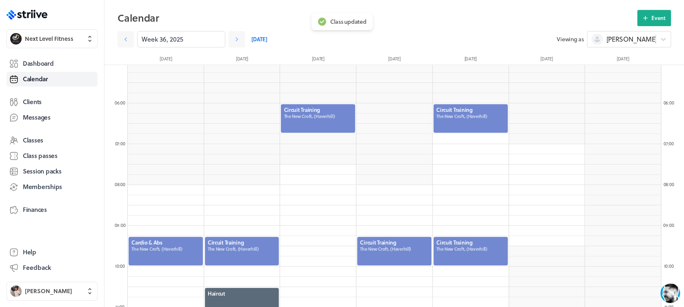
click at [466, 239] on div at bounding box center [470, 251] width 76 height 30
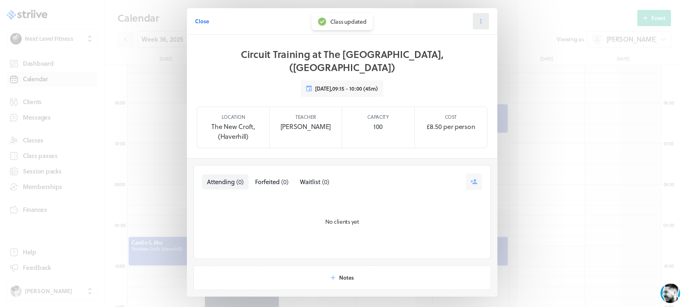
click at [472, 21] on button at bounding box center [480, 21] width 16 height 16
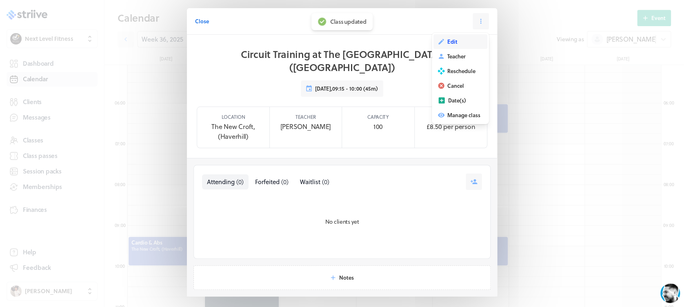
click at [456, 35] on button "Edit" at bounding box center [460, 41] width 54 height 15
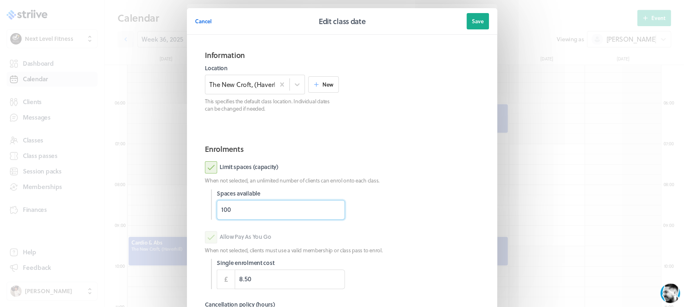
drag, startPoint x: 255, startPoint y: 214, endPoint x: 176, endPoint y: 220, distance: 78.9
click at [179, 220] on section "Cancel Edit class date Save Information Location The [GEOGRAPHIC_DATA], (Haverh…" at bounding box center [342, 211] width 326 height 422
type input "18"
click at [416, 177] on p "When not selected, an unlimited number of clients can enrol onto each class." at bounding box center [342, 180] width 274 height 7
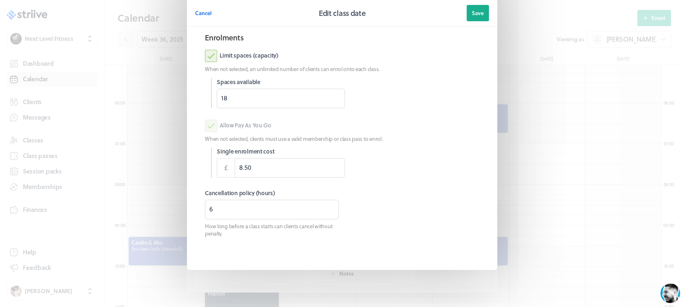
scroll to position [113, 0]
drag, startPoint x: 258, startPoint y: 210, endPoint x: 193, endPoint y: 216, distance: 66.0
click at [195, 216] on section "Enrolments Limit spaces (capacity) When not selected, an unlimited number of cl…" at bounding box center [342, 142] width 294 height 236
type input "3"
click at [472, 14] on span "Save" at bounding box center [478, 12] width 12 height 7
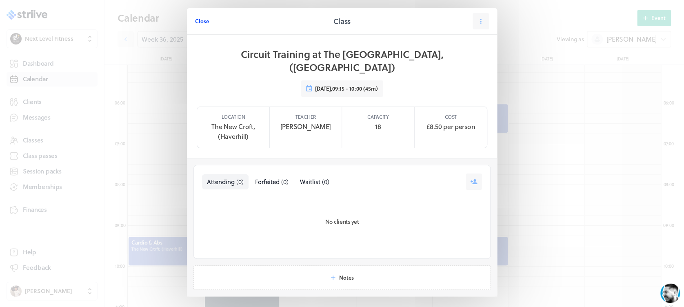
click at [197, 20] on span "Close" at bounding box center [202, 21] width 14 height 7
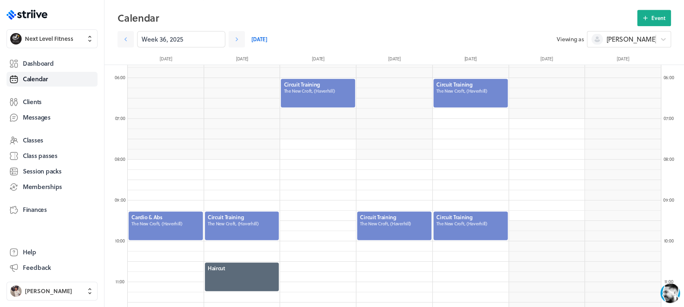
scroll to position [222, 0]
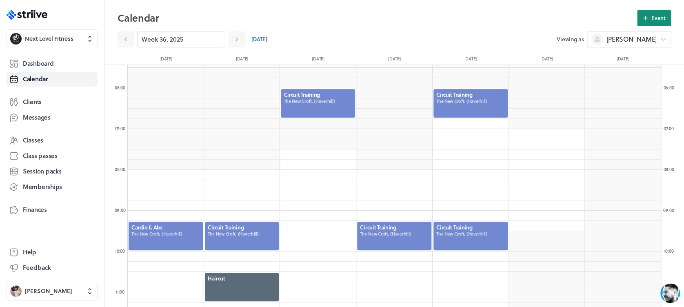
click at [656, 14] on span "Event" at bounding box center [658, 17] width 14 height 7
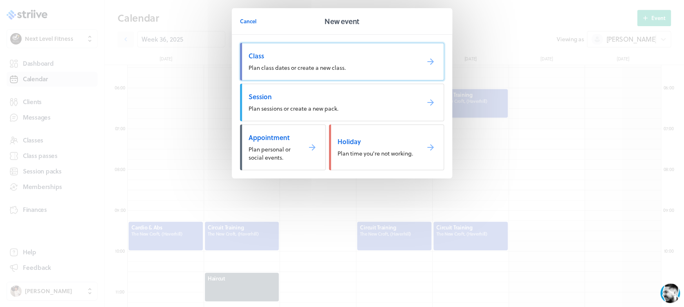
click at [317, 60] on link "Class Plan class dates or create a new class." at bounding box center [342, 62] width 204 height 38
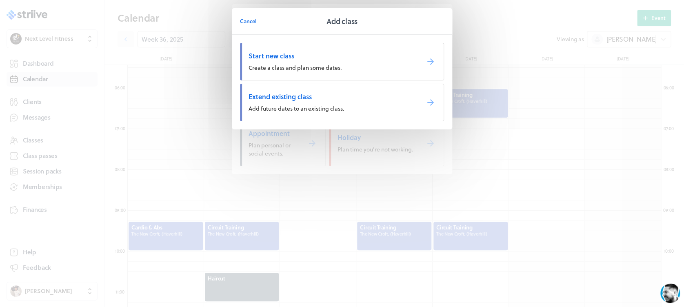
click at [333, 95] on span "Extend existing class" at bounding box center [330, 96] width 164 height 9
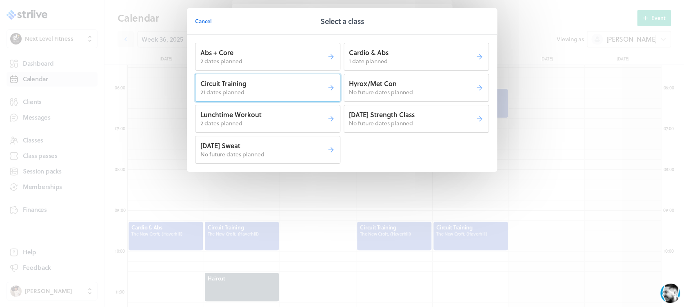
click at [306, 89] on p "21 dates planned" at bounding box center [263, 92] width 126 height 8
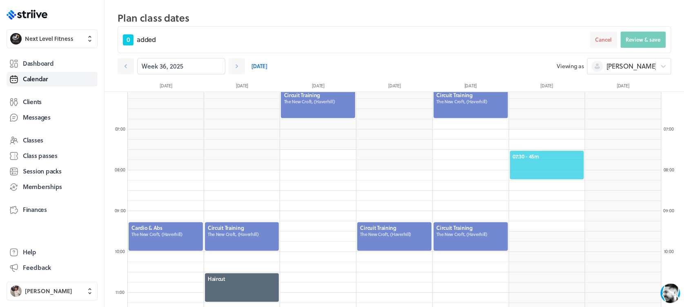
click at [548, 155] on span "07:30 - 45m" at bounding box center [546, 156] width 69 height 7
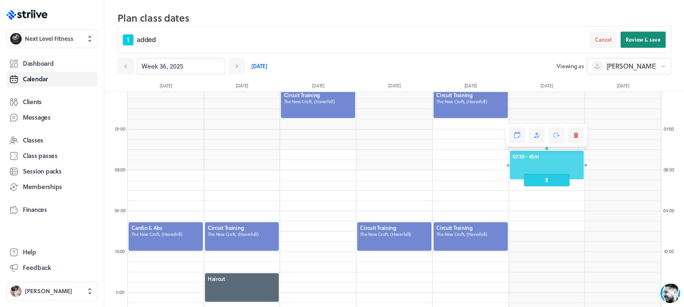
click at [636, 46] on button "Review & save" at bounding box center [642, 39] width 45 height 16
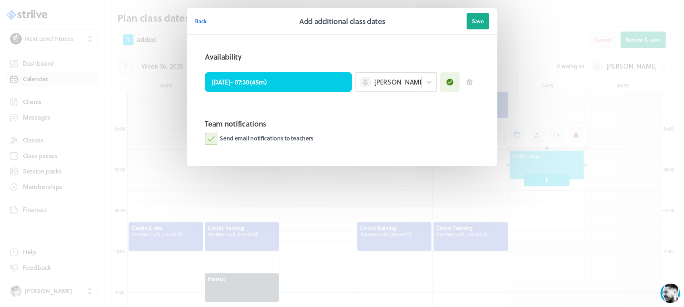
drag, startPoint x: 208, startPoint y: 139, endPoint x: 286, endPoint y: 116, distance: 80.4
click at [208, 138] on label "Send email notifications to teachers" at bounding box center [259, 139] width 109 height 12
click at [0, 0] on input "Send email notifications to teachers" at bounding box center [0, 0] width 0 height 0
click at [486, 22] on button "Save" at bounding box center [477, 21] width 22 height 16
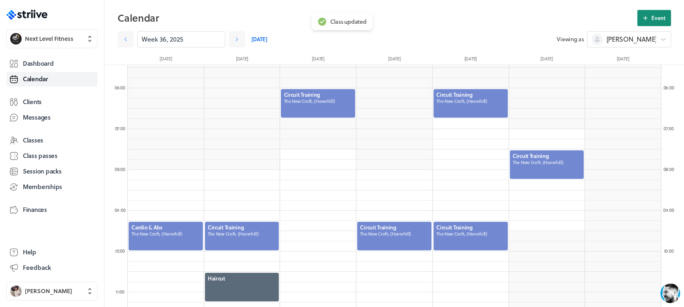
click at [641, 23] on button "Event" at bounding box center [654, 18] width 34 height 16
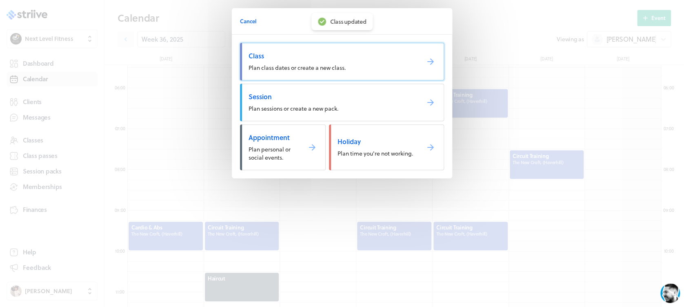
click at [353, 61] on link "Class Plan class dates or create a new class." at bounding box center [342, 62] width 204 height 38
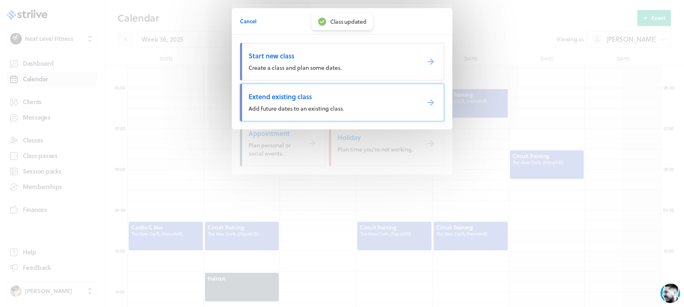
click at [317, 93] on span "Extend existing class" at bounding box center [330, 96] width 164 height 9
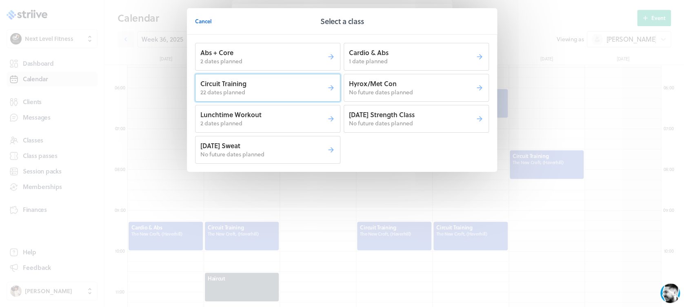
click at [310, 86] on p "Circuit Training" at bounding box center [263, 83] width 126 height 9
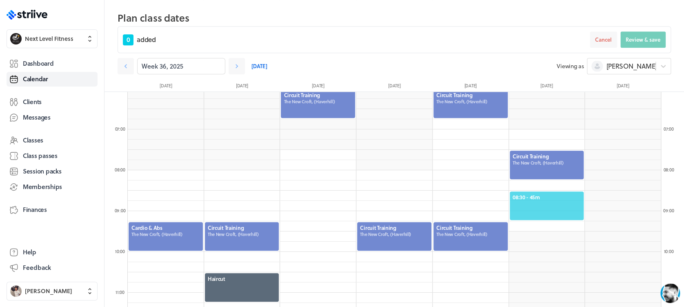
click at [554, 192] on div "08:30 - 45m" at bounding box center [547, 206] width 76 height 30
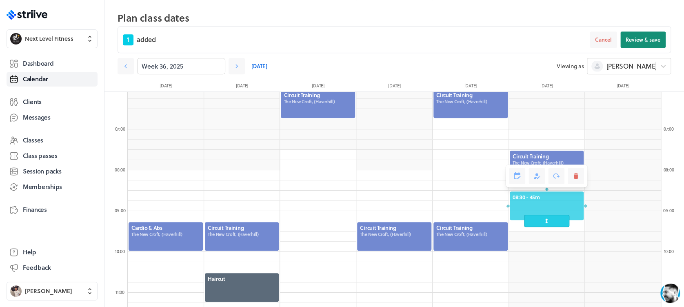
click at [642, 43] on button "Review & save" at bounding box center [642, 39] width 45 height 16
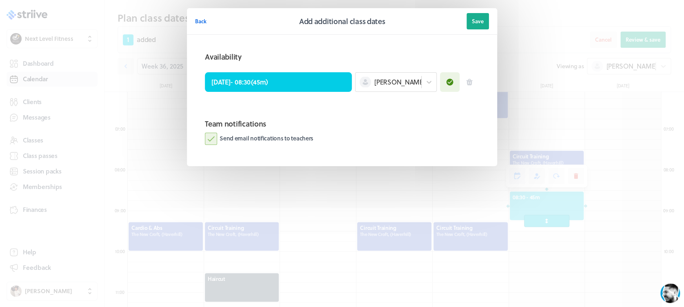
click at [218, 134] on label "Send email notifications to teachers" at bounding box center [259, 139] width 109 height 12
click at [0, 0] on input "Send email notifications to teachers" at bounding box center [0, 0] width 0 height 0
click at [474, 24] on span "Save" at bounding box center [478, 21] width 12 height 7
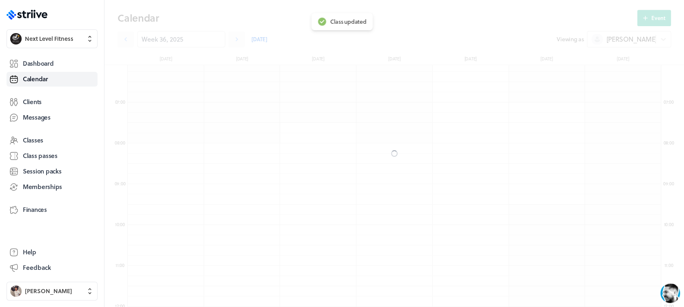
scroll to position [222, 0]
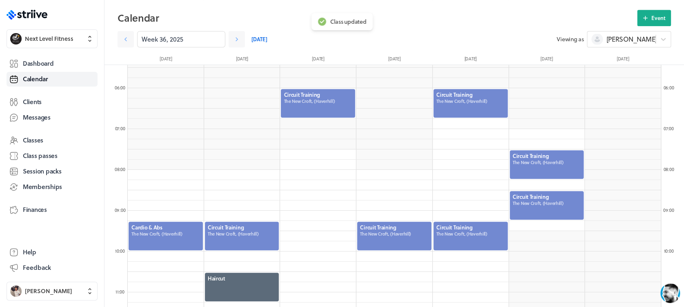
click at [550, 199] on div at bounding box center [547, 205] width 76 height 30
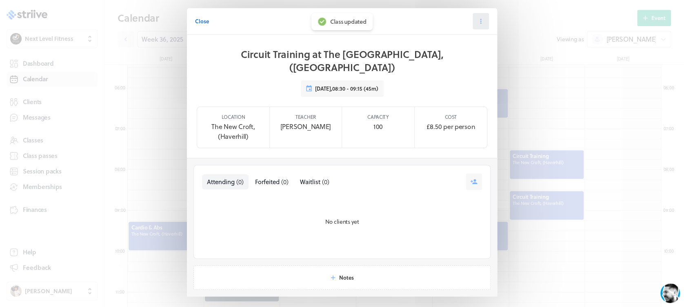
click at [473, 28] on header "Close Class" at bounding box center [342, 21] width 310 height 27
click at [472, 22] on button at bounding box center [480, 21] width 16 height 16
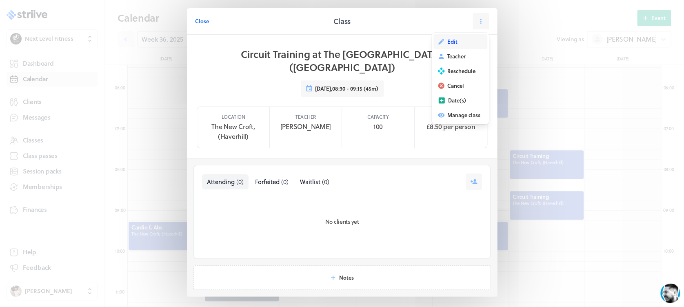
click at [450, 46] on button "Edit" at bounding box center [460, 41] width 54 height 15
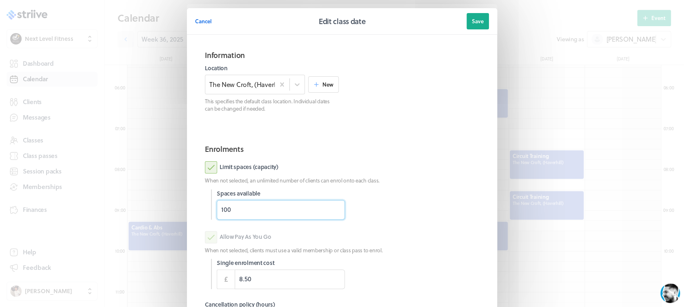
drag, startPoint x: 264, startPoint y: 207, endPoint x: 181, endPoint y: 216, distance: 83.7
click at [181, 216] on section "Cancel Edit class date Save Information Location The [GEOGRAPHIC_DATA], (Haverh…" at bounding box center [342, 211] width 326 height 422
type input "18"
click at [440, 179] on p "When not selected, an unlimited number of clients can enrol onto each class." at bounding box center [342, 180] width 274 height 7
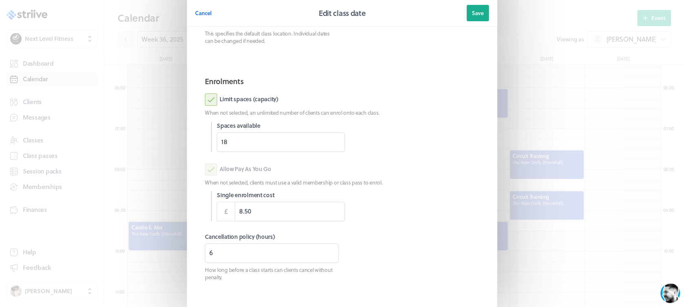
scroll to position [62, 0]
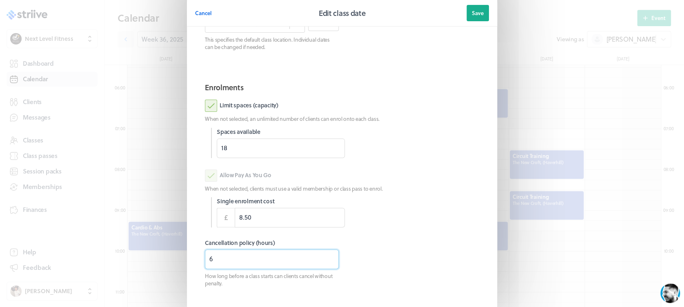
drag, startPoint x: 211, startPoint y: 257, endPoint x: 183, endPoint y: 262, distance: 28.6
click at [187, 262] on section "Information Location The [GEOGRAPHIC_DATA], ([GEOGRAPHIC_DATA]) New This specif…" at bounding box center [342, 146] width 310 height 346
type input "3"
click at [409, 224] on div at bounding box center [415, 212] width 128 height 30
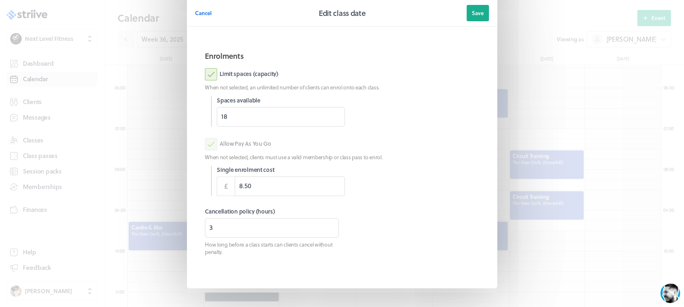
scroll to position [89, 0]
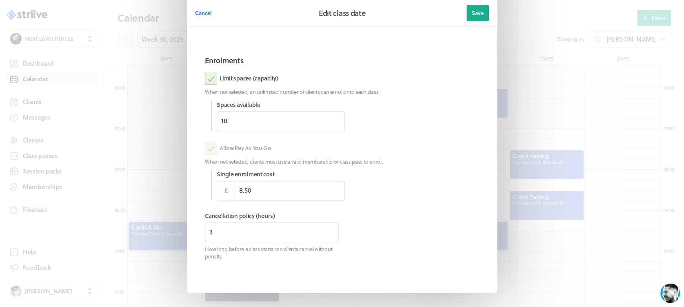
click at [472, 6] on button "Save" at bounding box center [477, 13] width 22 height 16
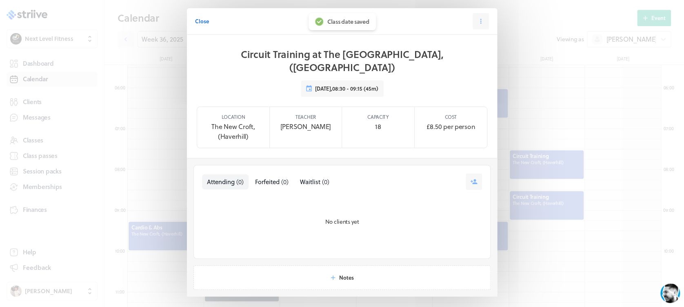
click at [201, 23] on span "Close" at bounding box center [202, 21] width 14 height 7
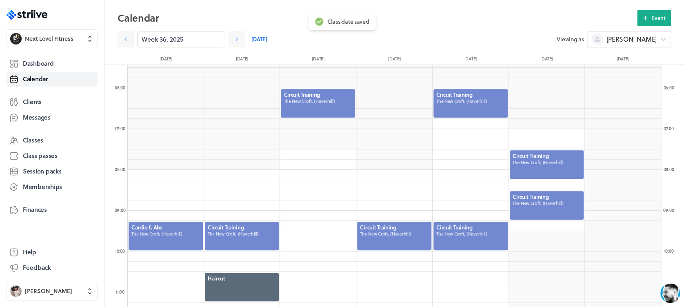
click at [538, 206] on div at bounding box center [547, 205] width 76 height 30
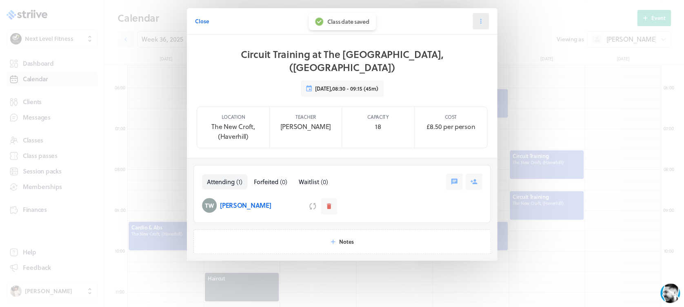
click at [480, 29] on button at bounding box center [480, 21] width 16 height 16
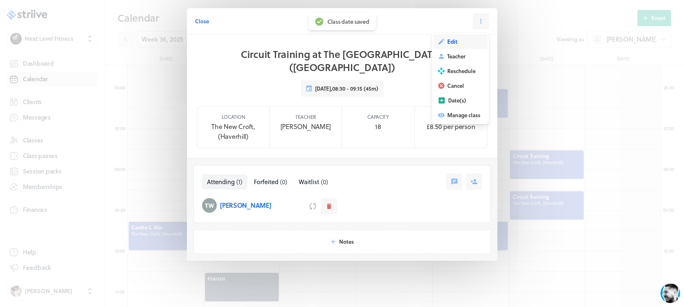
click at [463, 42] on button "Edit" at bounding box center [460, 41] width 54 height 15
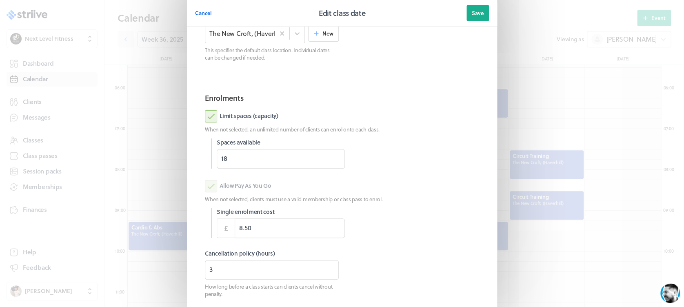
scroll to position [104, 0]
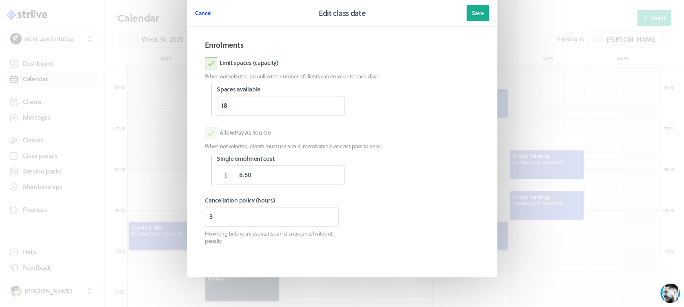
click at [195, 11] on span "Cancel" at bounding box center [203, 12] width 17 height 7
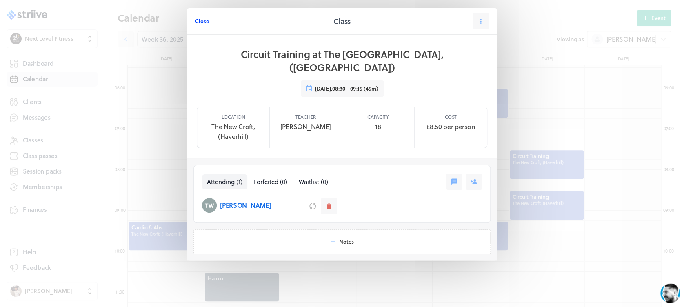
click at [202, 20] on span "Close" at bounding box center [202, 21] width 14 height 7
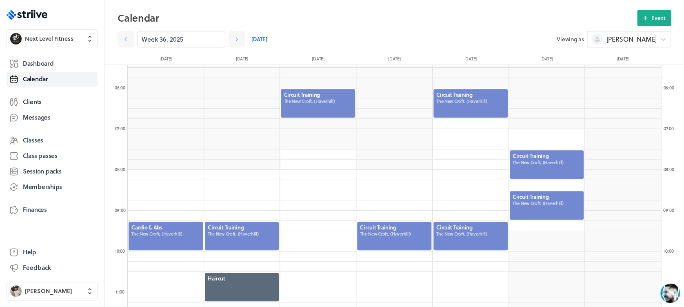
drag, startPoint x: 533, startPoint y: 201, endPoint x: 531, endPoint y: 197, distance: 4.2
click at [531, 197] on div at bounding box center [547, 205] width 76 height 30
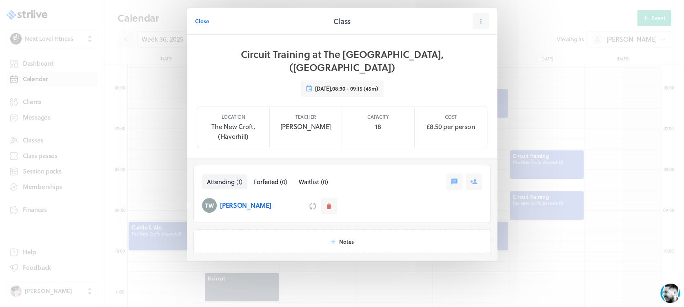
click at [205, 20] on span "Close" at bounding box center [202, 21] width 14 height 7
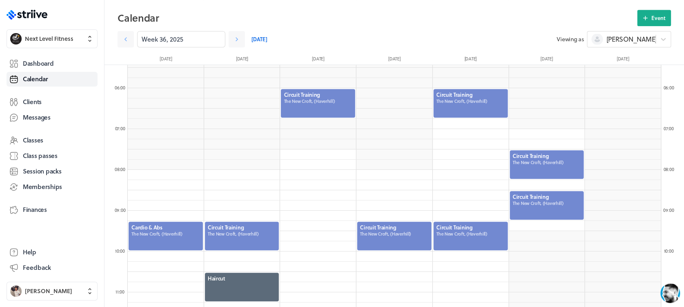
click at [526, 162] on div at bounding box center [547, 164] width 76 height 30
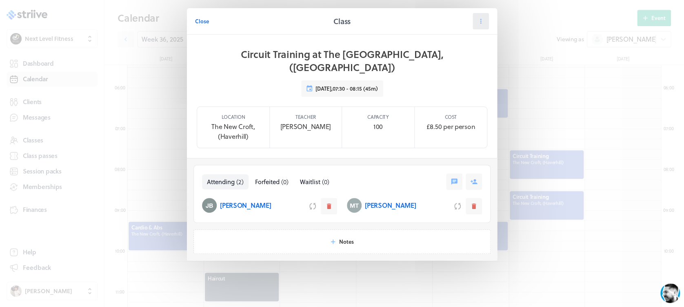
click at [480, 23] on icon at bounding box center [480, 21] width 1 height 5
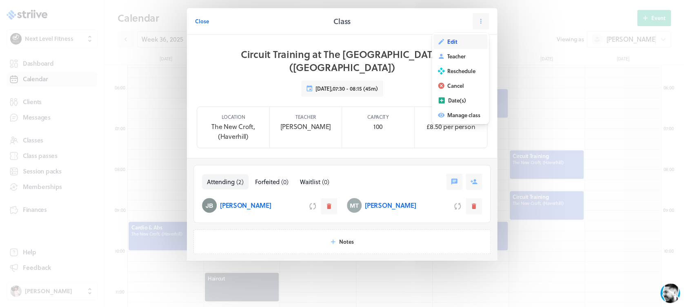
click at [460, 40] on button "Edit" at bounding box center [460, 41] width 54 height 15
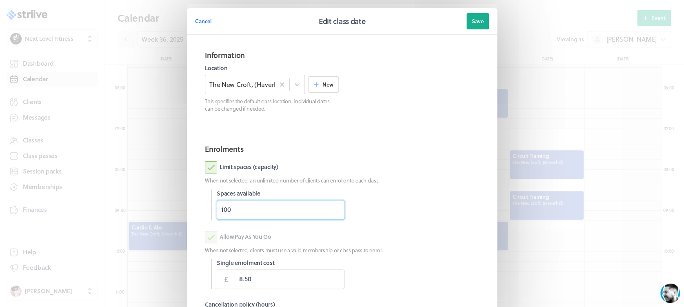
drag, startPoint x: 230, startPoint y: 206, endPoint x: 198, endPoint y: 210, distance: 32.4
click at [198, 210] on section "Enrolments Limit spaces (capacity) When not selected, an unlimited number of cl…" at bounding box center [342, 255] width 294 height 236
type input "18"
click at [450, 197] on div at bounding box center [415, 204] width 128 height 30
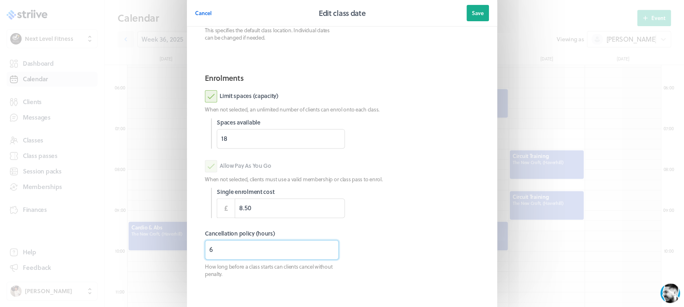
drag, startPoint x: 233, startPoint y: 245, endPoint x: 184, endPoint y: 249, distance: 48.8
click at [187, 249] on section "Information Location The [GEOGRAPHIC_DATA], ([GEOGRAPHIC_DATA]) New This specif…" at bounding box center [342, 137] width 310 height 346
type input "3"
click at [472, 15] on span "Save" at bounding box center [478, 12] width 12 height 7
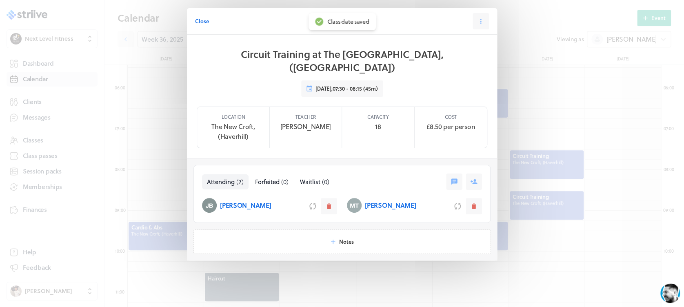
click at [203, 16] on button "Close" at bounding box center [202, 21] width 14 height 16
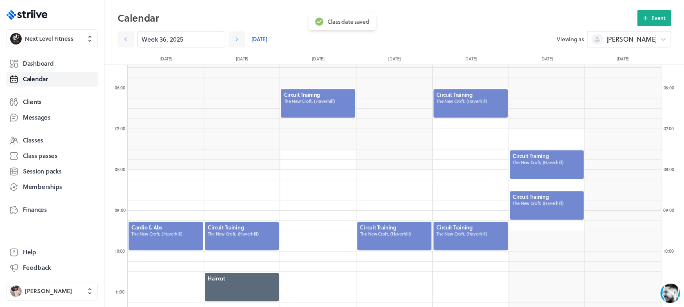
scroll to position [243, 0]
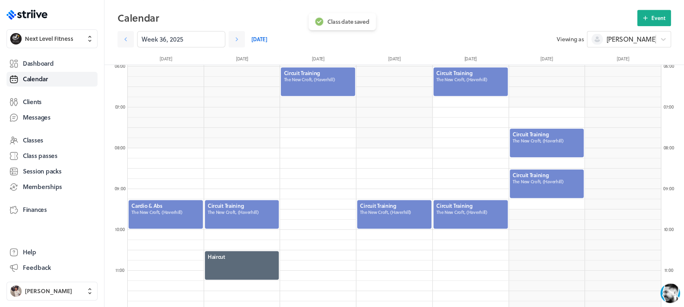
click at [472, 214] on div at bounding box center [470, 214] width 76 height 30
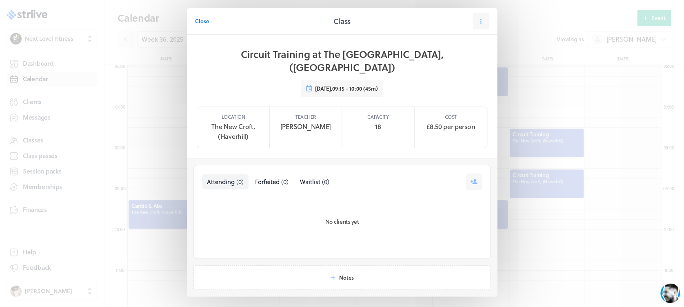
drag, startPoint x: 197, startPoint y: 20, endPoint x: 206, endPoint y: 21, distance: 8.3
click at [198, 20] on span "Close" at bounding box center [202, 21] width 14 height 7
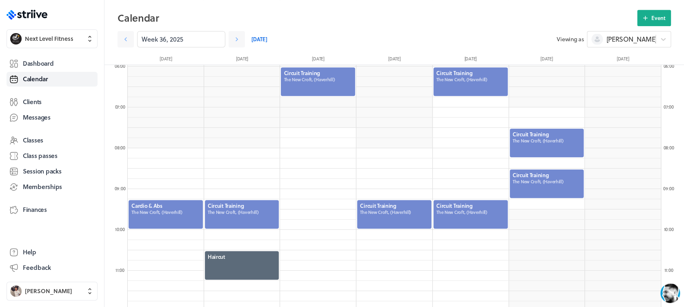
click at [470, 74] on div at bounding box center [470, 82] width 76 height 30
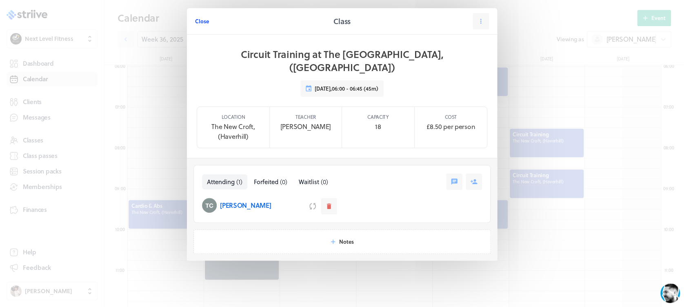
click at [200, 18] on span "Close" at bounding box center [202, 21] width 14 height 7
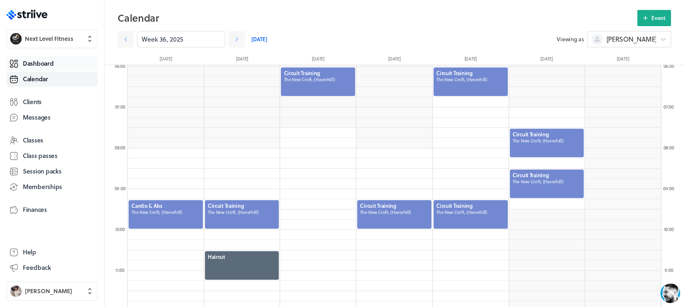
click at [47, 59] on span "Dashboard" at bounding box center [38, 63] width 31 height 9
